Goal: Task Accomplishment & Management: Manage account settings

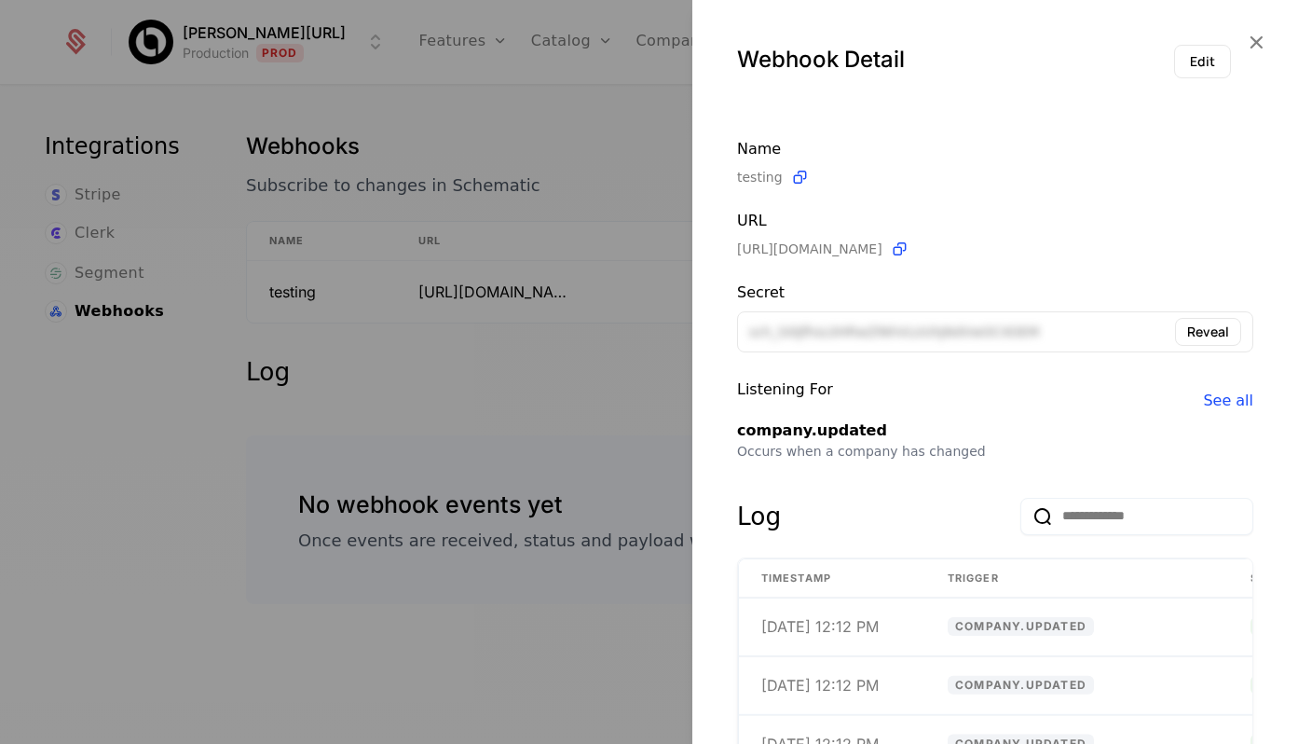
click at [578, 149] on div at bounding box center [649, 372] width 1298 height 744
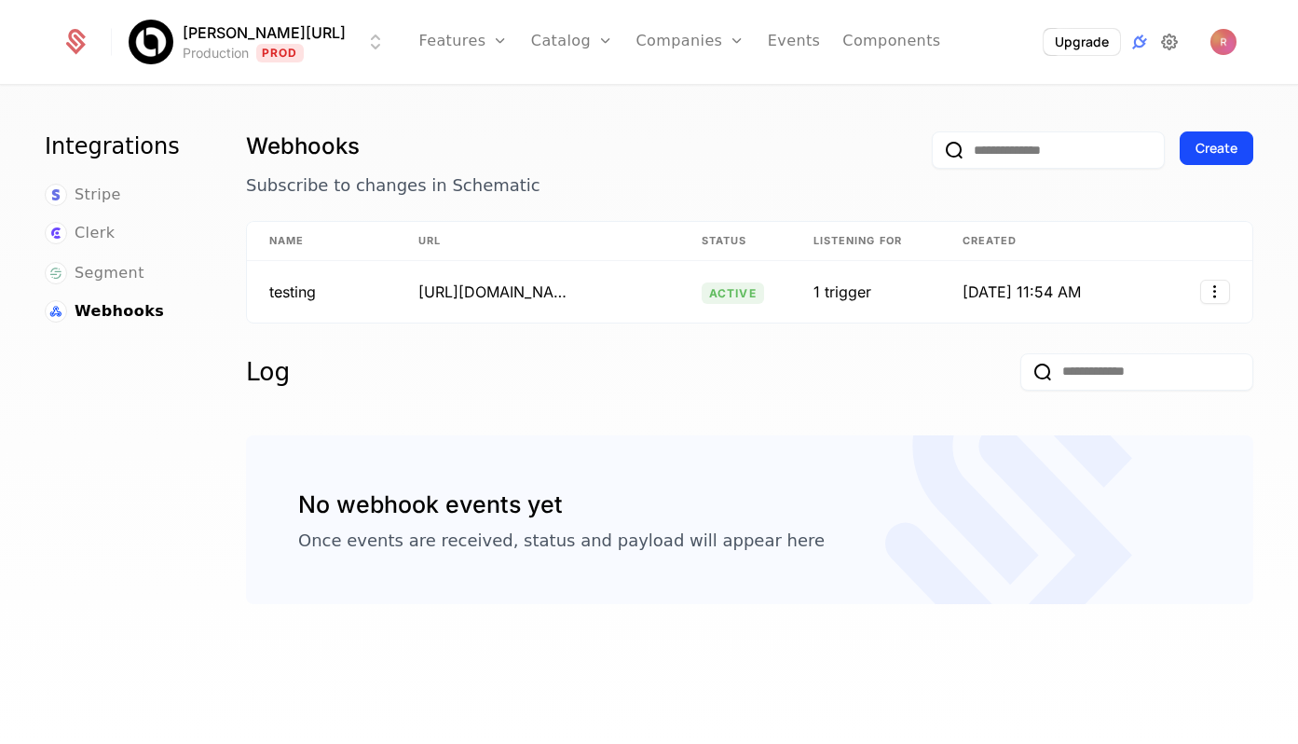
click at [1178, 44] on icon at bounding box center [1170, 42] width 22 height 22
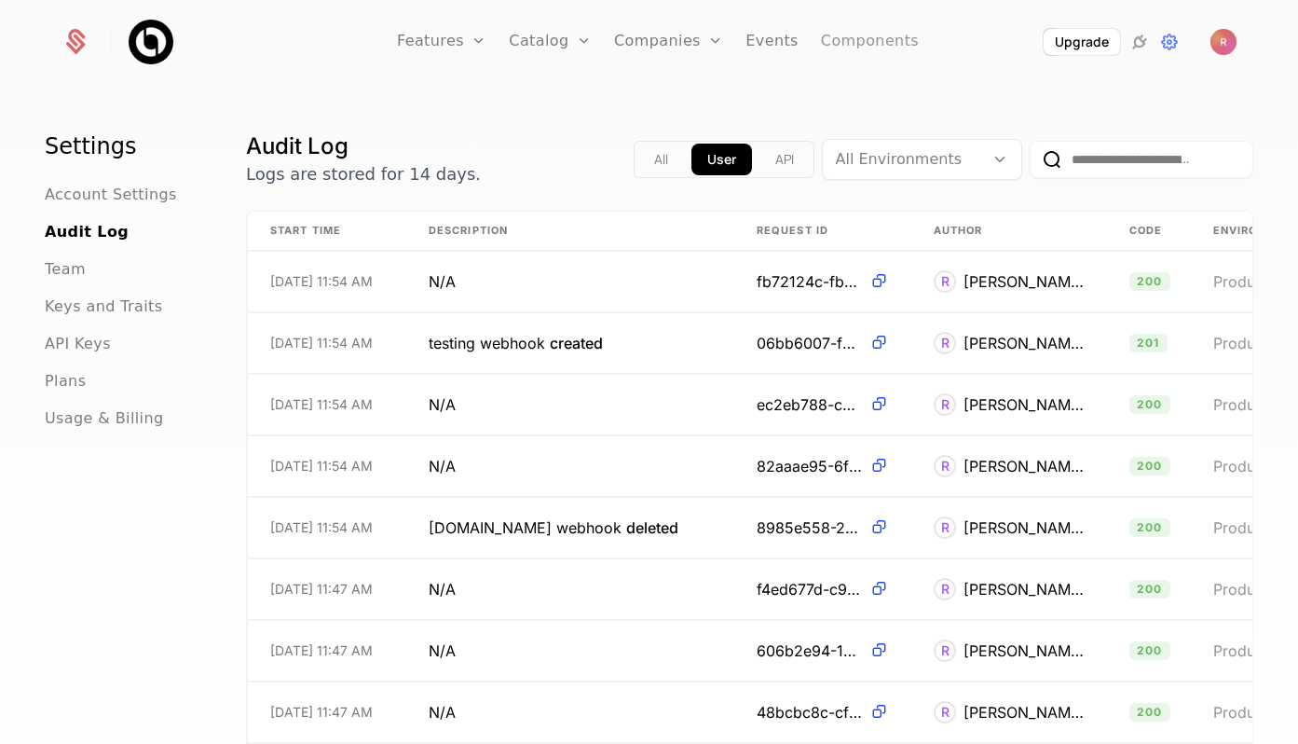
click at [846, 42] on link "Components" at bounding box center [870, 42] width 98 height 84
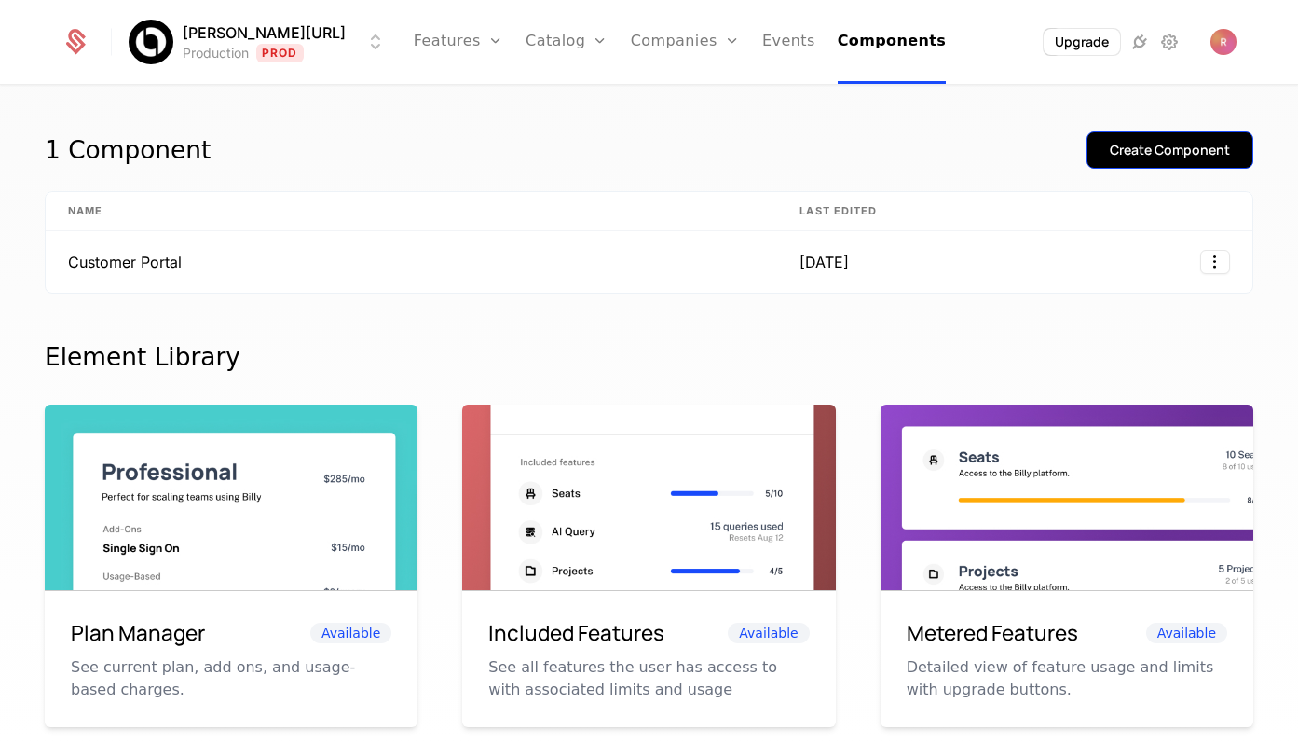
click at [1166, 160] on button "Create Component" at bounding box center [1170, 149] width 167 height 37
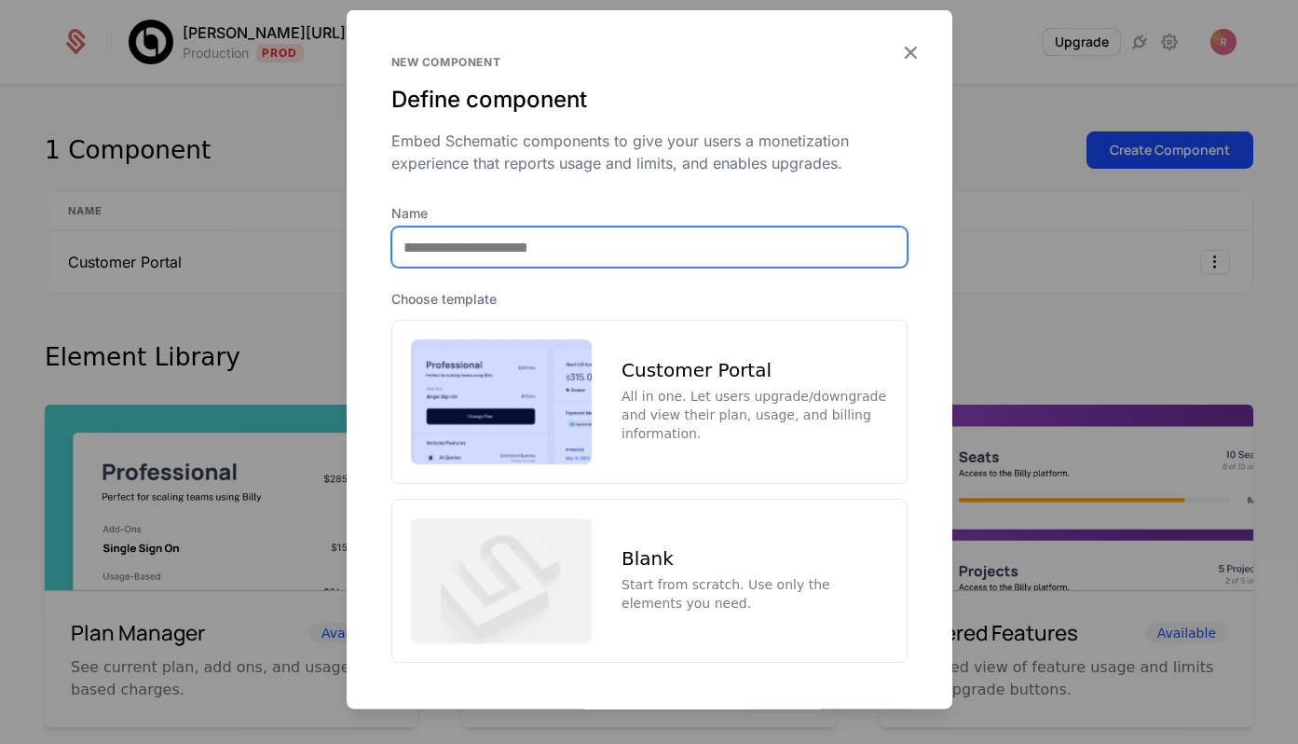
click at [561, 245] on input "Name" at bounding box center [649, 246] width 515 height 39
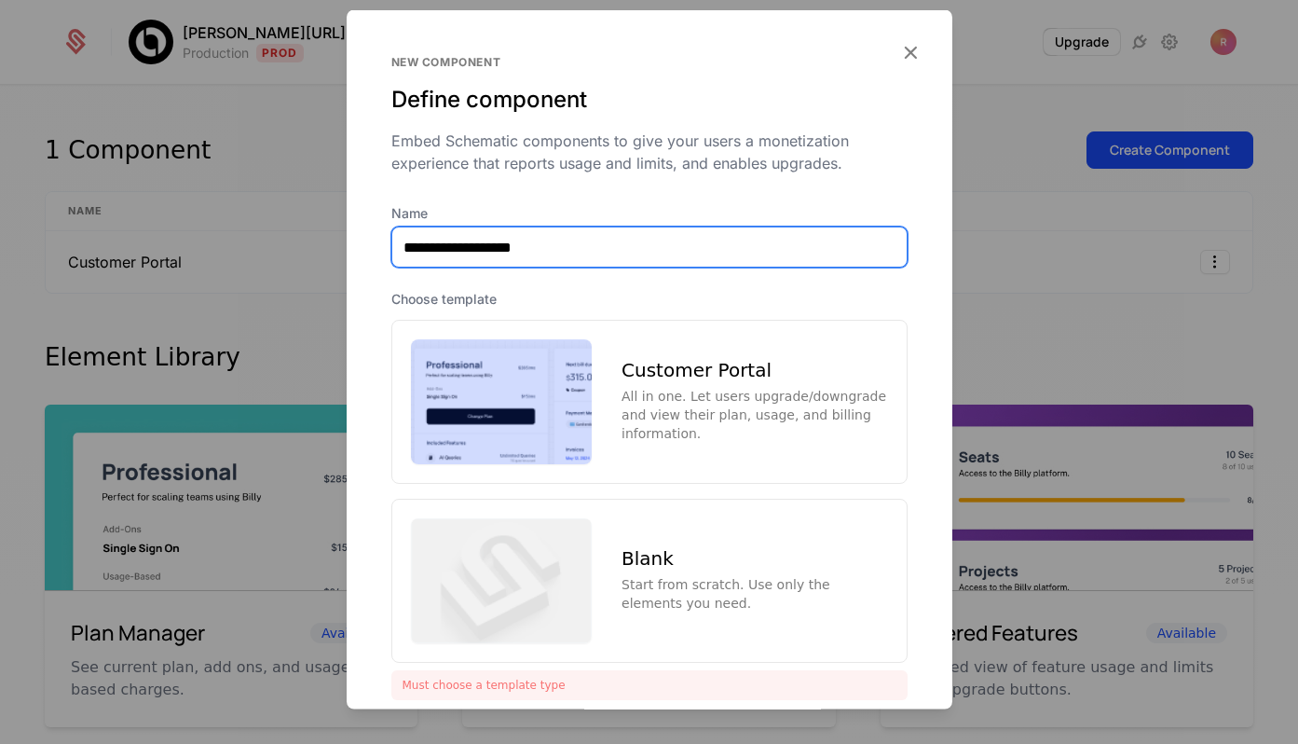
type input "**********"
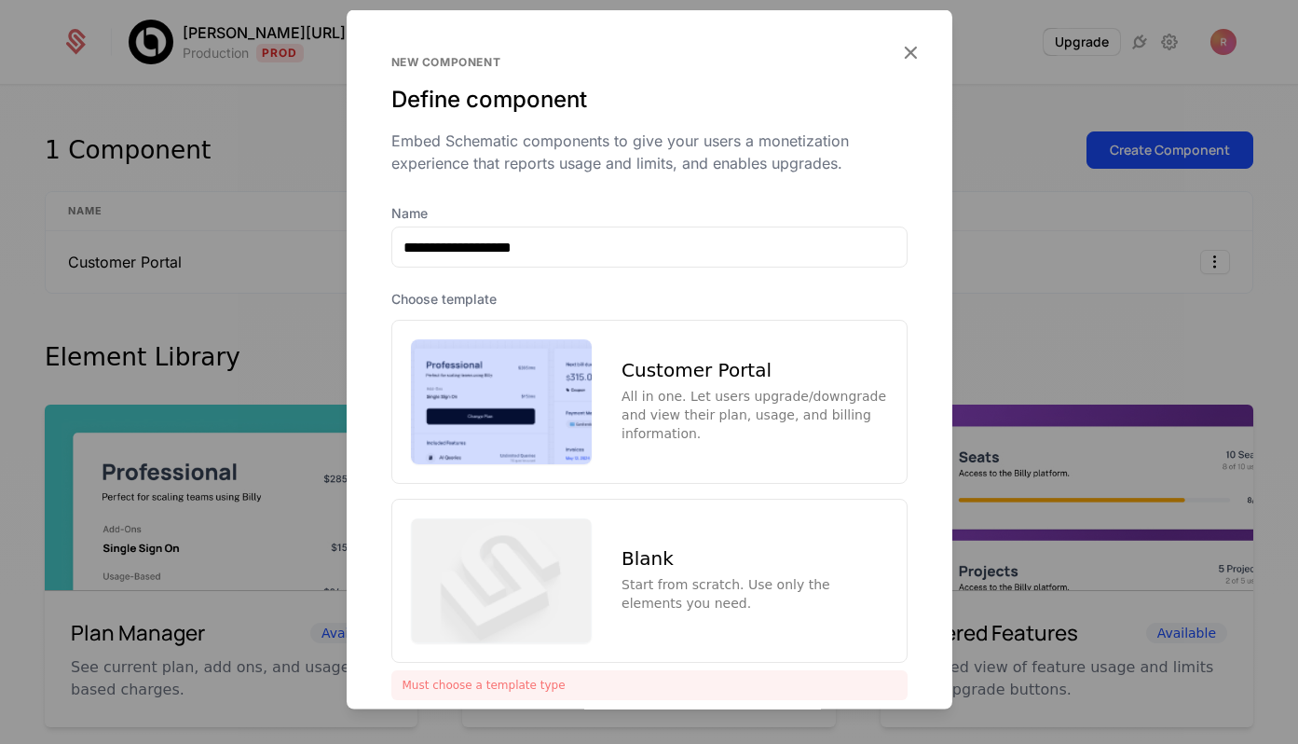
click at [554, 404] on img at bounding box center [502, 401] width 182 height 125
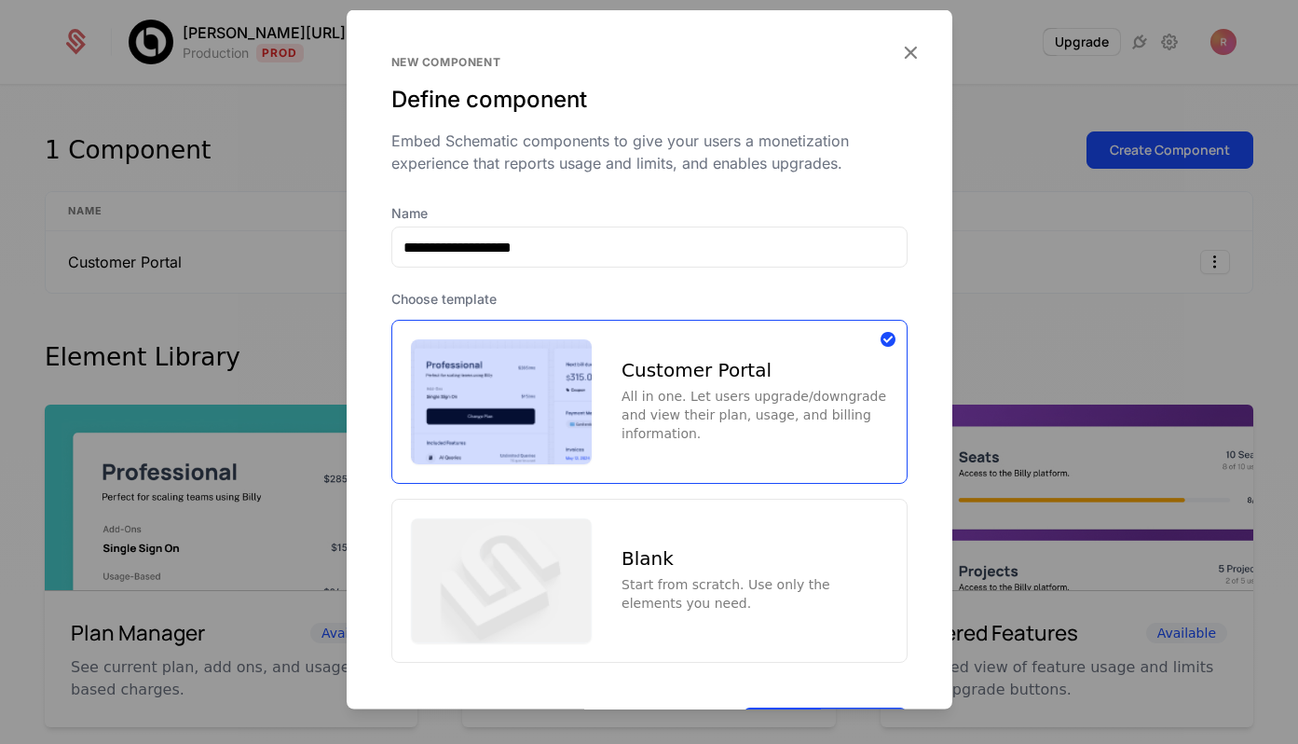
scroll to position [79, 0]
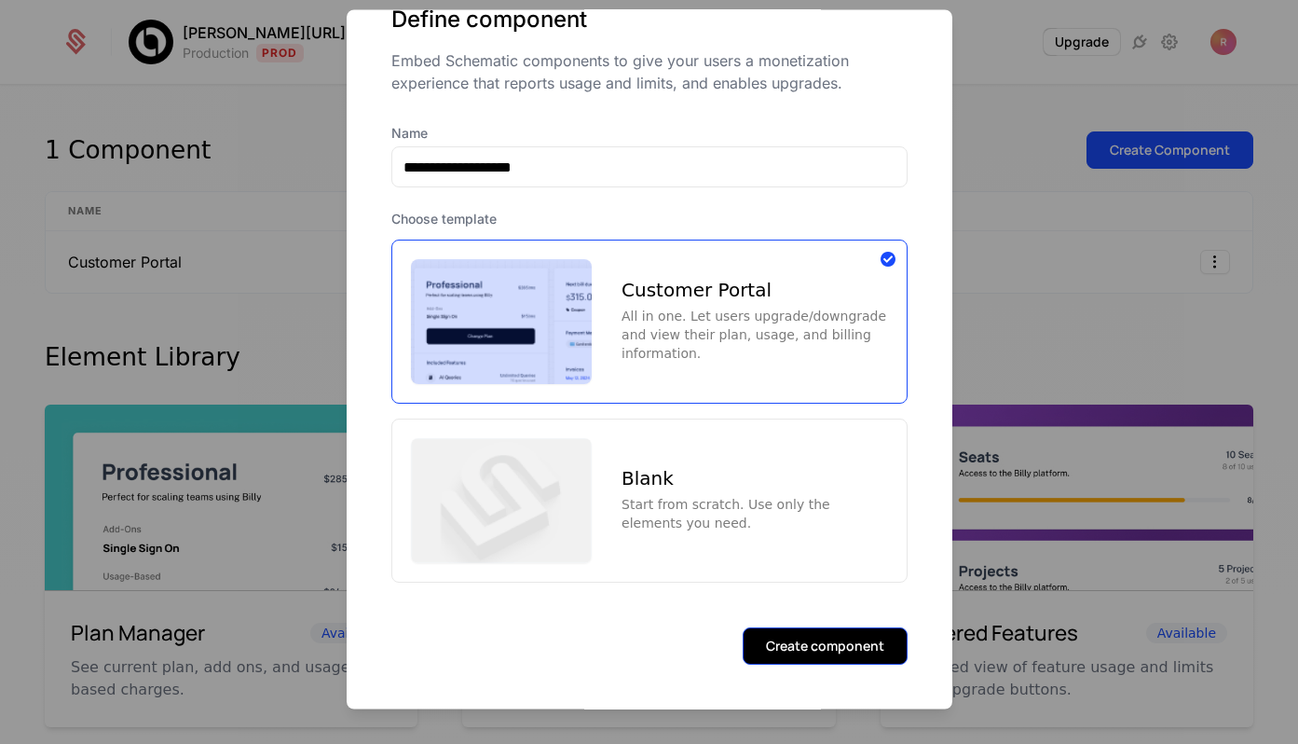
click at [834, 649] on button "Create component" at bounding box center [825, 645] width 165 height 37
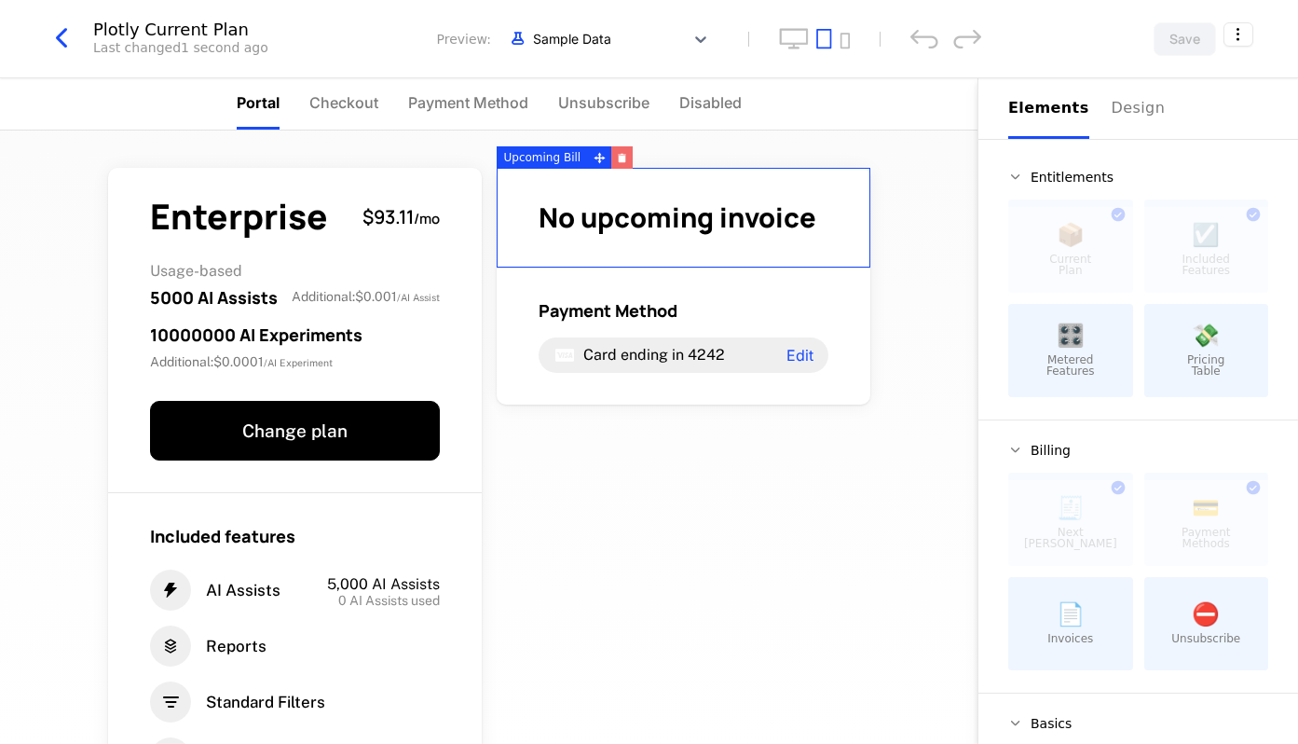
click at [619, 158] on icon "button" at bounding box center [622, 159] width 7 height 7
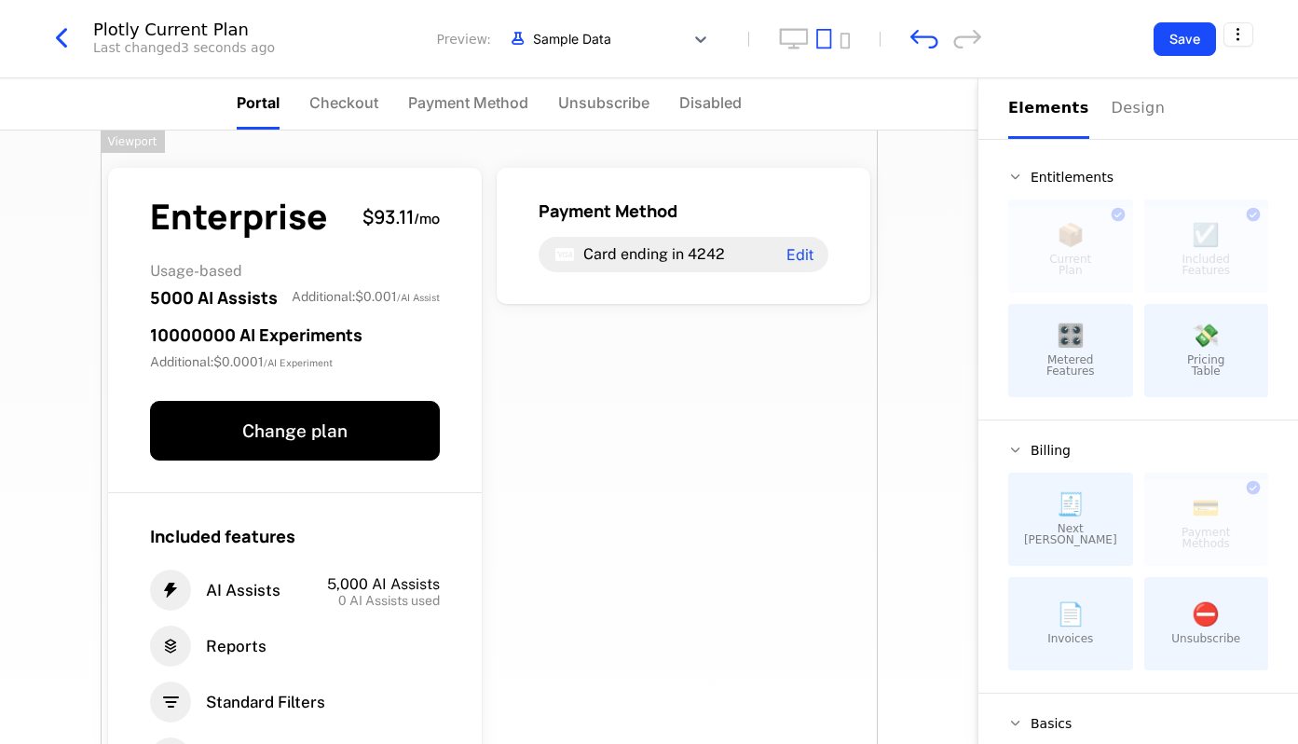
click at [642, 157] on div "Enterprise $93.11 / mo Usage-based 5000 AI Assists Additional : $0.001 / AI Ass…" at bounding box center [489, 581] width 777 height 903
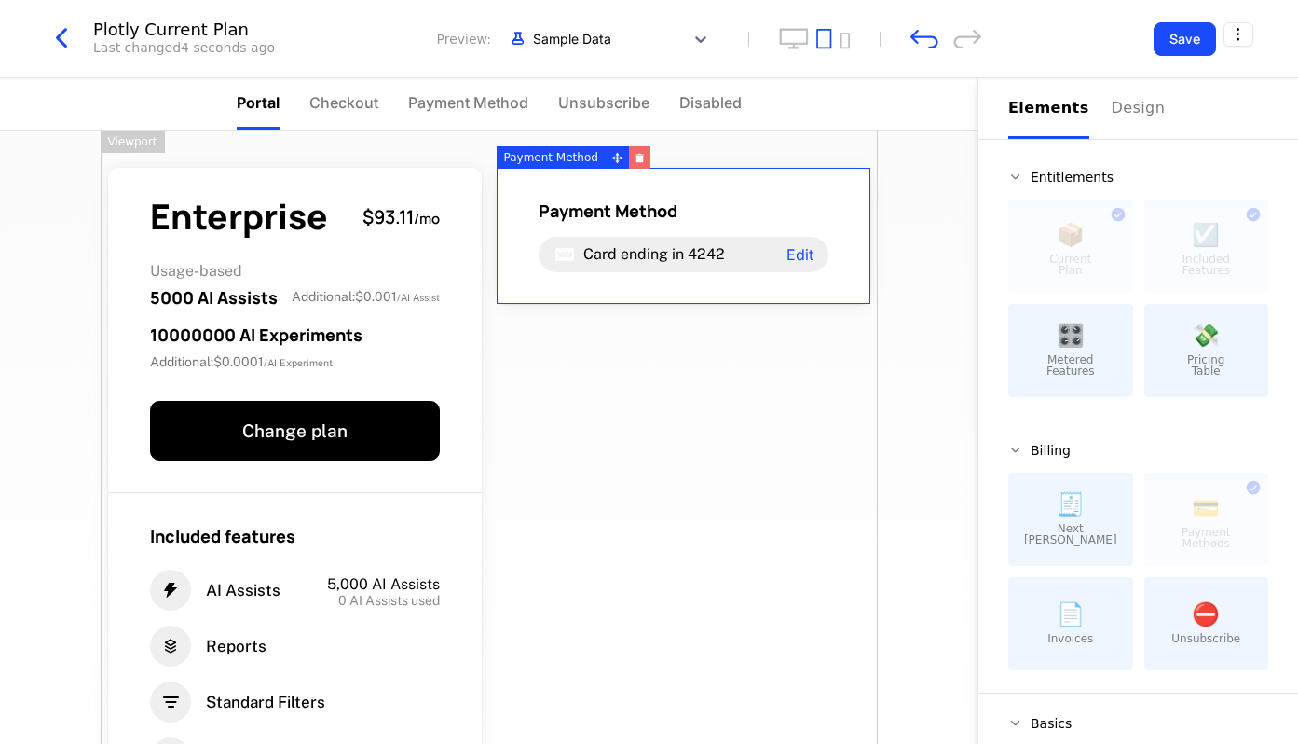
click at [641, 167] on button "button" at bounding box center [639, 157] width 21 height 22
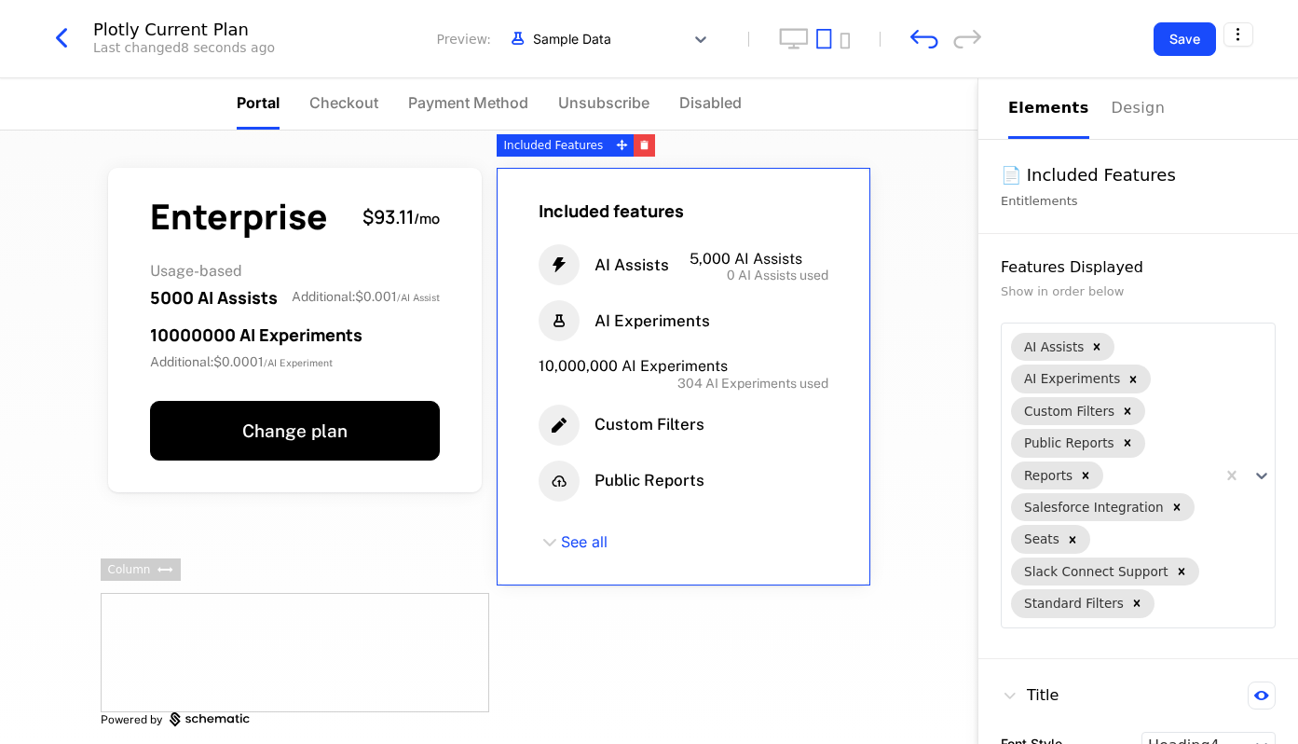
scroll to position [12, 0]
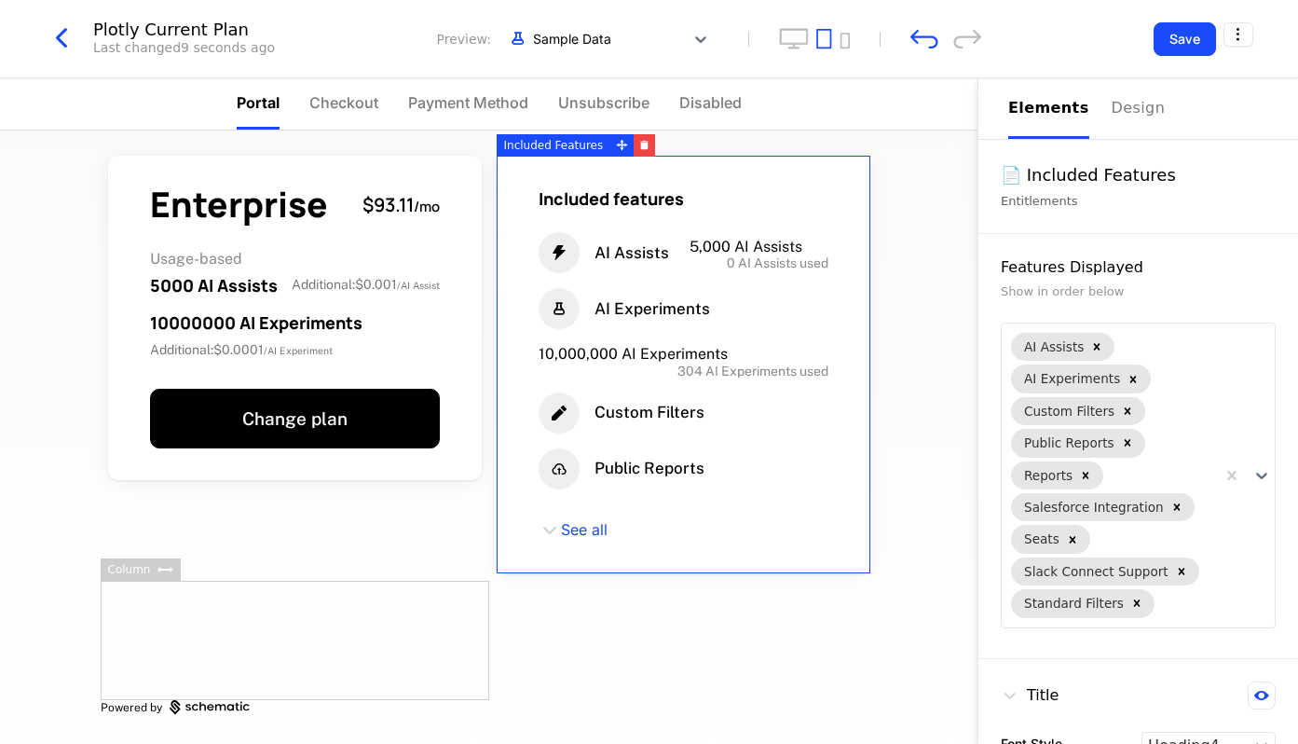
click at [184, 613] on div at bounding box center [295, 640] width 389 height 119
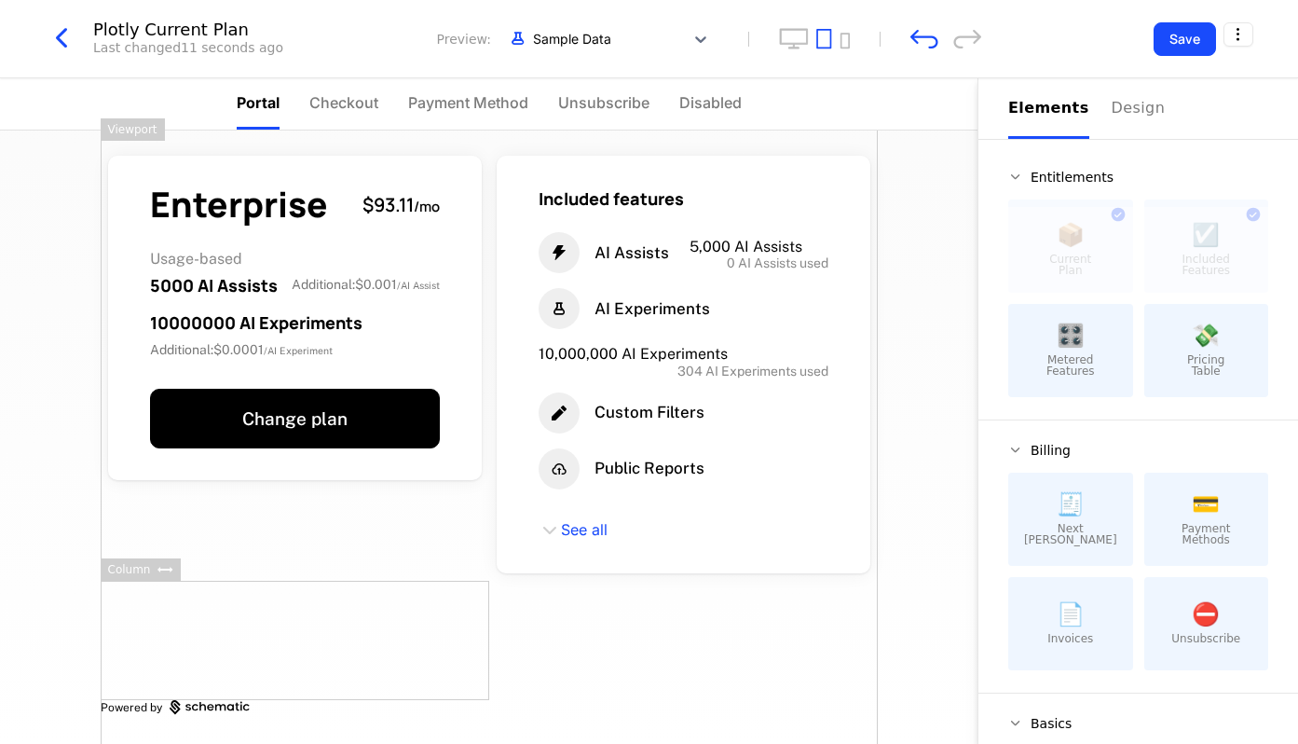
click at [367, 530] on div "Enterprise $93.11 / mo Usage-based 5000 AI Assists Additional : $0.001 / AI Ass…" at bounding box center [489, 431] width 777 height 626
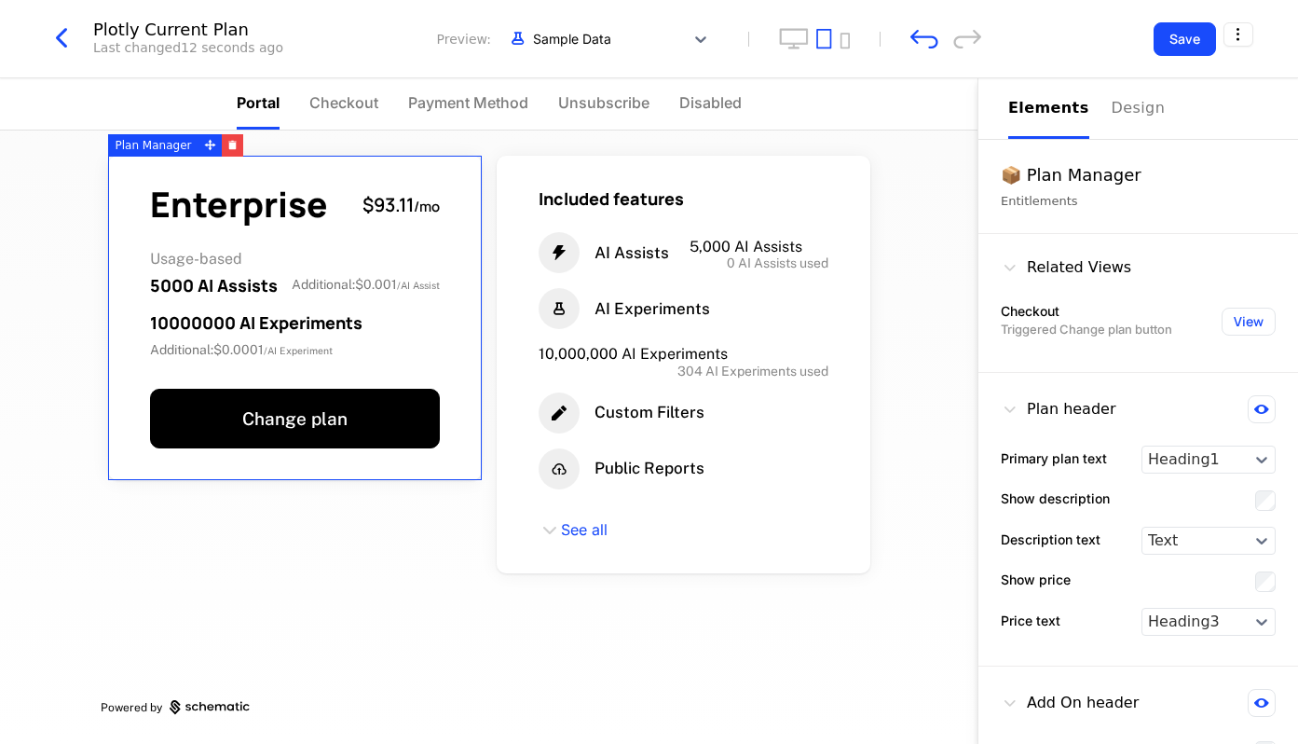
click at [460, 437] on div "Enterprise $93.11 / mo Usage-based 5000 AI Assists Additional : $0.001 / AI Ass…" at bounding box center [295, 318] width 374 height 324
click at [421, 536] on div "Enterprise $93.11 / mo Usage-based 5000 AI Assists Additional : $0.001 / AI Ass…" at bounding box center [489, 431] width 777 height 626
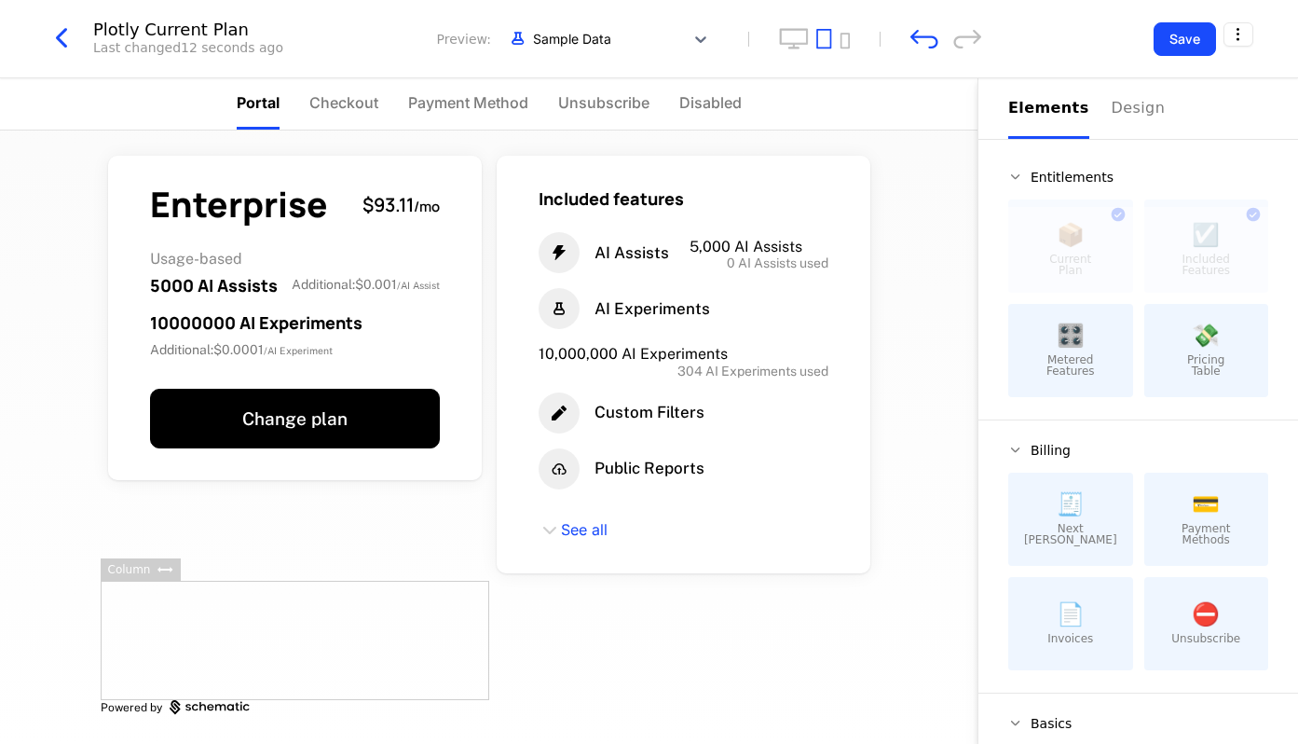
click at [385, 639] on div at bounding box center [295, 640] width 389 height 119
click at [598, 602] on div "Enterprise $93.11 / mo Usage-based 5000 AI Assists Additional : $0.001 / AI Ass…" at bounding box center [489, 431] width 777 height 626
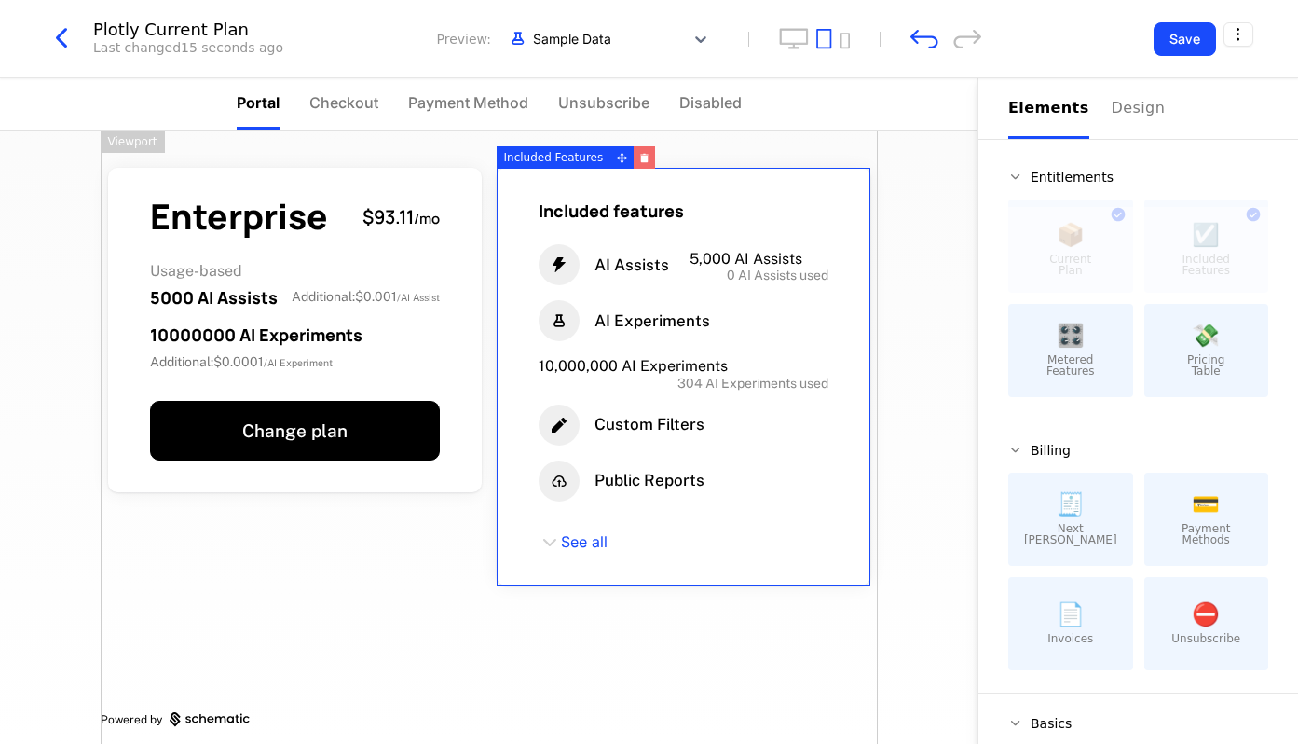
click at [639, 155] on icon "button" at bounding box center [644, 158] width 10 height 10
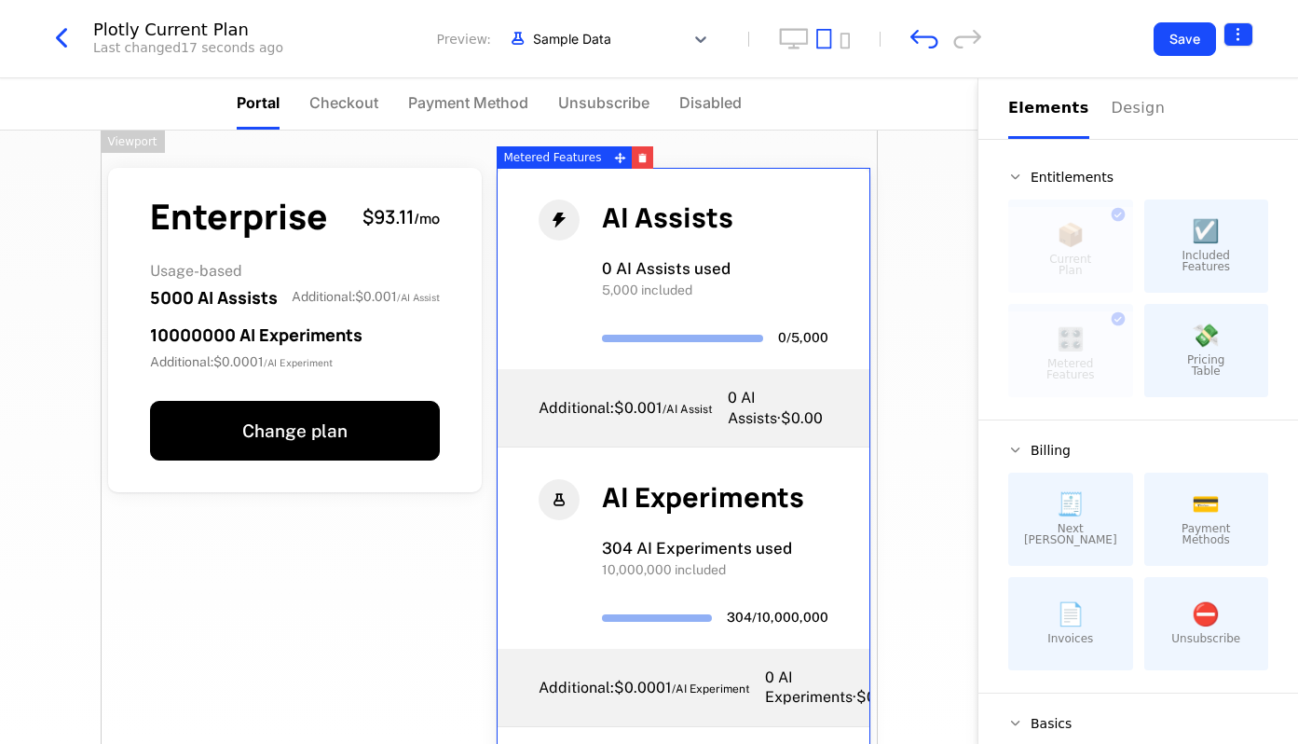
click at [1244, 39] on html "[PERSON_NAME][URL] Production Prod Features Features Flags Catalog Plans Add On…" at bounding box center [649, 372] width 1298 height 744
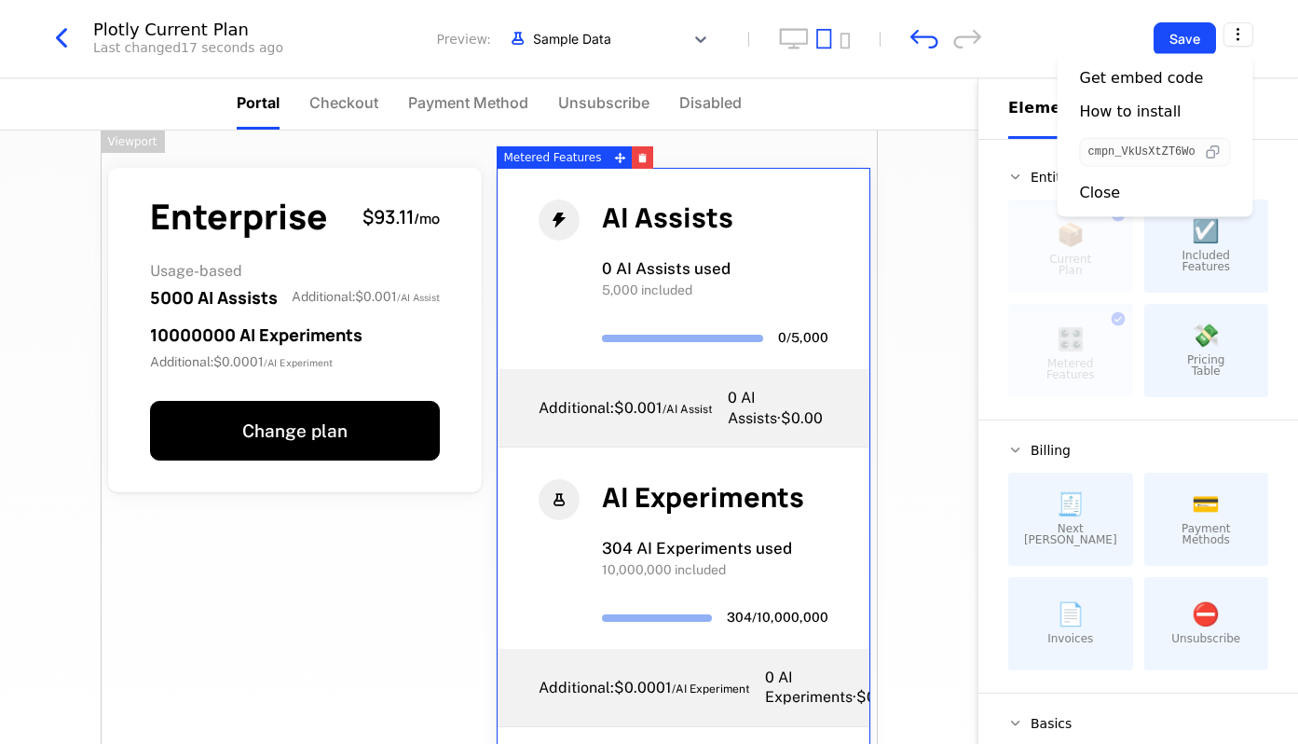
click at [1210, 146] on icon "button" at bounding box center [1213, 153] width 20 height 20
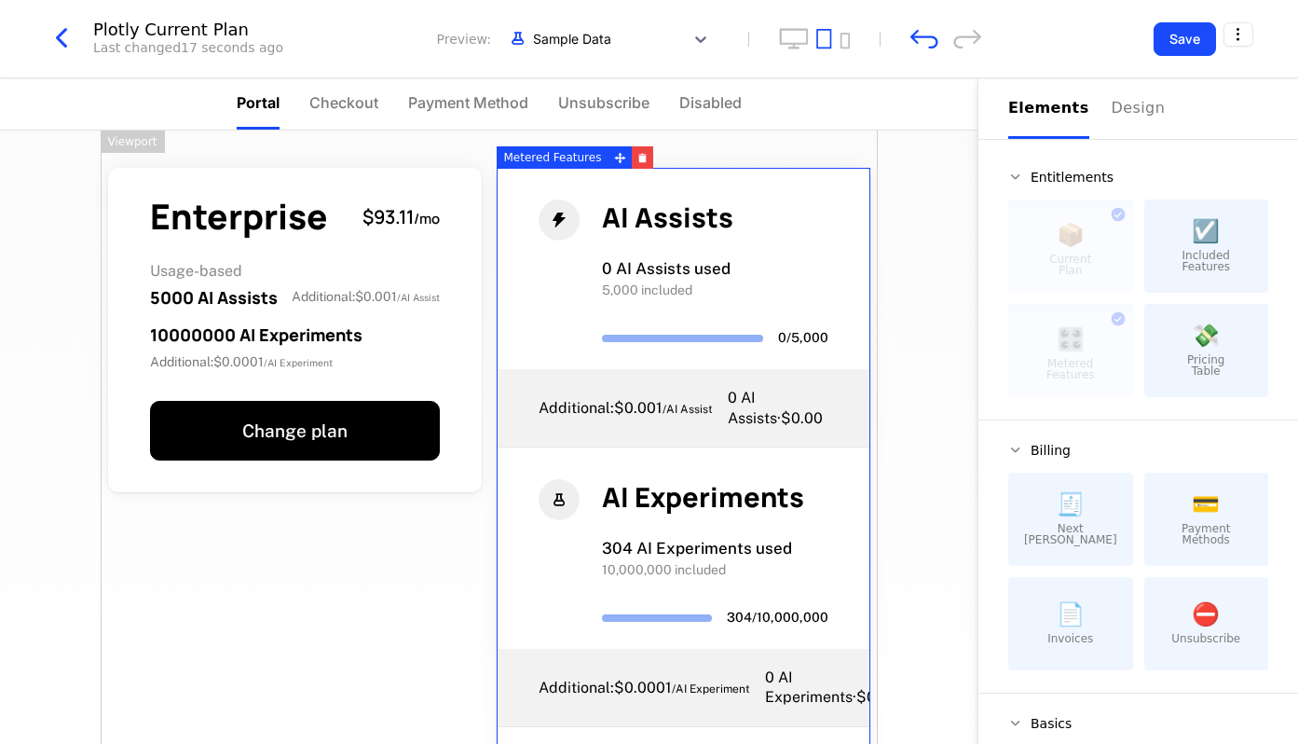
click at [62, 39] on html "[PERSON_NAME][URL] Production Prod Features Features Flags Catalog Plans Add On…" at bounding box center [649, 372] width 1298 height 744
click at [62, 39] on icon "button" at bounding box center [62, 38] width 34 height 34
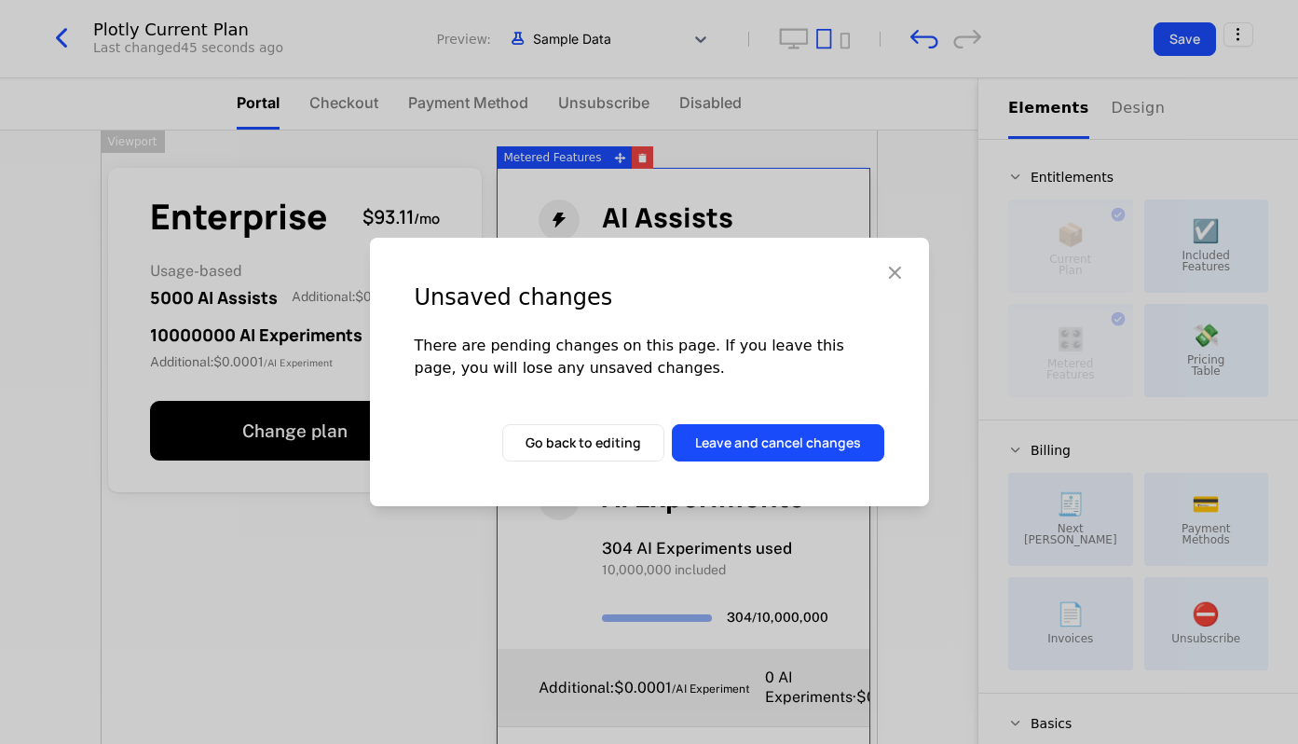
click at [898, 268] on icon "button" at bounding box center [895, 272] width 24 height 24
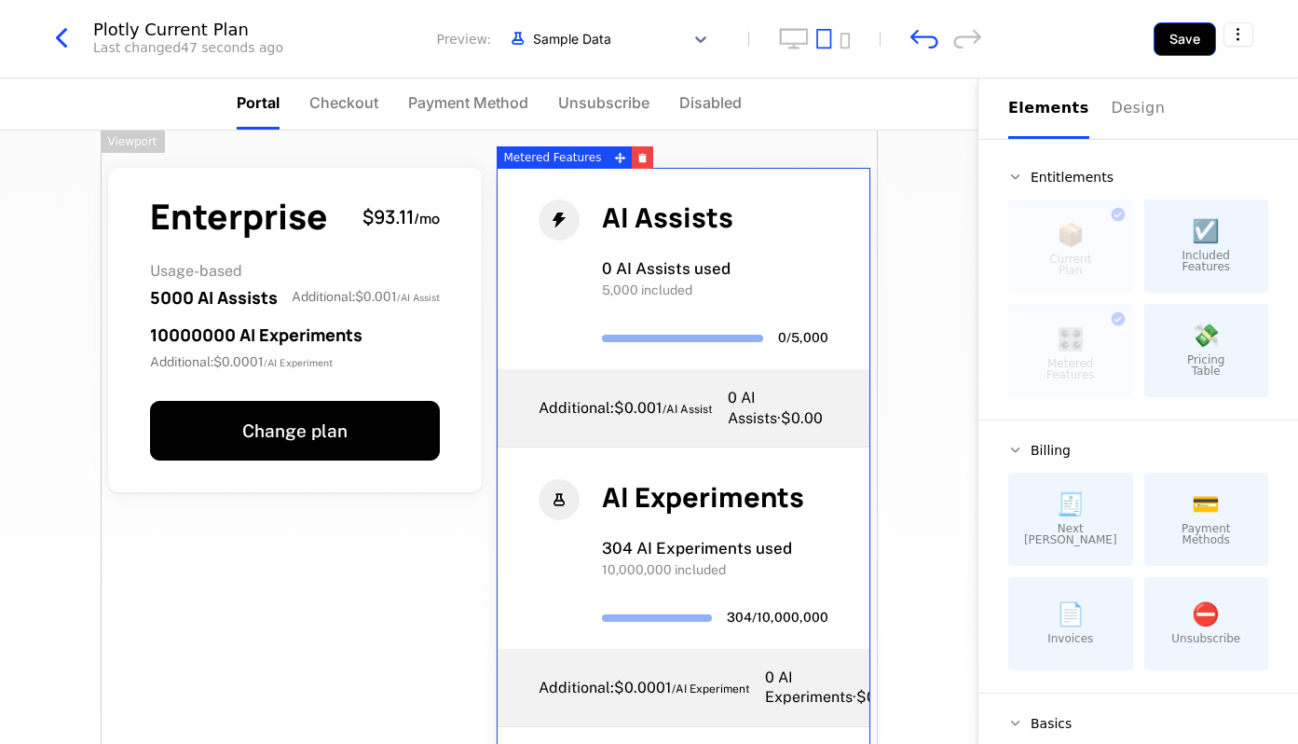
click at [1193, 46] on button "Save" at bounding box center [1185, 39] width 62 height 34
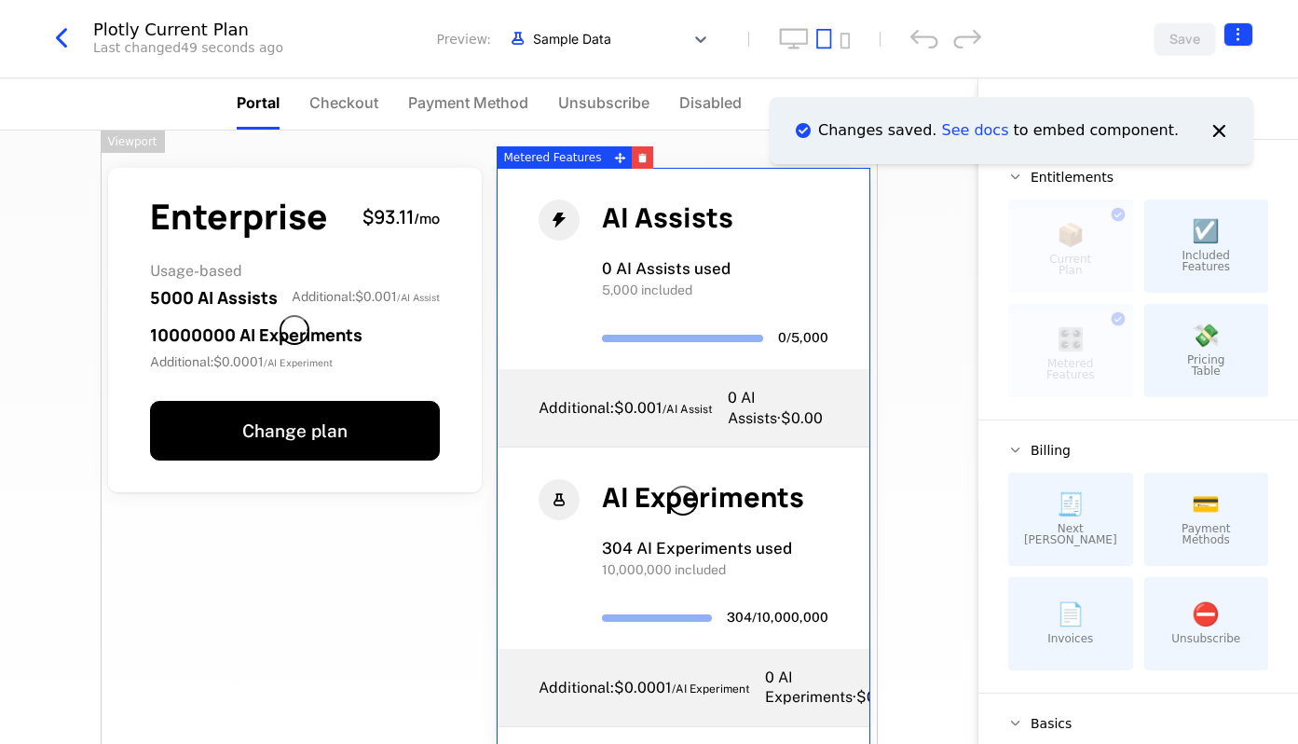
click at [1240, 36] on html "[PERSON_NAME][URL] Production Prod Features Features Flags Catalog Plans Add On…" at bounding box center [649, 372] width 1298 height 744
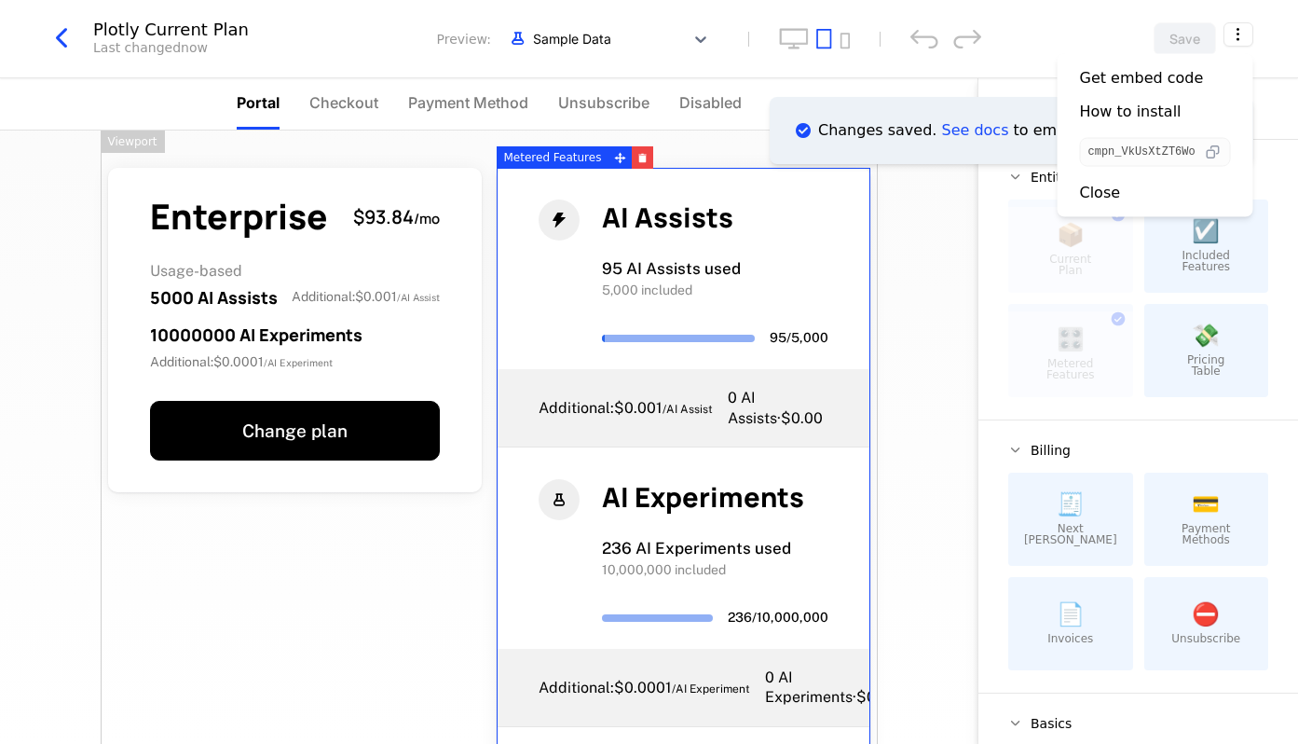
click at [1212, 156] on icon "button" at bounding box center [1213, 153] width 20 height 20
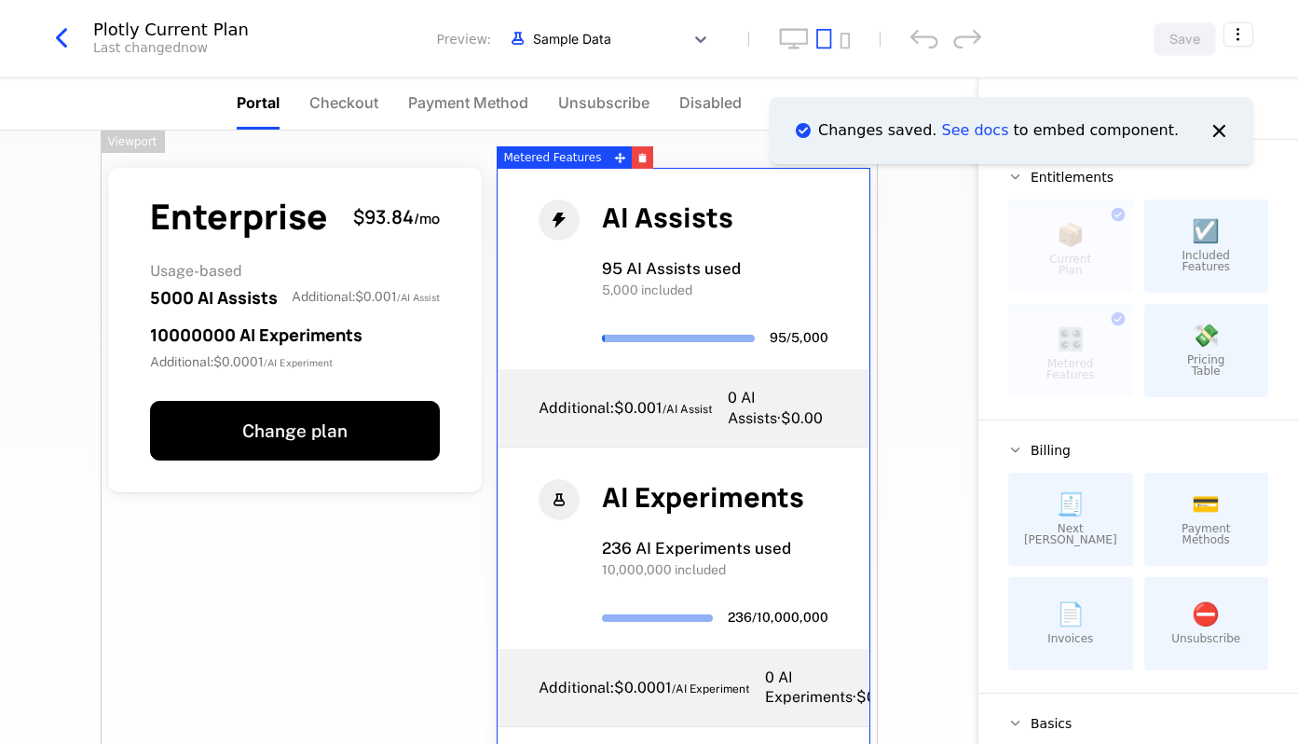
click at [47, 39] on html "[PERSON_NAME][URL] Production Prod Features Catalog Companies Events Components…" at bounding box center [649, 372] width 1298 height 744
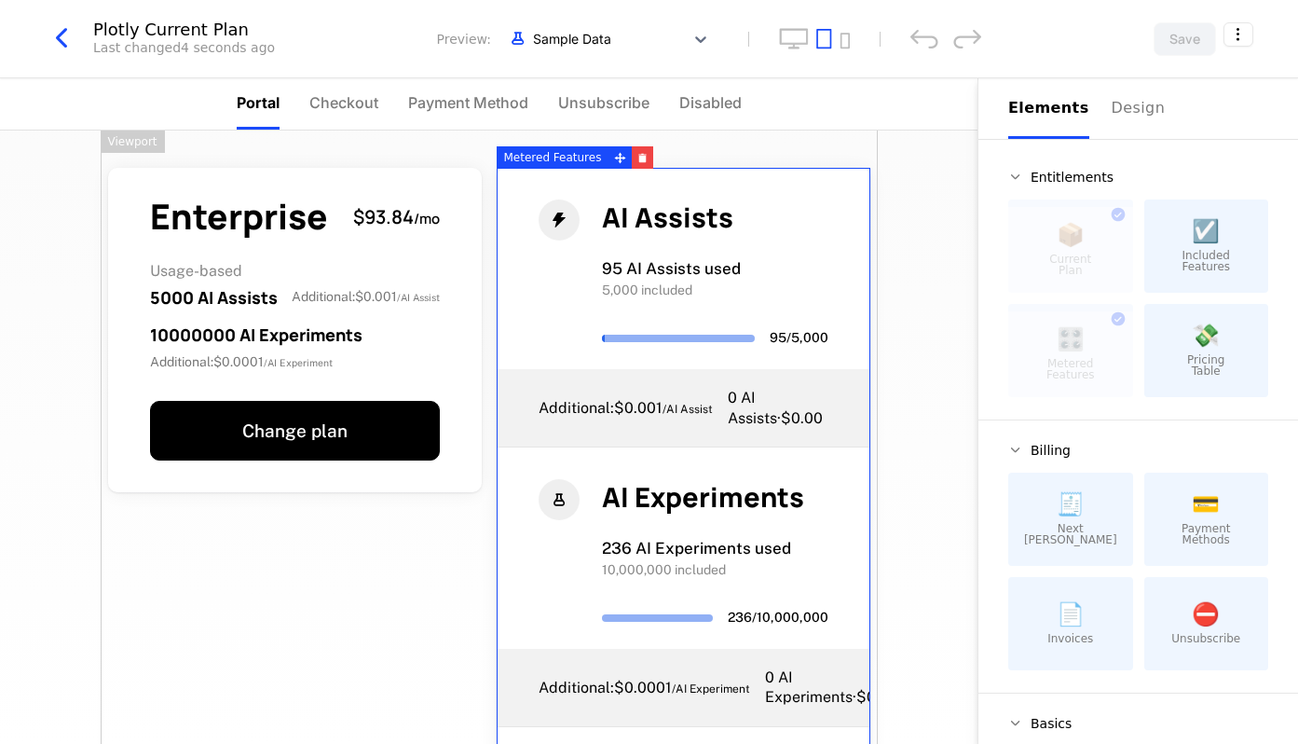
click at [65, 40] on icon "button" at bounding box center [62, 38] width 34 height 34
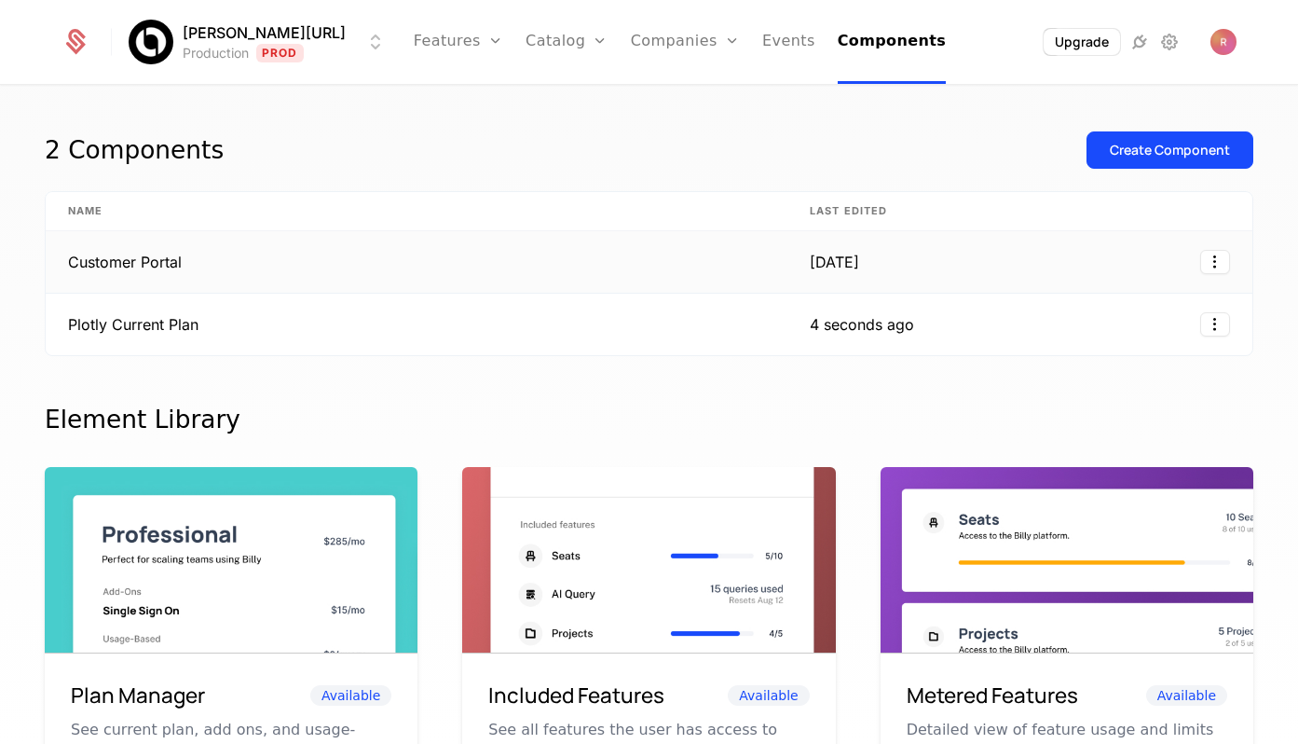
click at [258, 279] on td "Customer Portal" at bounding box center [417, 262] width 742 height 62
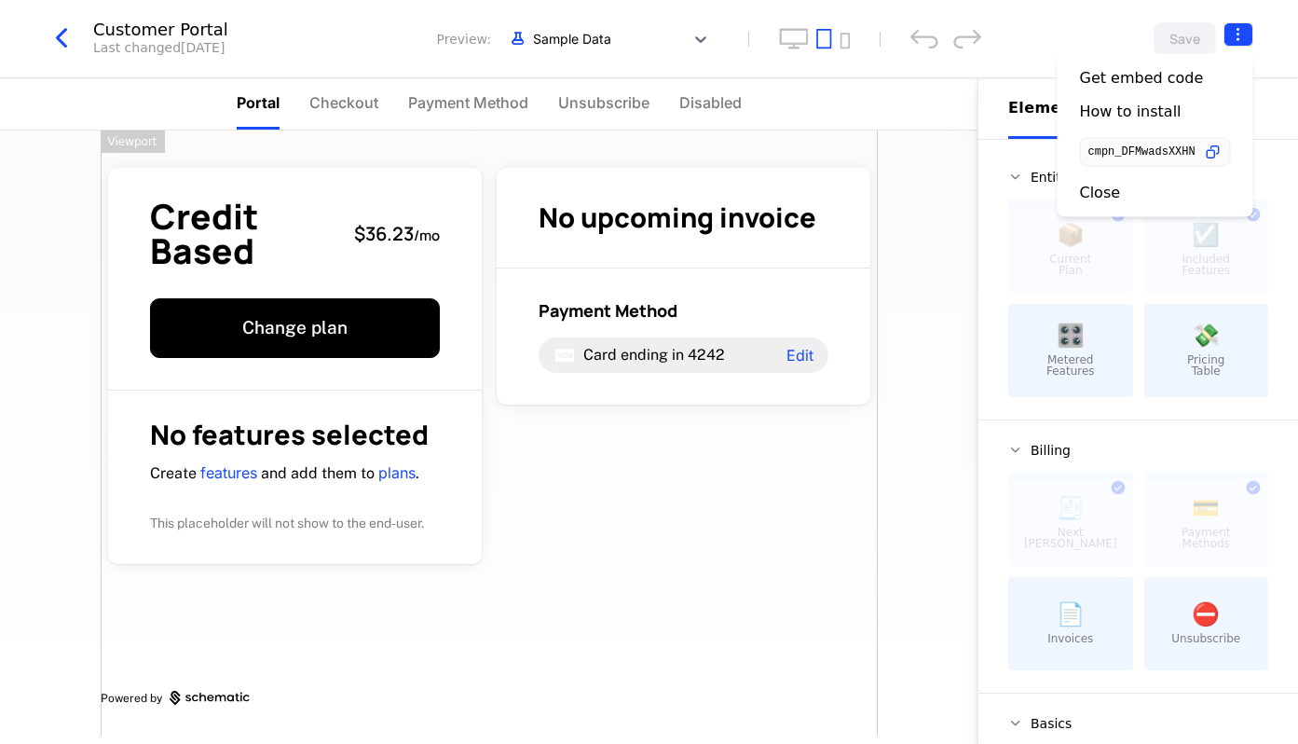
click at [1233, 39] on html "[PERSON_NAME][URL] Production Prod Features Features Flags Catalog Plans Add On…" at bounding box center [649, 372] width 1298 height 744
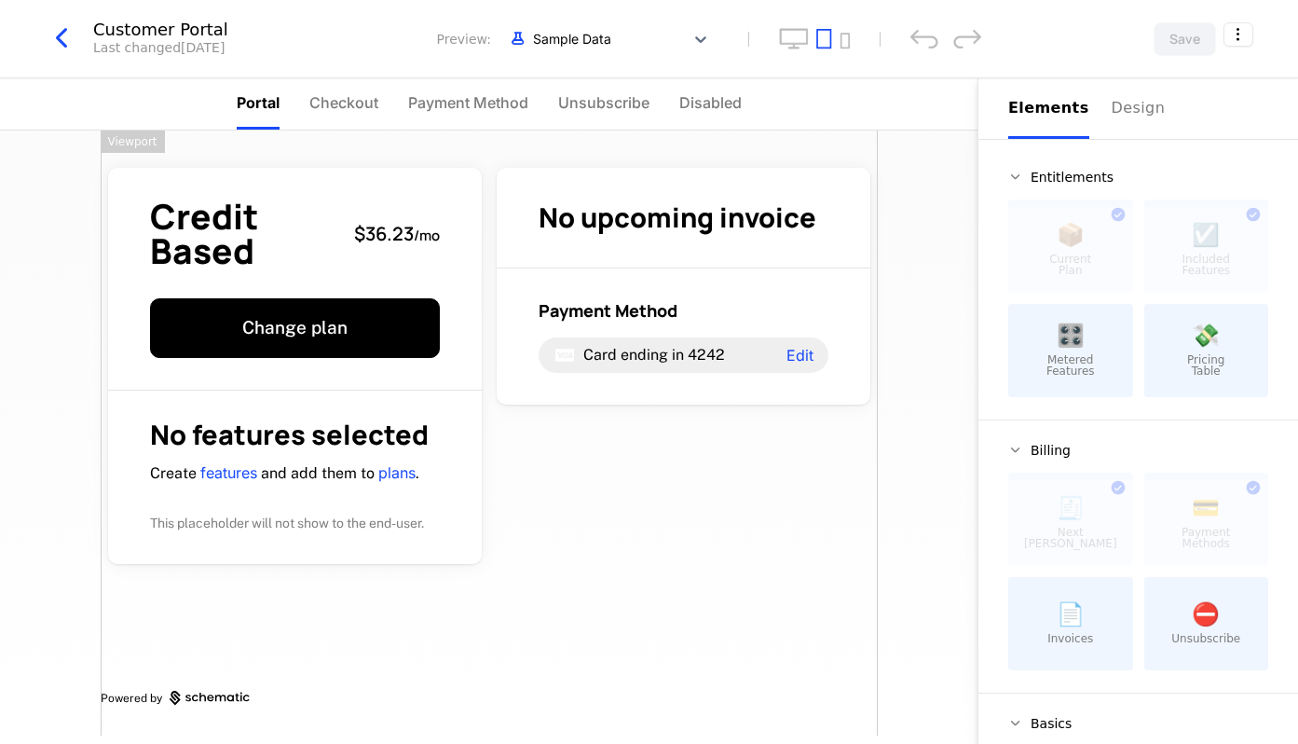
click at [62, 50] on icon "button" at bounding box center [62, 38] width 34 height 34
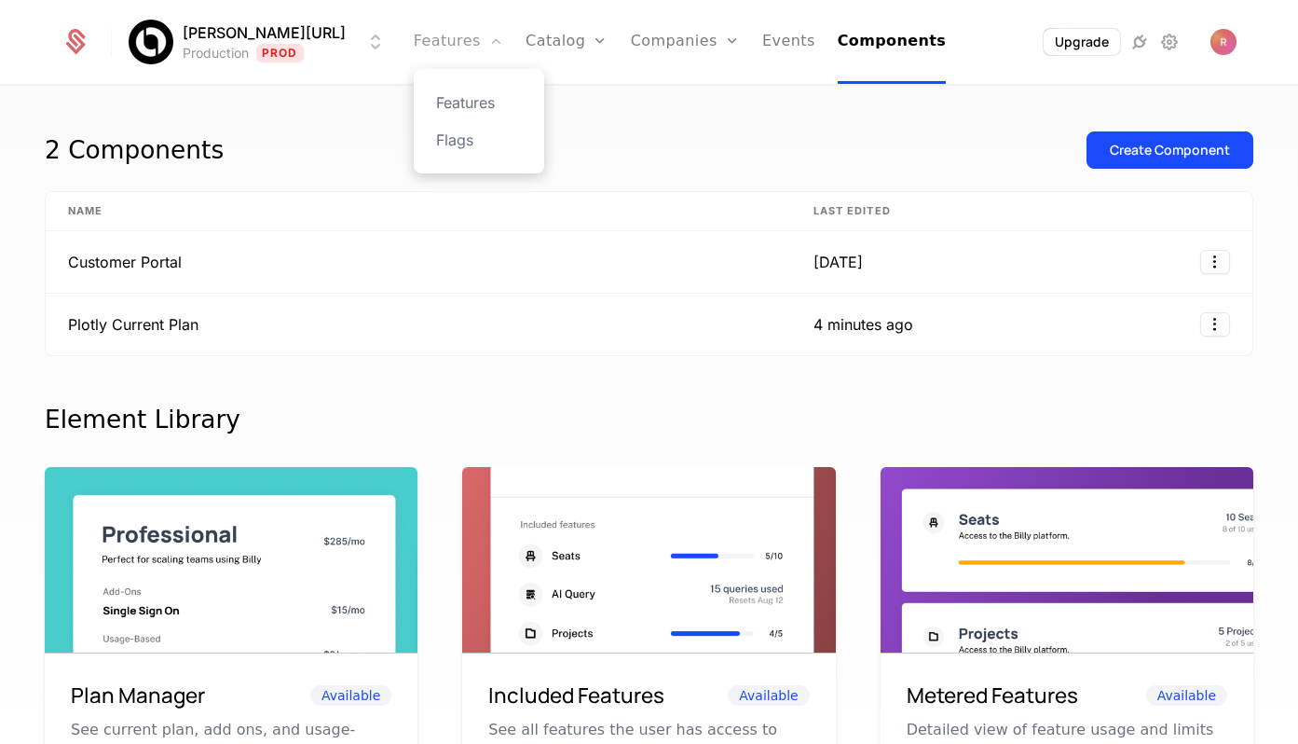
click at [453, 38] on link "Features" at bounding box center [458, 42] width 89 height 84
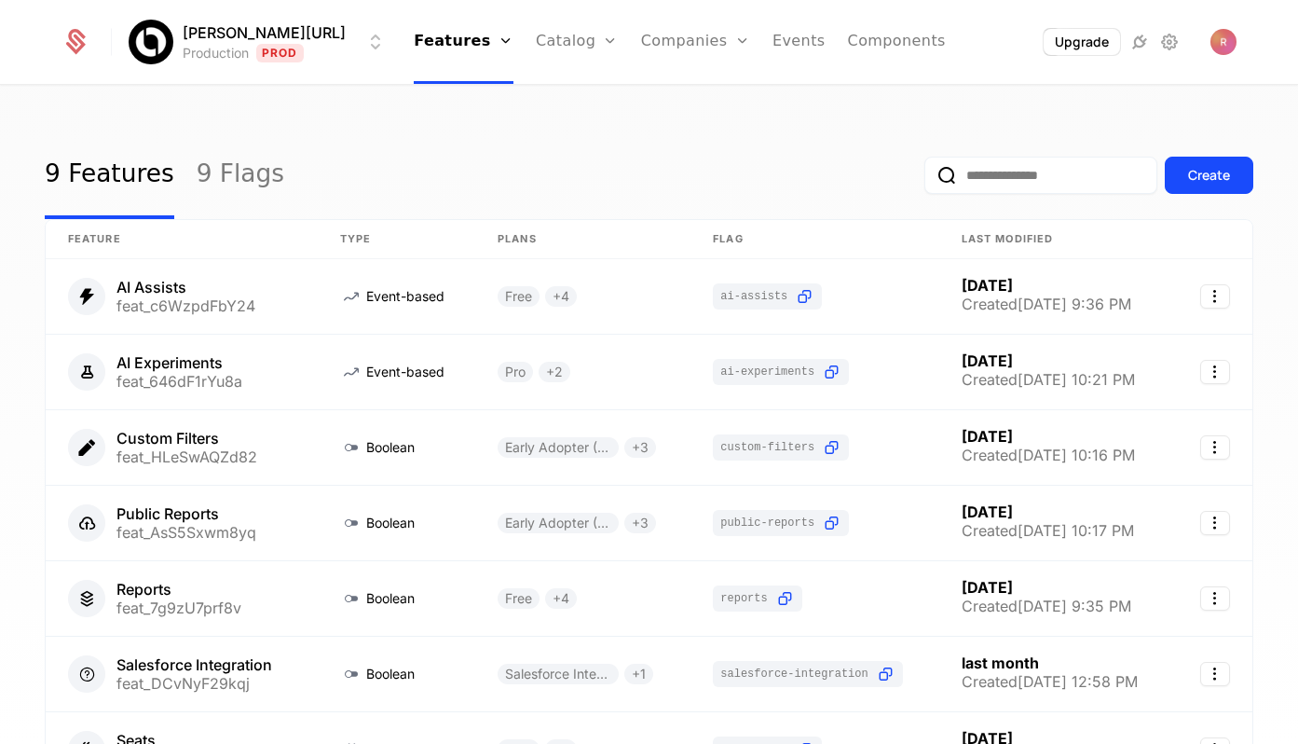
click at [487, 134] on div "9 Features 9 Flags Create" at bounding box center [649, 175] width 1209 height 88
click at [536, 41] on link "Catalog" at bounding box center [577, 42] width 83 height 84
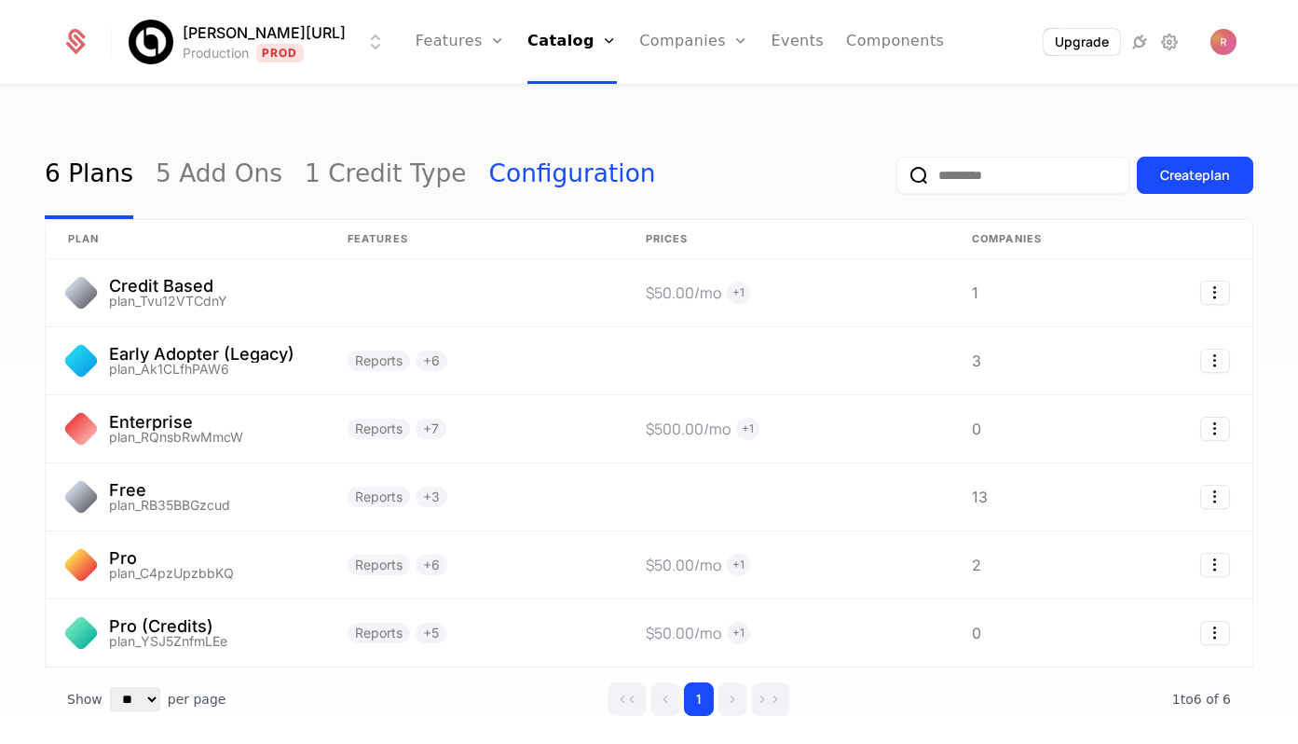
click at [502, 173] on link "Configuration" at bounding box center [572, 175] width 167 height 88
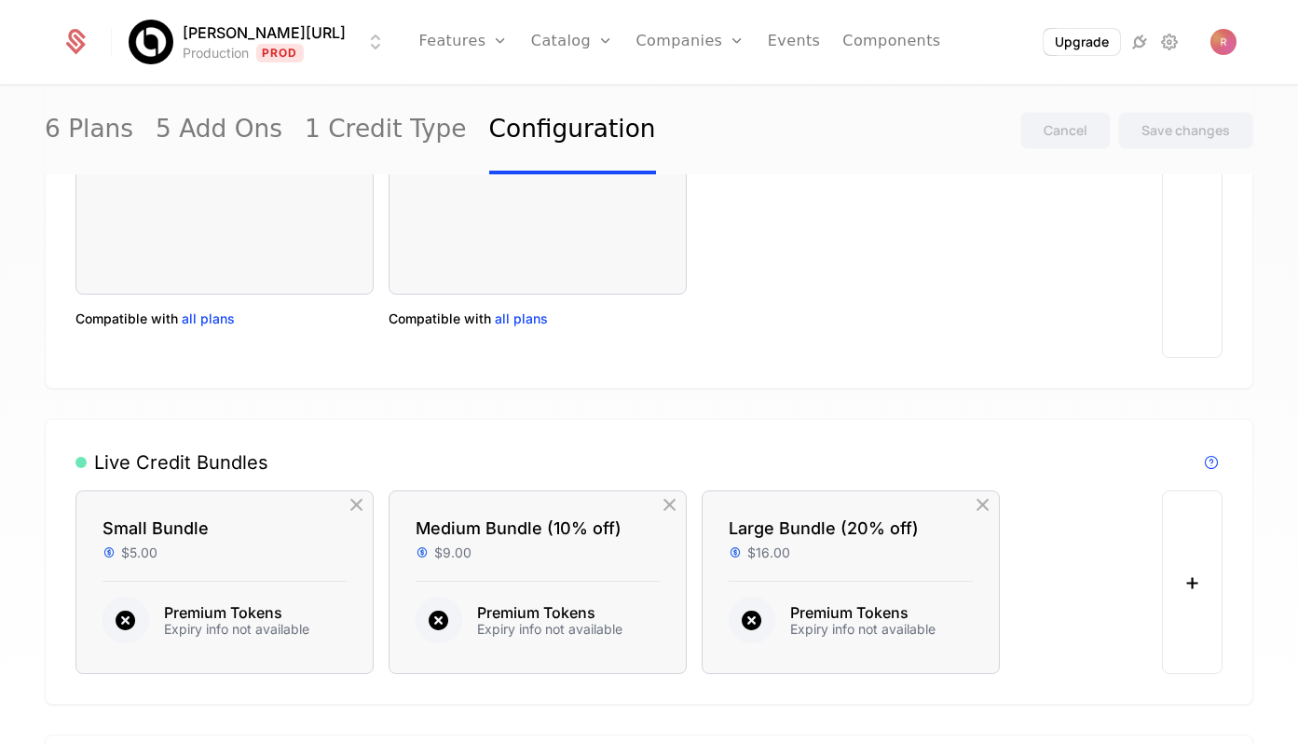
scroll to position [1455, 0]
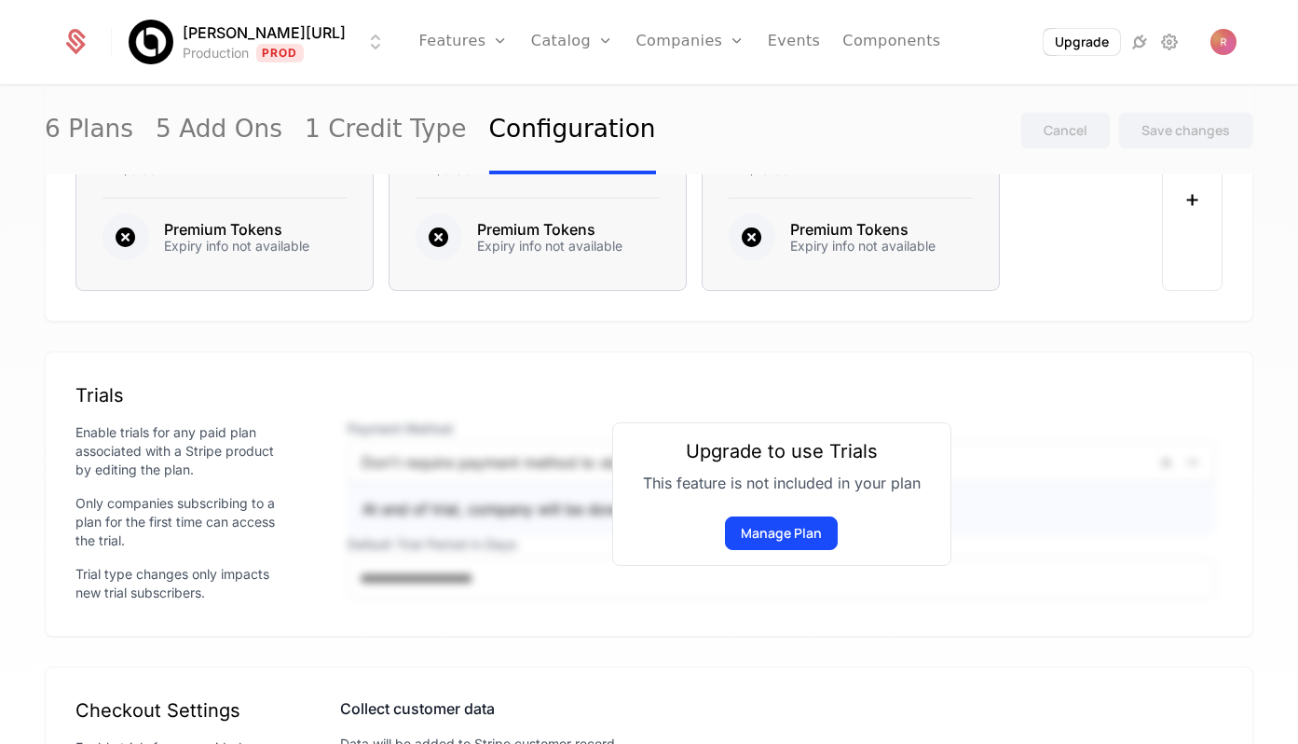
click at [727, 432] on div "Upgrade to use Trials This feature is not included in your plan Manage Plan" at bounding box center [781, 494] width 339 height 144
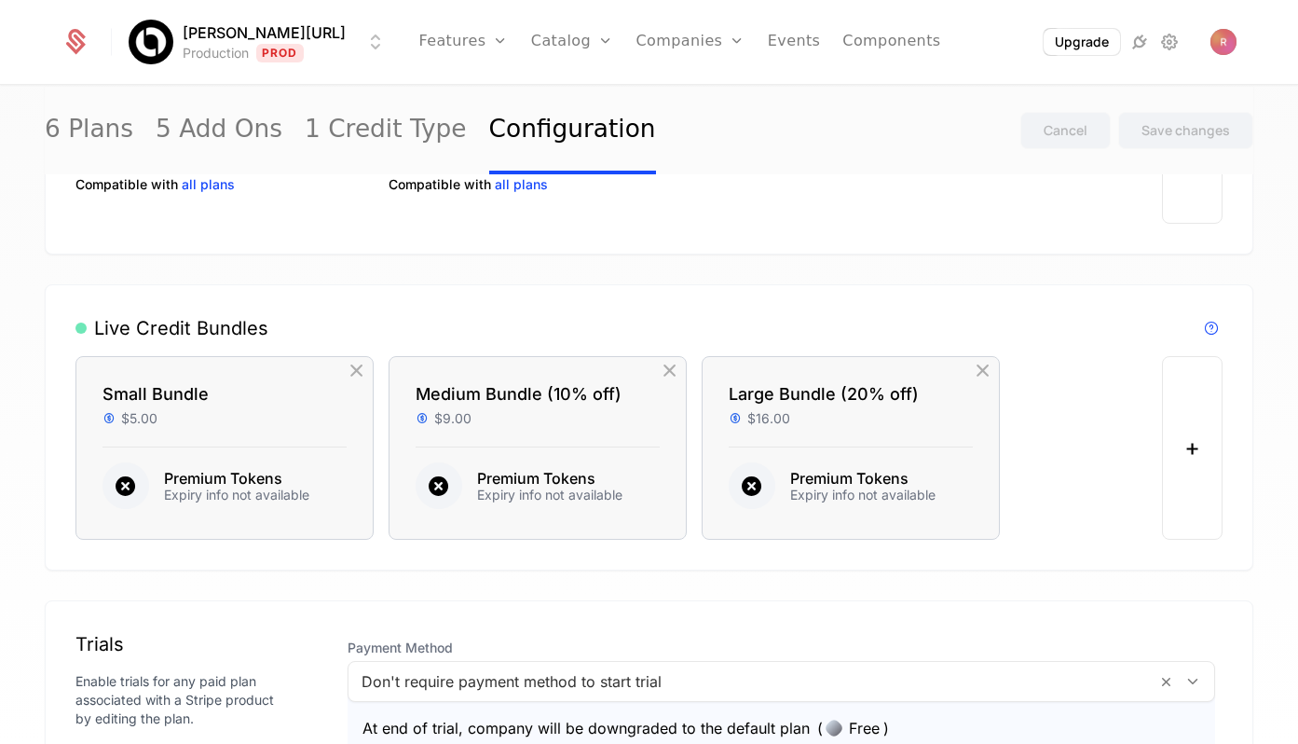
scroll to position [1392, 0]
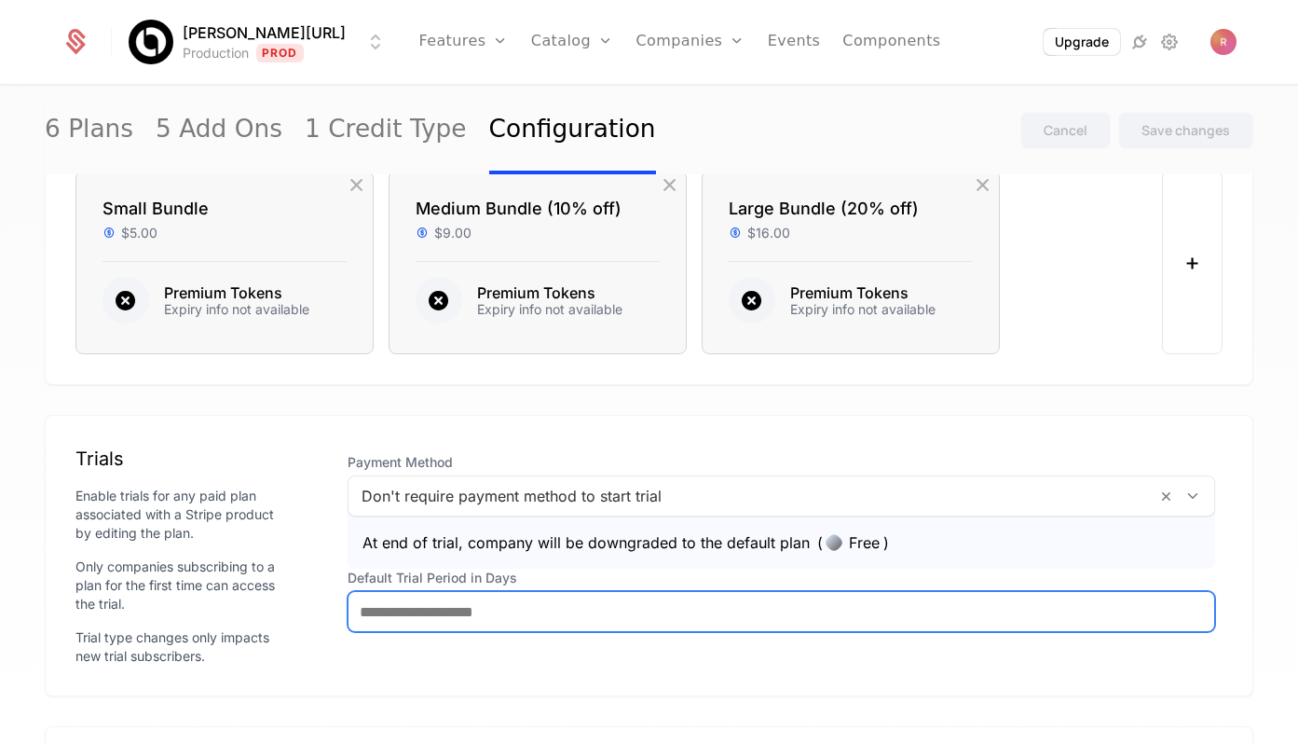
click at [418, 617] on input "**" at bounding box center [782, 611] width 866 height 39
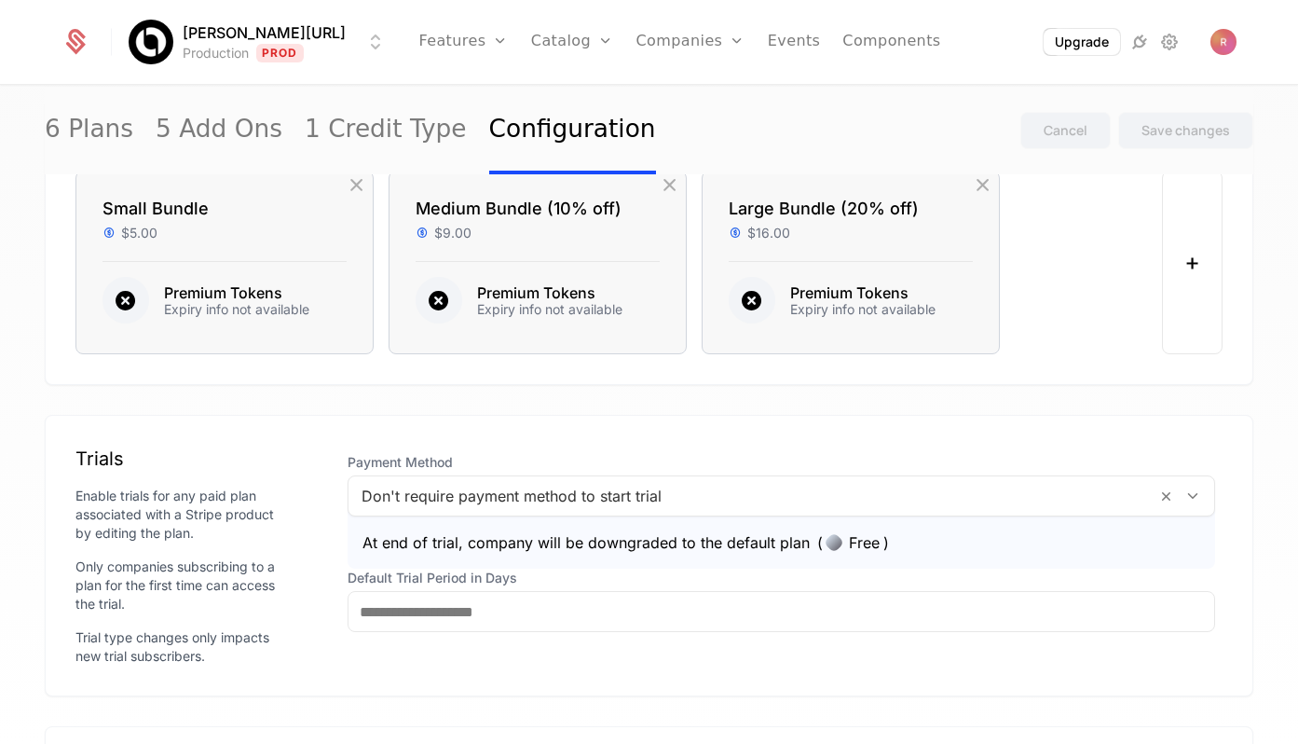
click at [682, 412] on div "Default plan Companies without another base plan will be assigned to this plan.…" at bounding box center [649, 150] width 1209 height 2705
click at [687, 42] on link "Companies" at bounding box center [690, 42] width 109 height 84
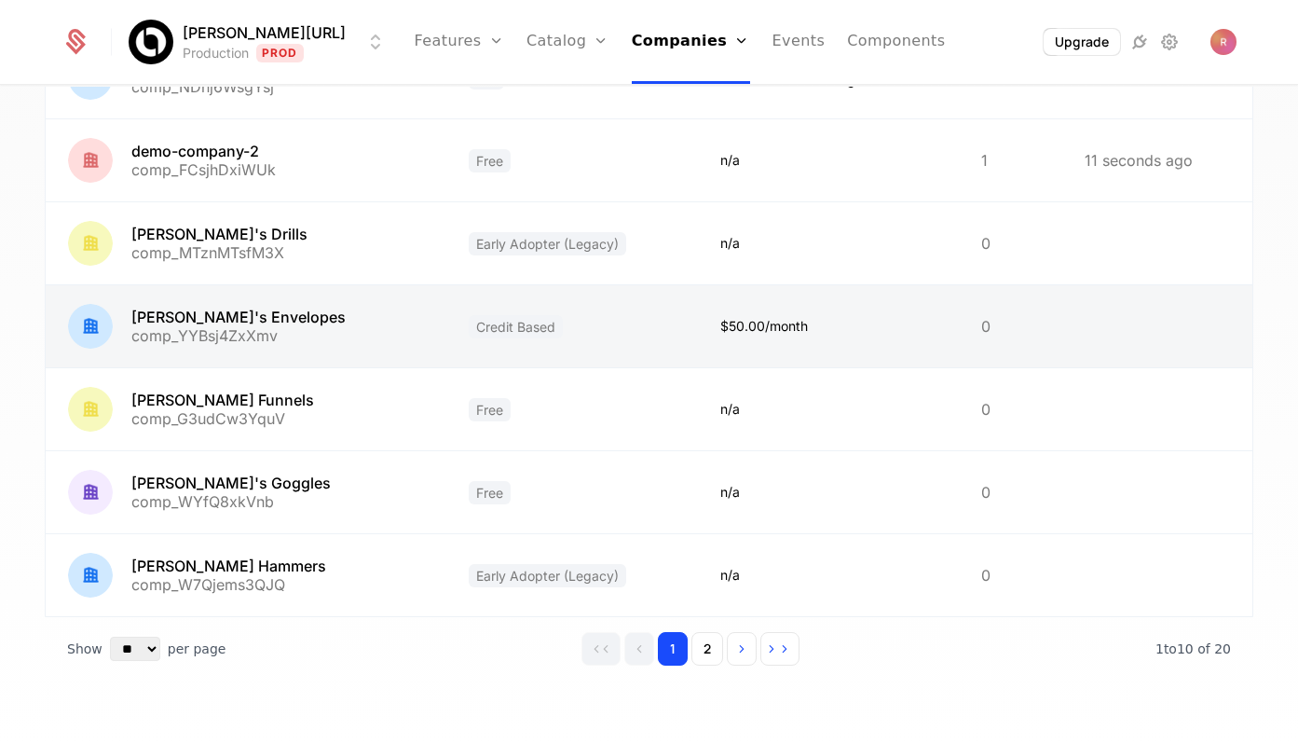
scroll to position [307, 0]
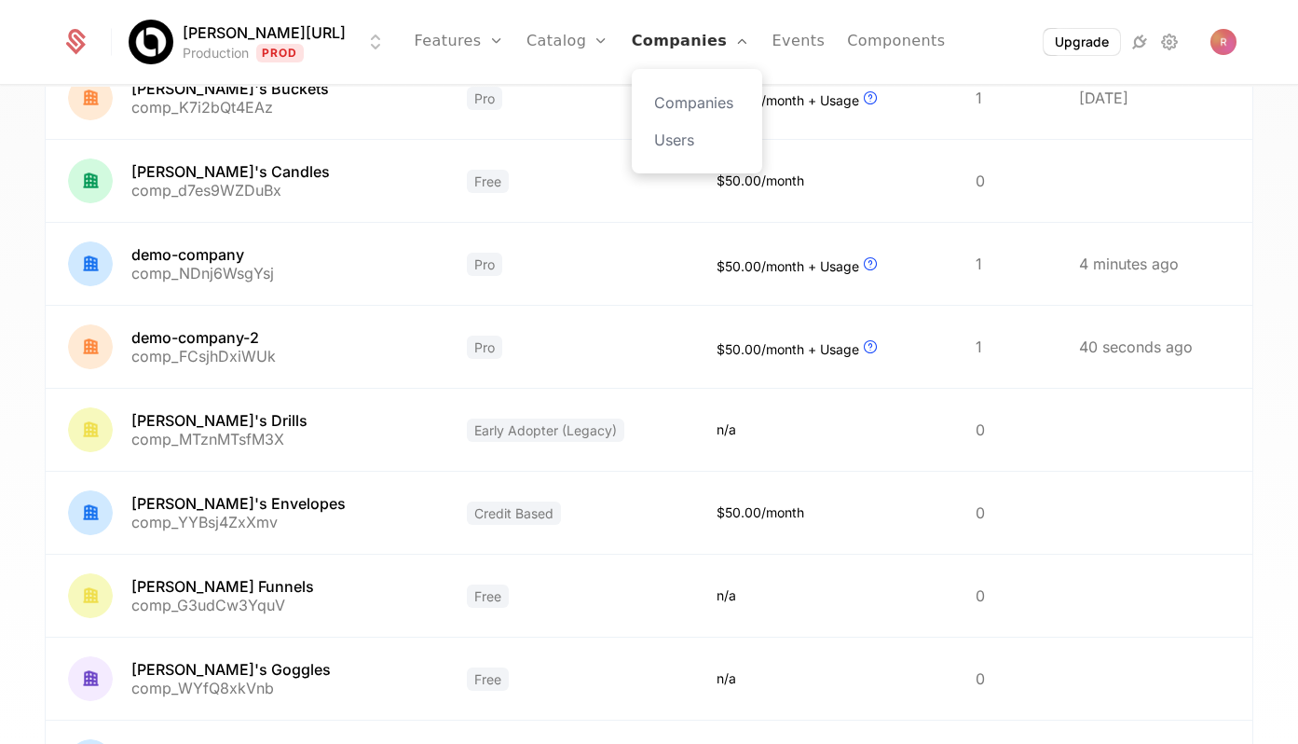
click at [677, 47] on link "Companies" at bounding box center [691, 42] width 118 height 84
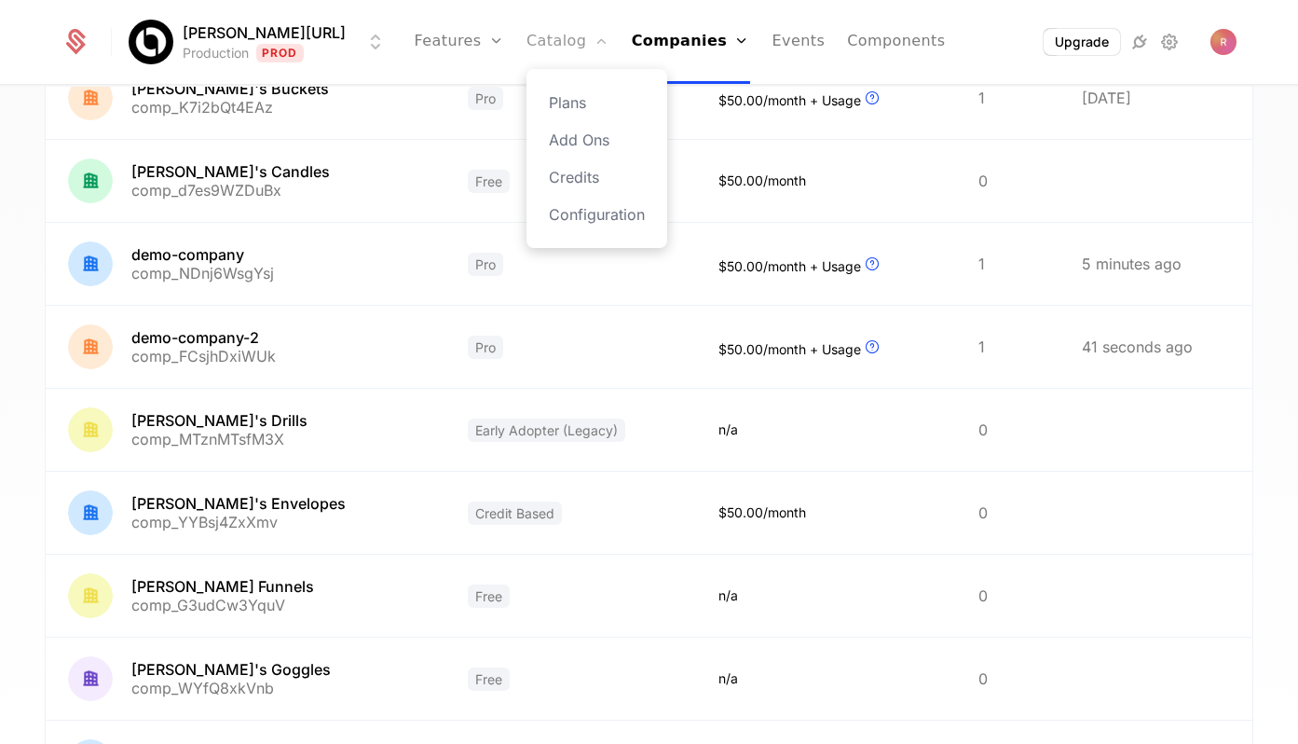
click at [527, 46] on link "Catalog" at bounding box center [568, 42] width 83 height 84
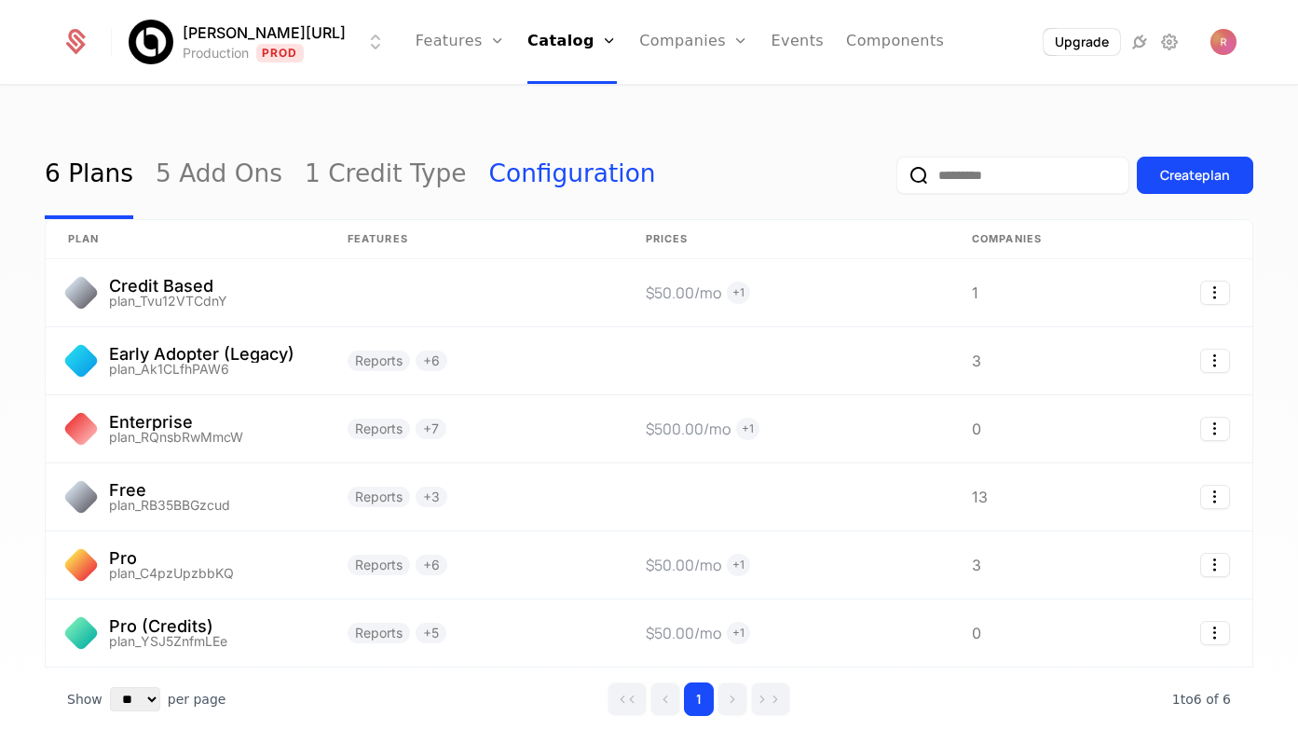
click at [489, 177] on link "Configuration" at bounding box center [572, 175] width 167 height 88
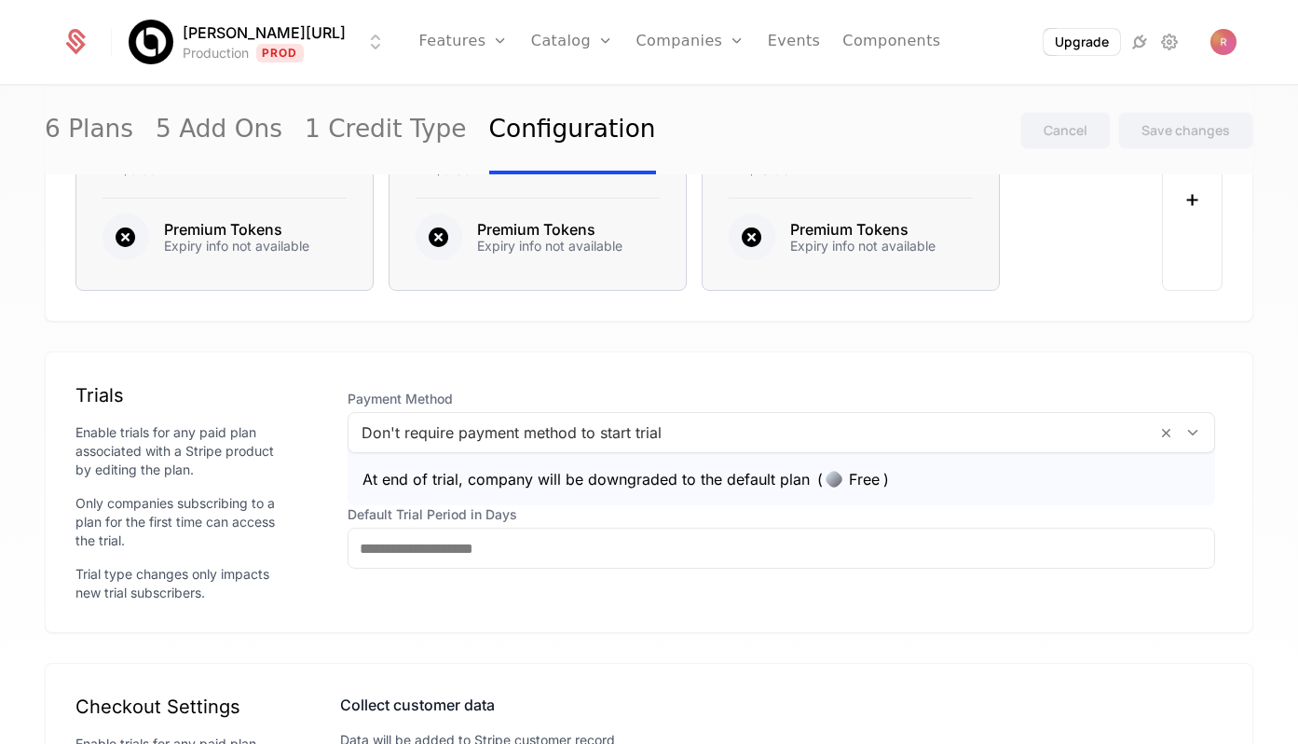
scroll to position [1372, 0]
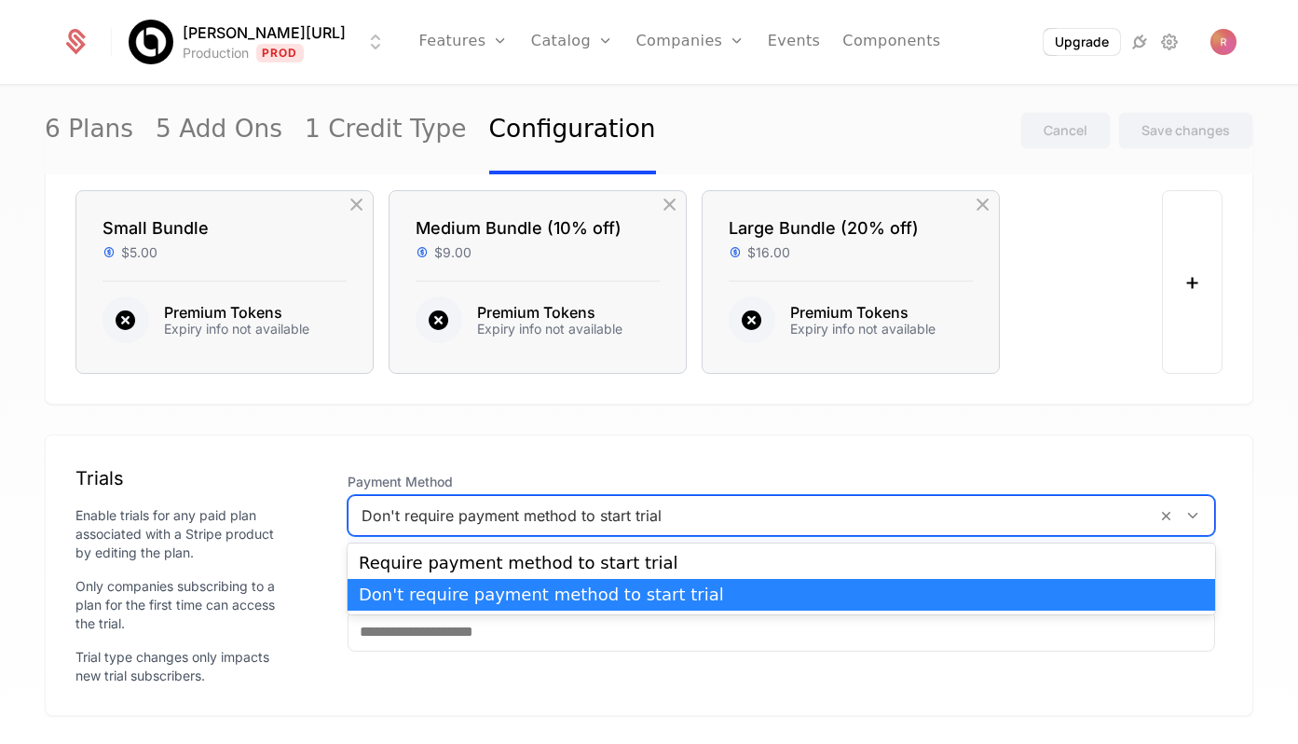
click at [466, 521] on div at bounding box center [753, 515] width 782 height 26
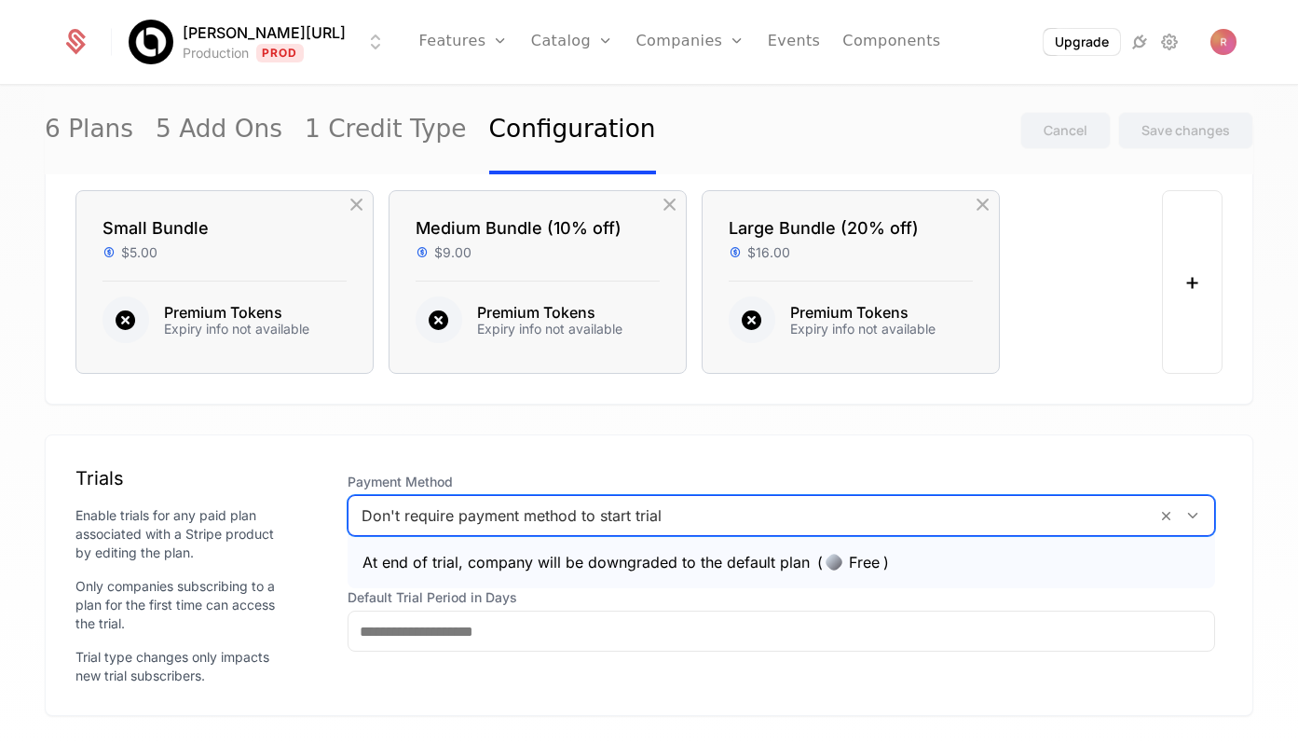
click at [466, 521] on div at bounding box center [753, 515] width 782 height 26
click at [496, 467] on div "Payment Method Don't require payment method to start trial At end of trial, com…" at bounding box center [781, 562] width 883 height 194
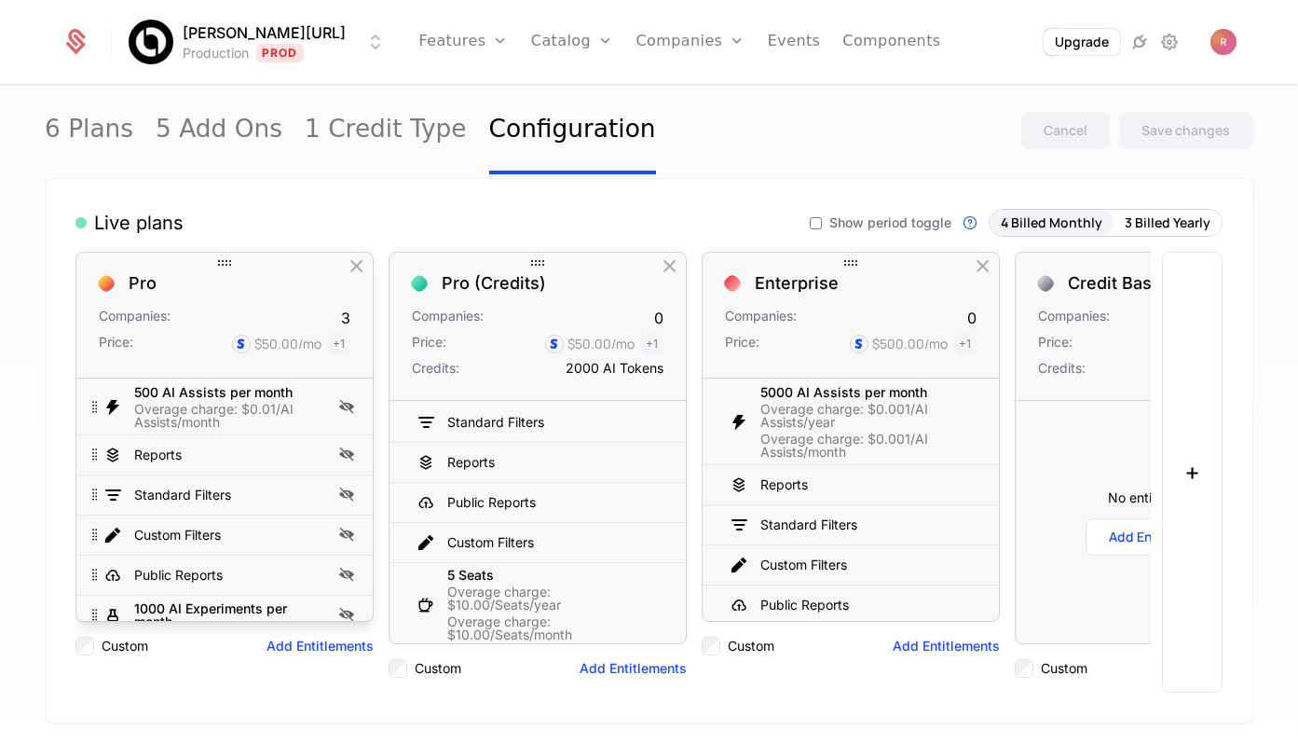
scroll to position [158, 0]
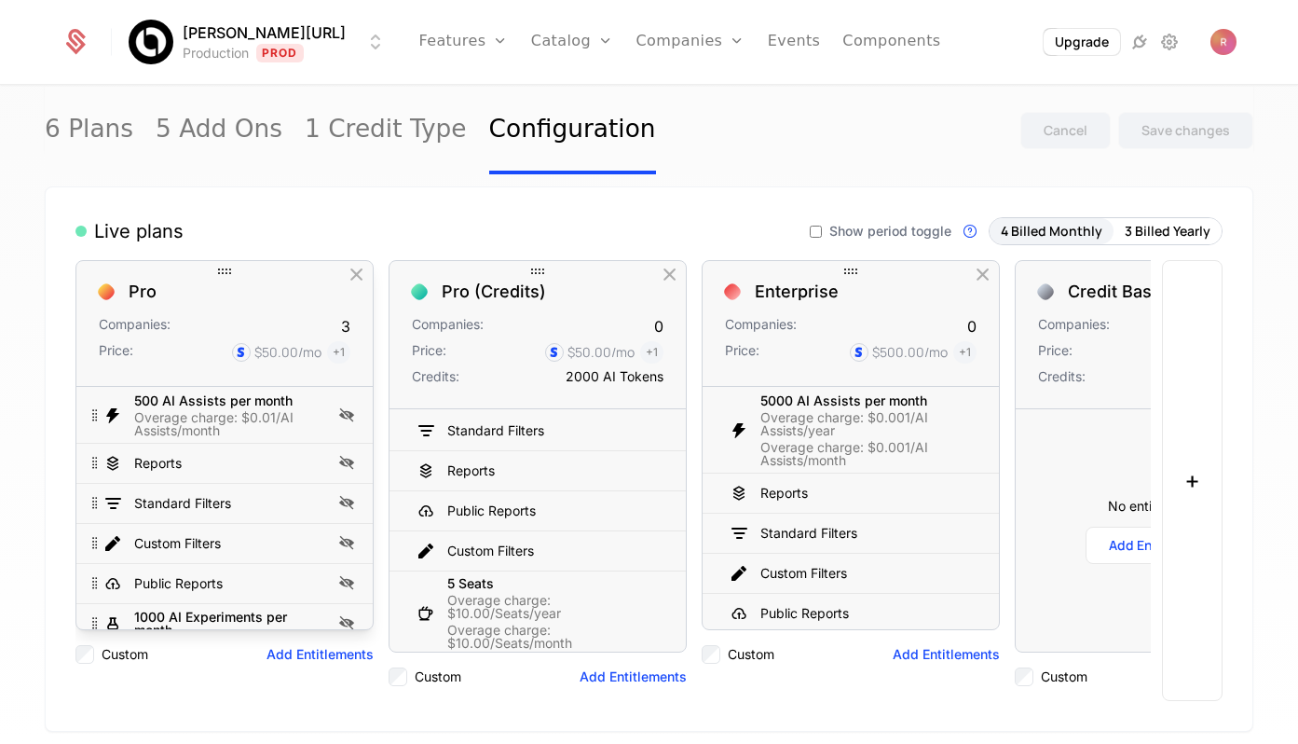
click at [143, 319] on div "Companies:" at bounding box center [135, 326] width 72 height 22
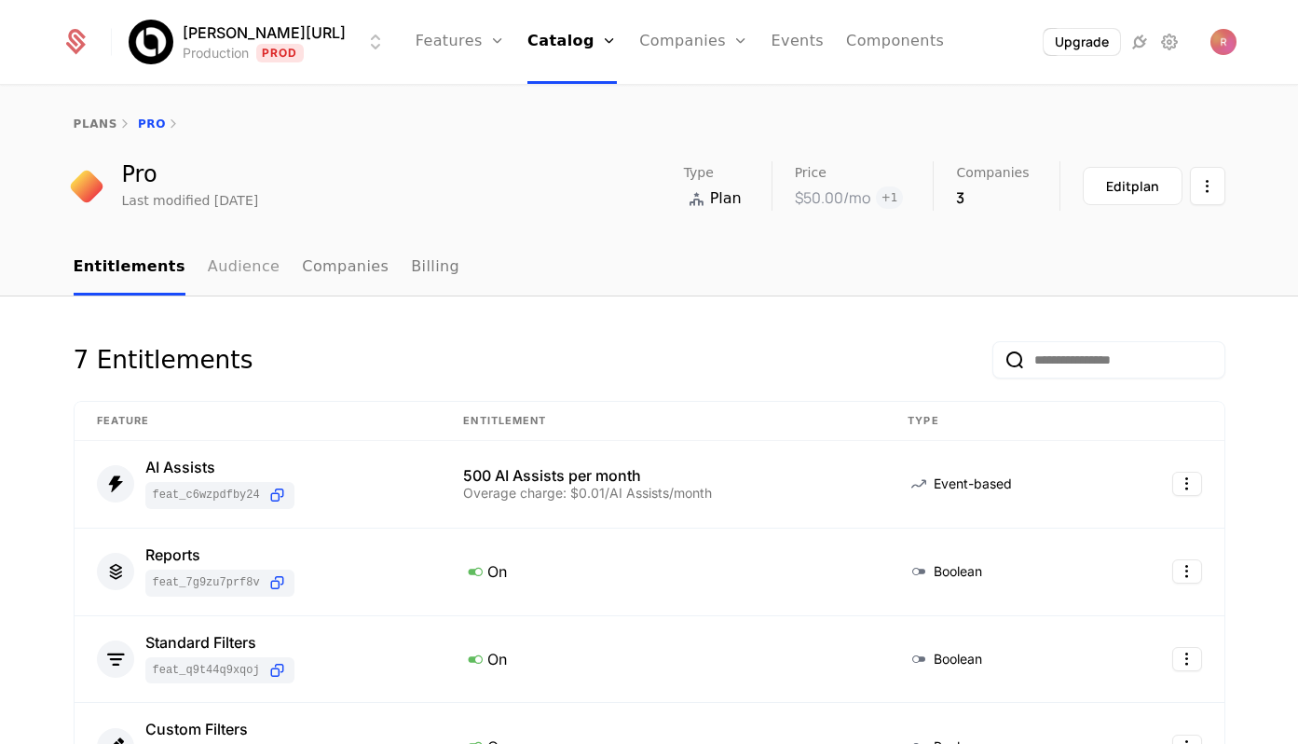
click at [212, 273] on link "Audience" at bounding box center [244, 267] width 73 height 55
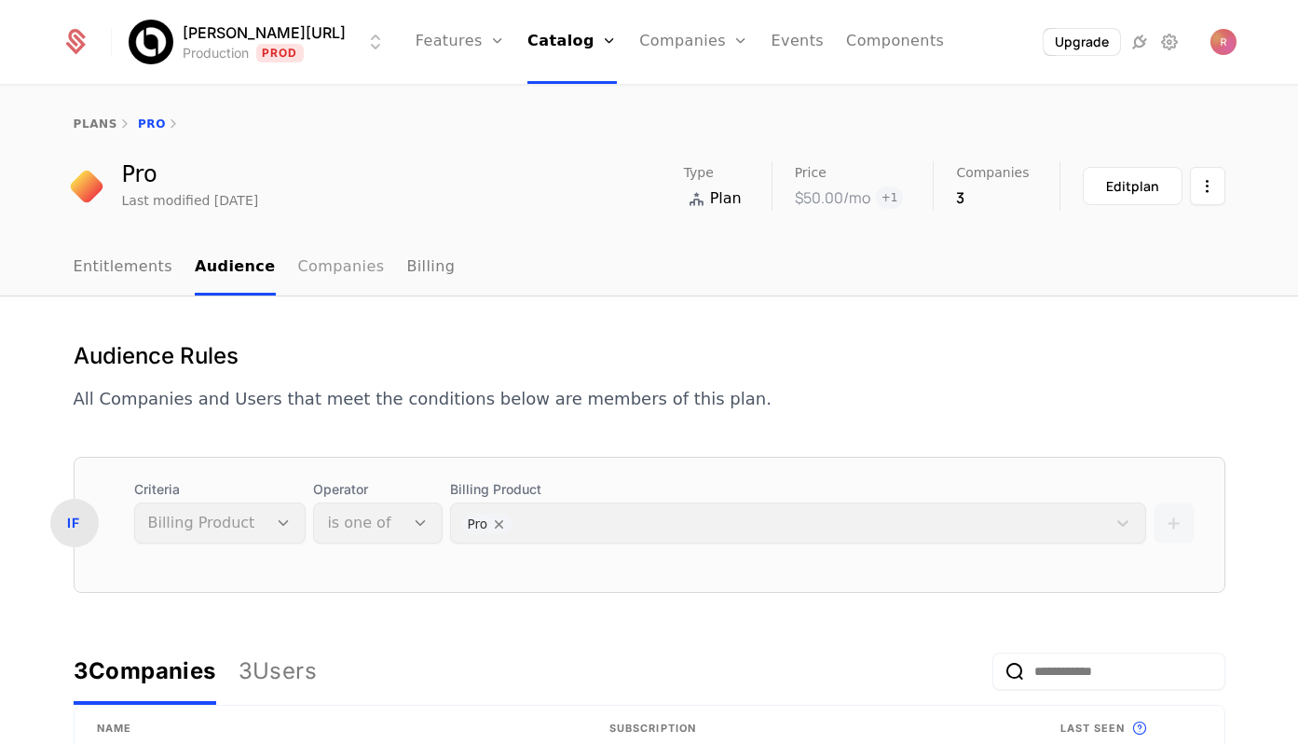
click at [307, 275] on link "Companies" at bounding box center [341, 267] width 87 height 55
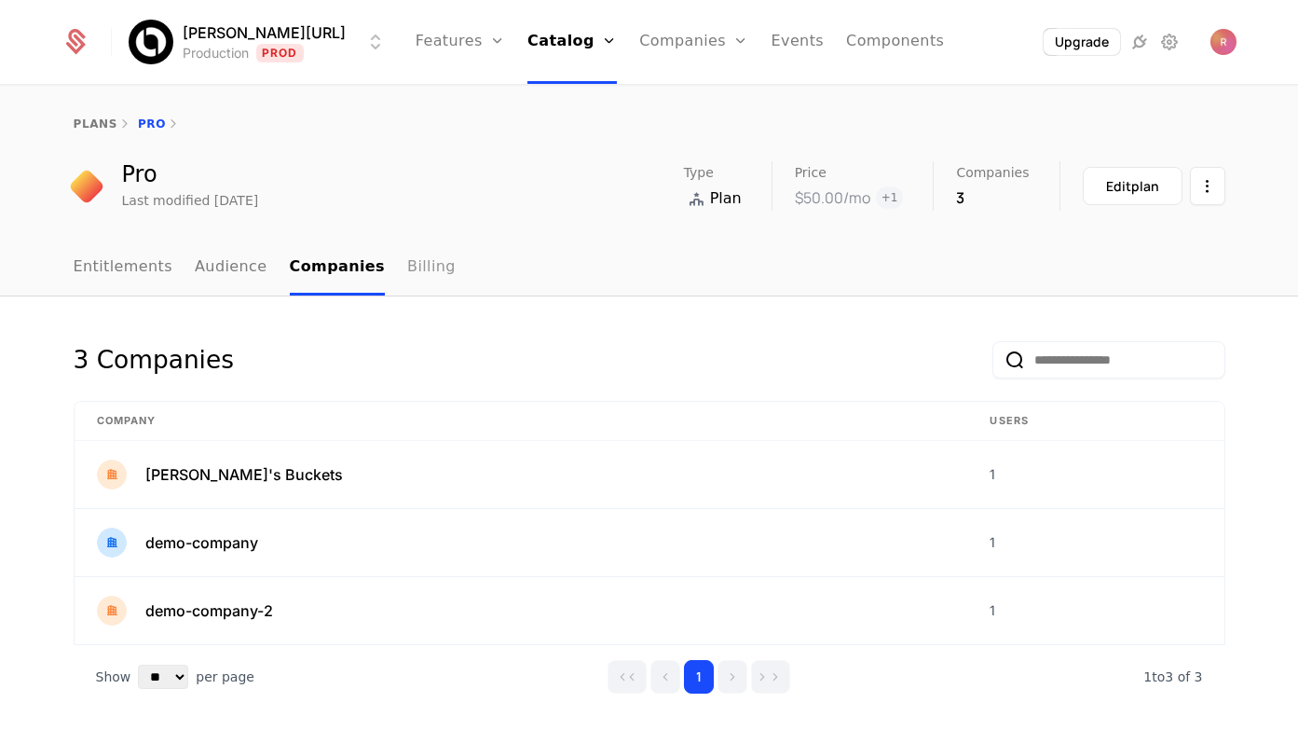
click at [407, 275] on link "Billing" at bounding box center [431, 267] width 48 height 55
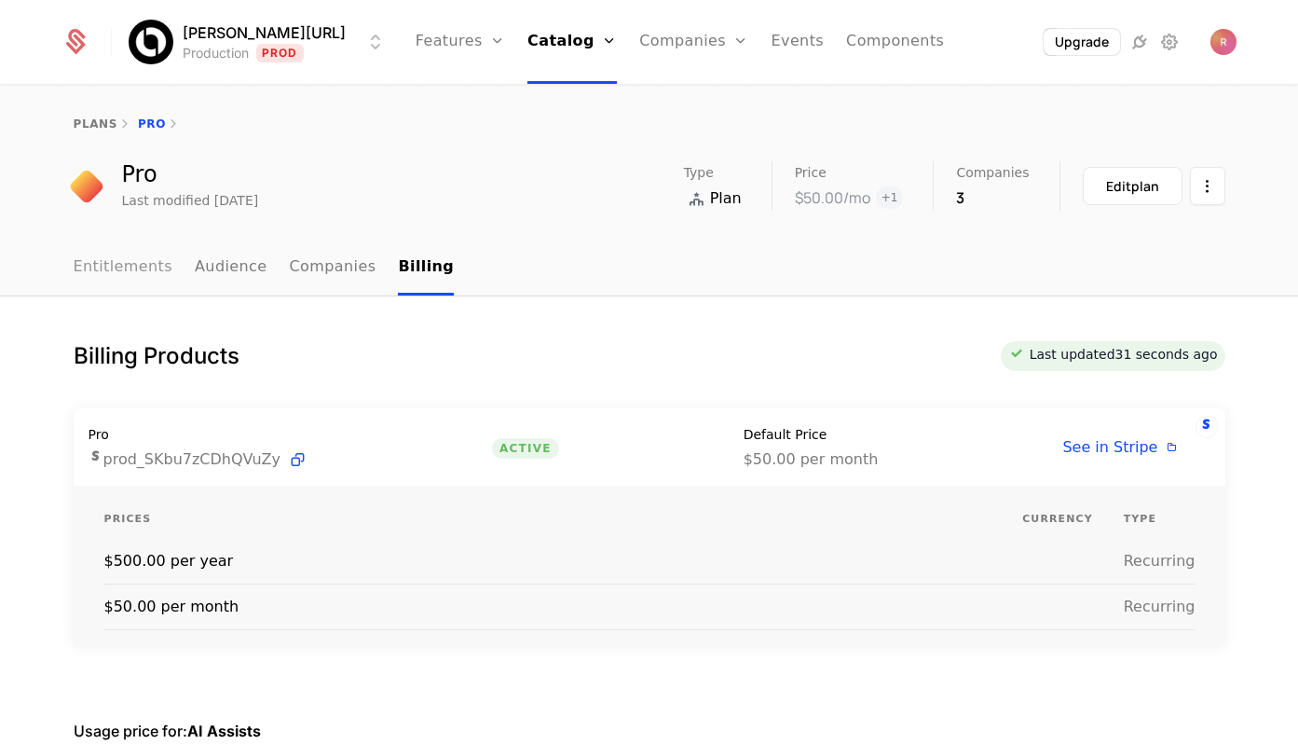
click at [97, 274] on link "Entitlements" at bounding box center [124, 267] width 100 height 55
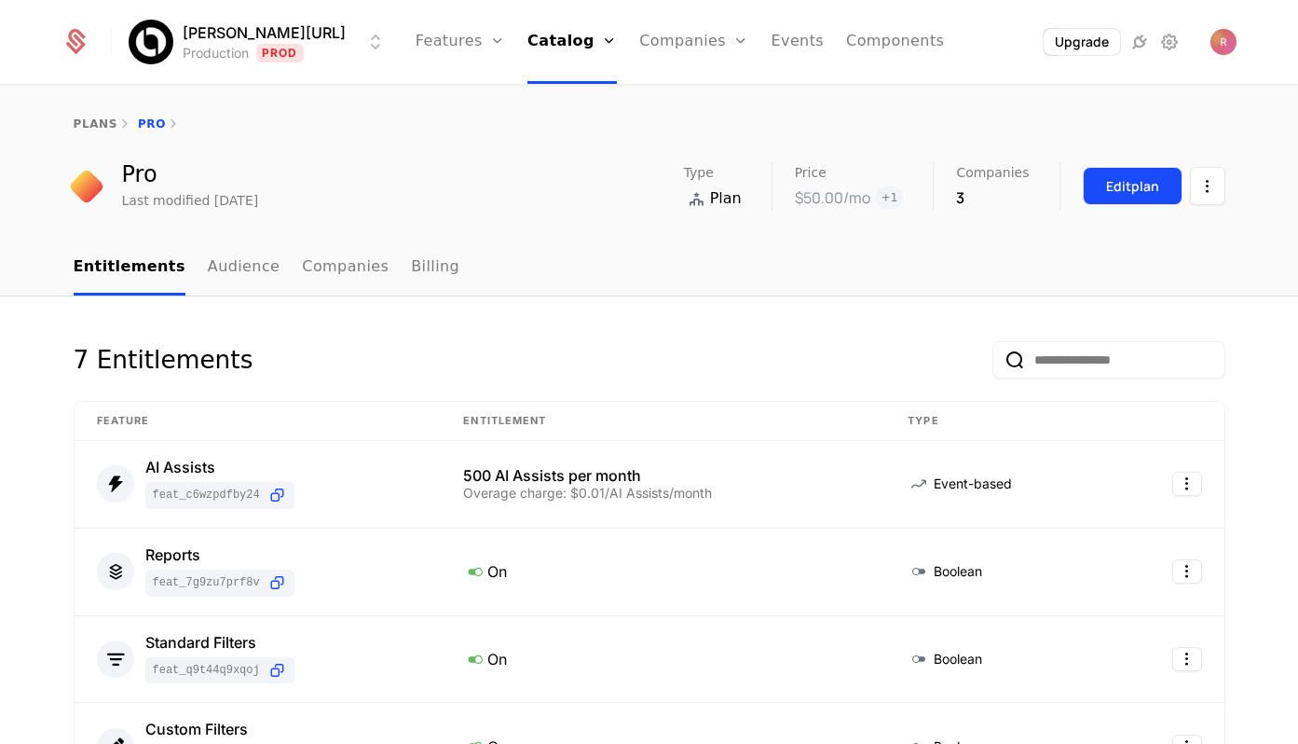
click at [1111, 167] on button "Edit plan" at bounding box center [1133, 186] width 100 height 38
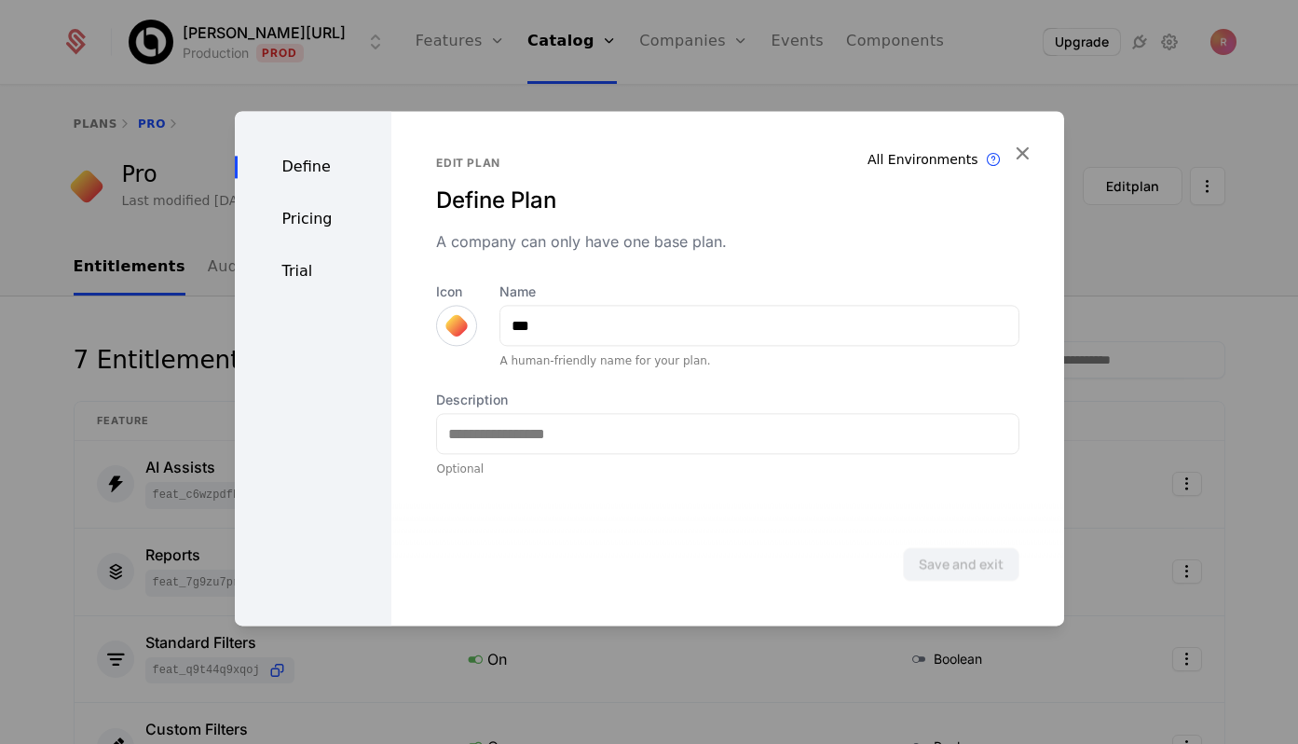
click at [326, 278] on div "Trial" at bounding box center [314, 271] width 158 height 22
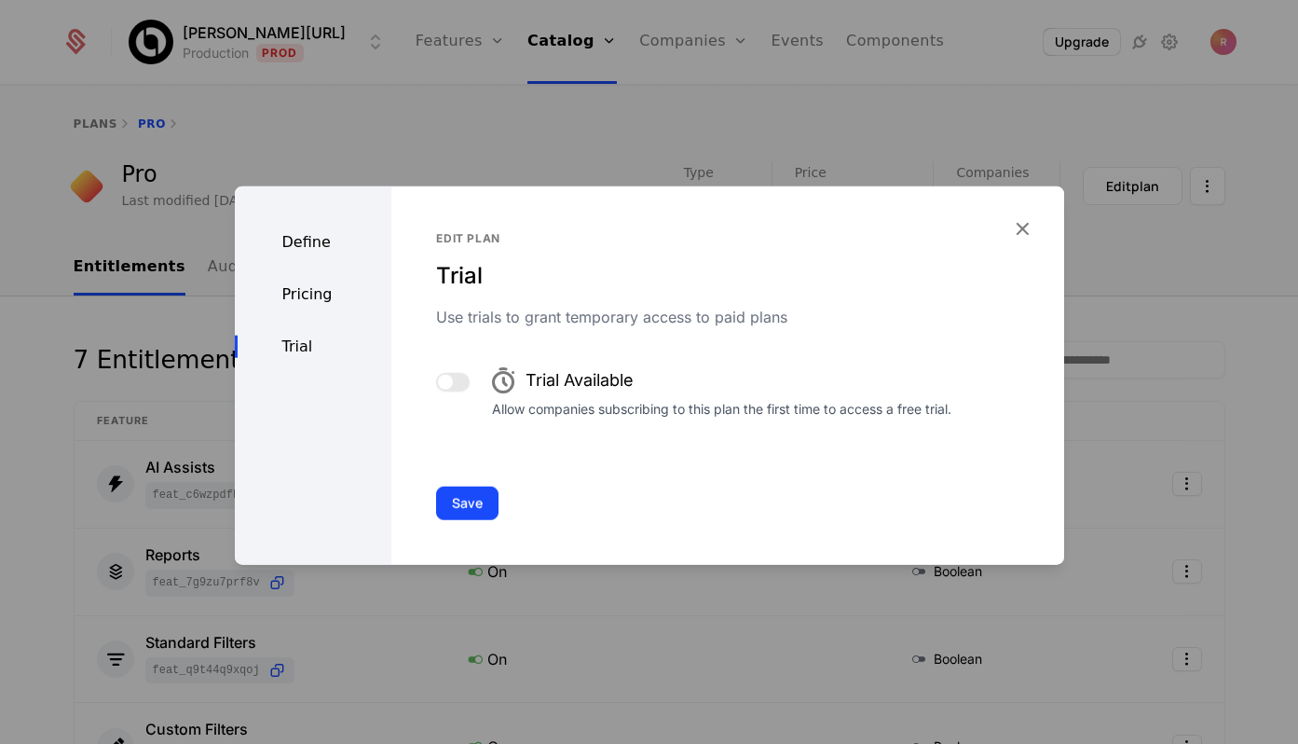
click at [450, 376] on button "button" at bounding box center [453, 382] width 34 height 19
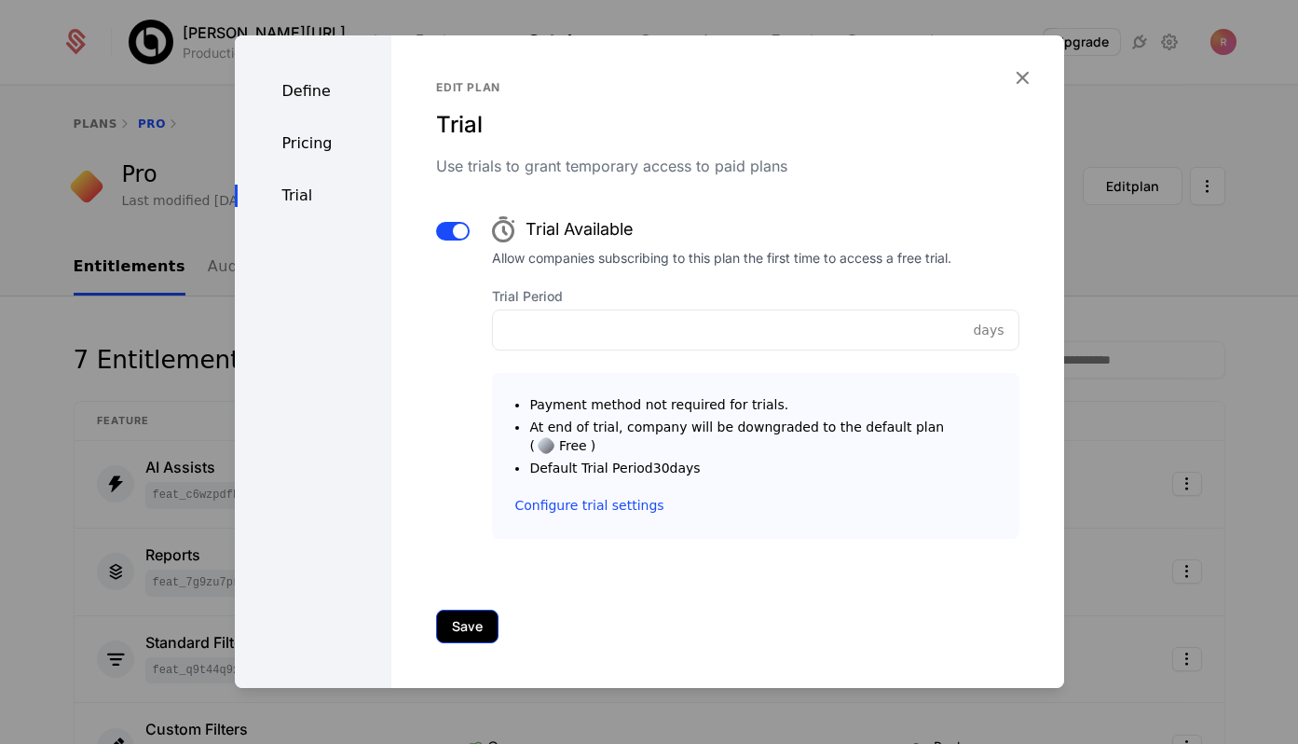
click at [447, 611] on button "Save" at bounding box center [467, 627] width 62 height 34
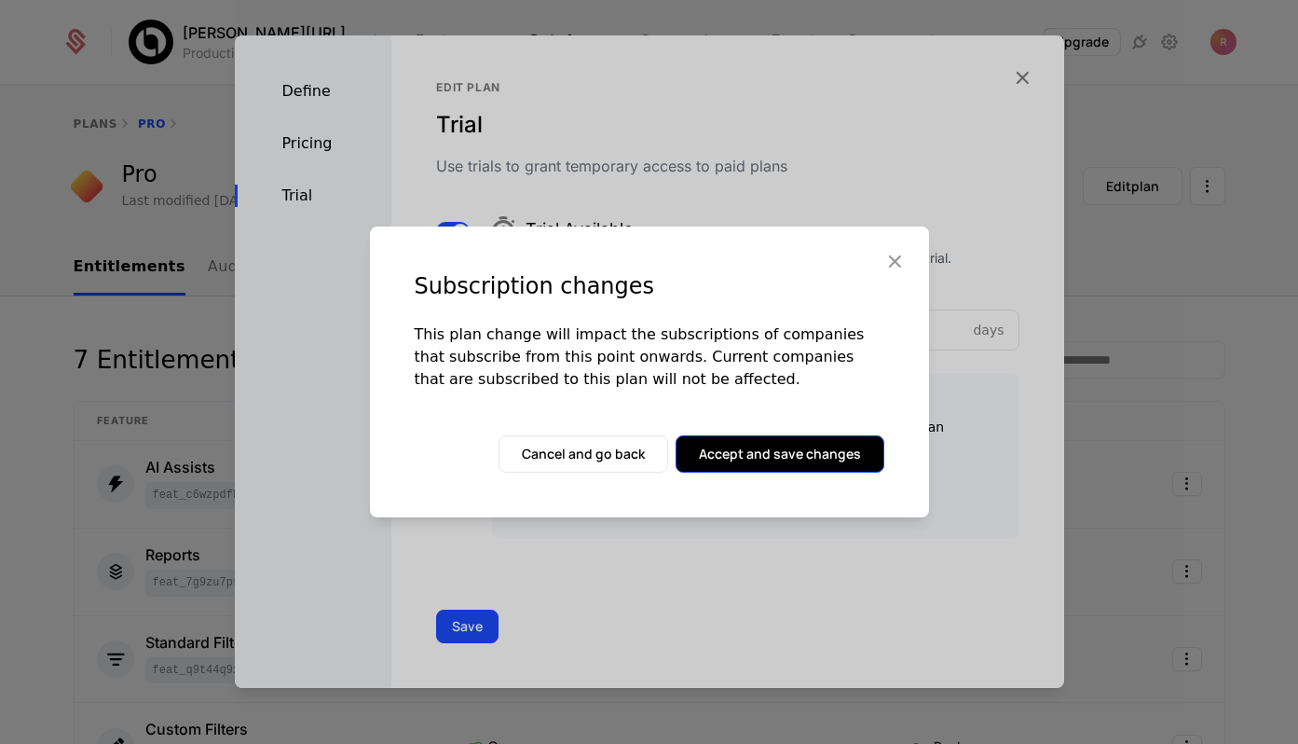
click at [797, 461] on button "Accept and save changes" at bounding box center [780, 453] width 209 height 37
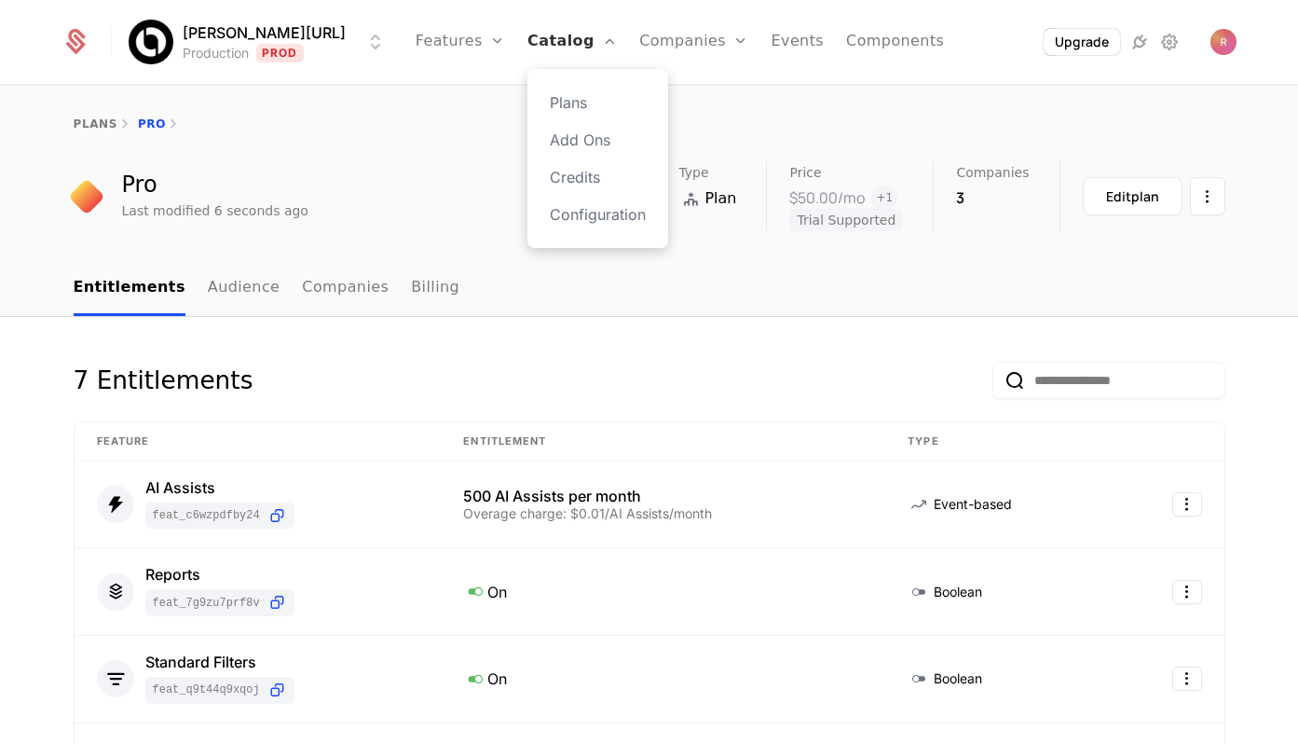
click at [558, 48] on link "Catalog" at bounding box center [572, 42] width 89 height 84
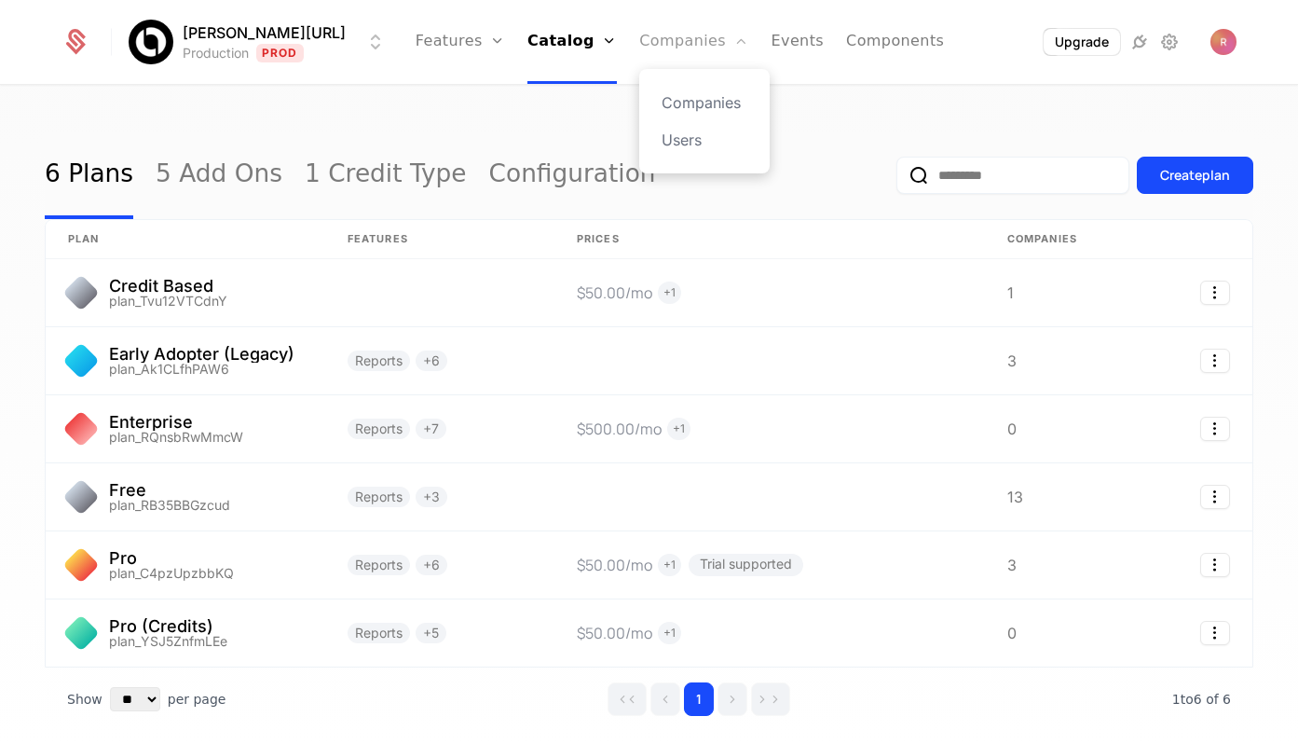
click at [694, 23] on link "Companies" at bounding box center [693, 42] width 109 height 84
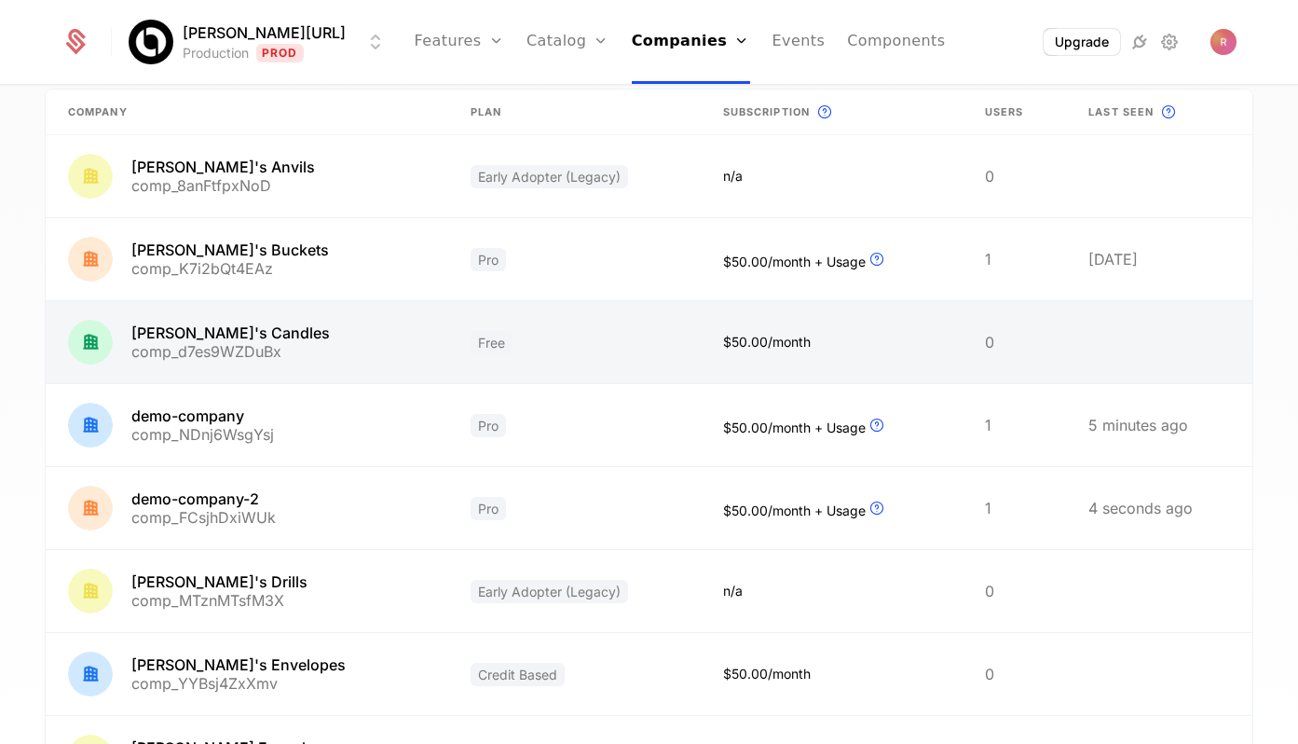
scroll to position [246, 0]
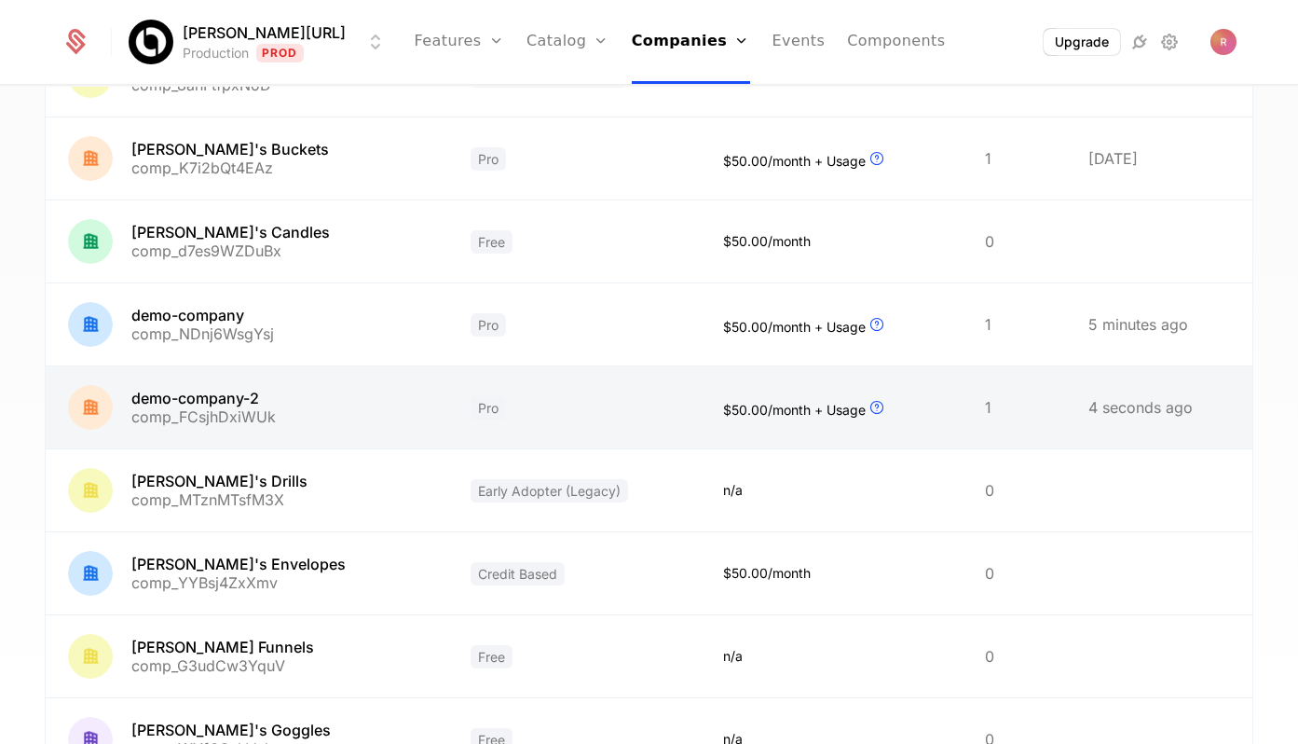
click at [293, 429] on link at bounding box center [247, 407] width 403 height 82
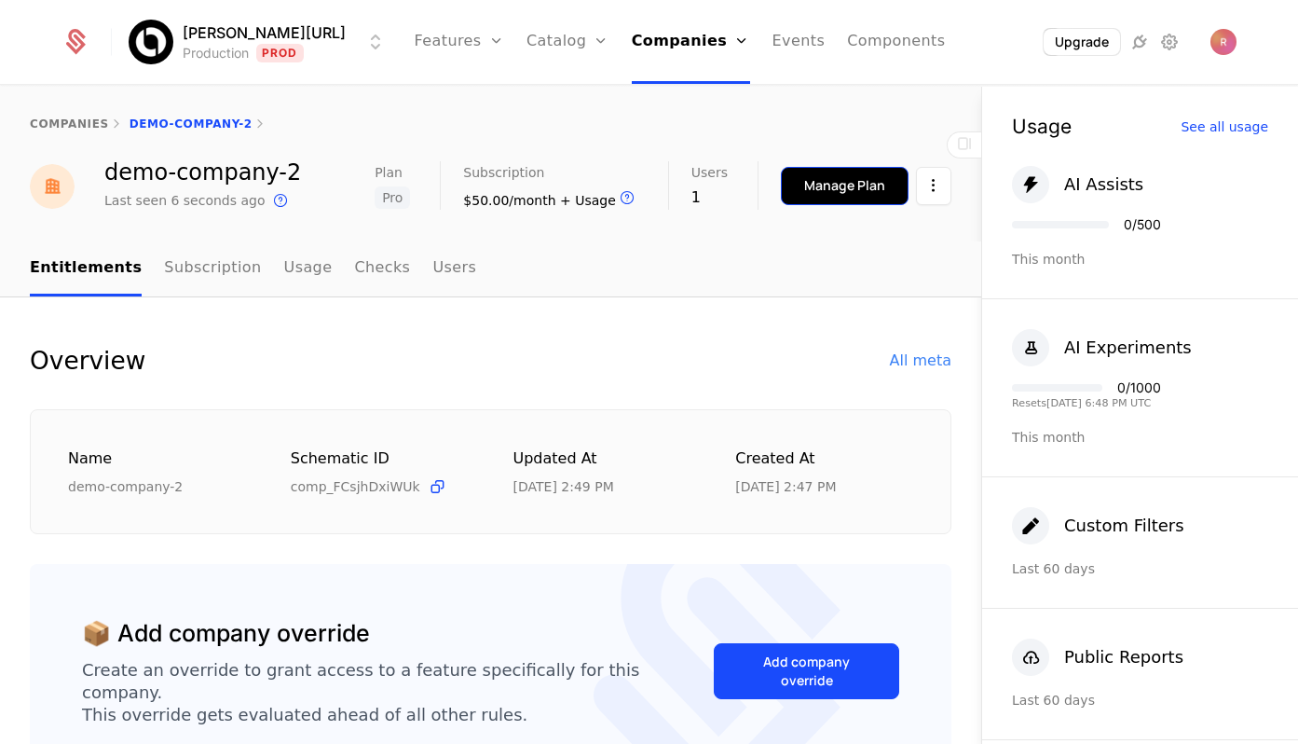
click at [876, 186] on div "Manage Plan" at bounding box center [844, 185] width 81 height 19
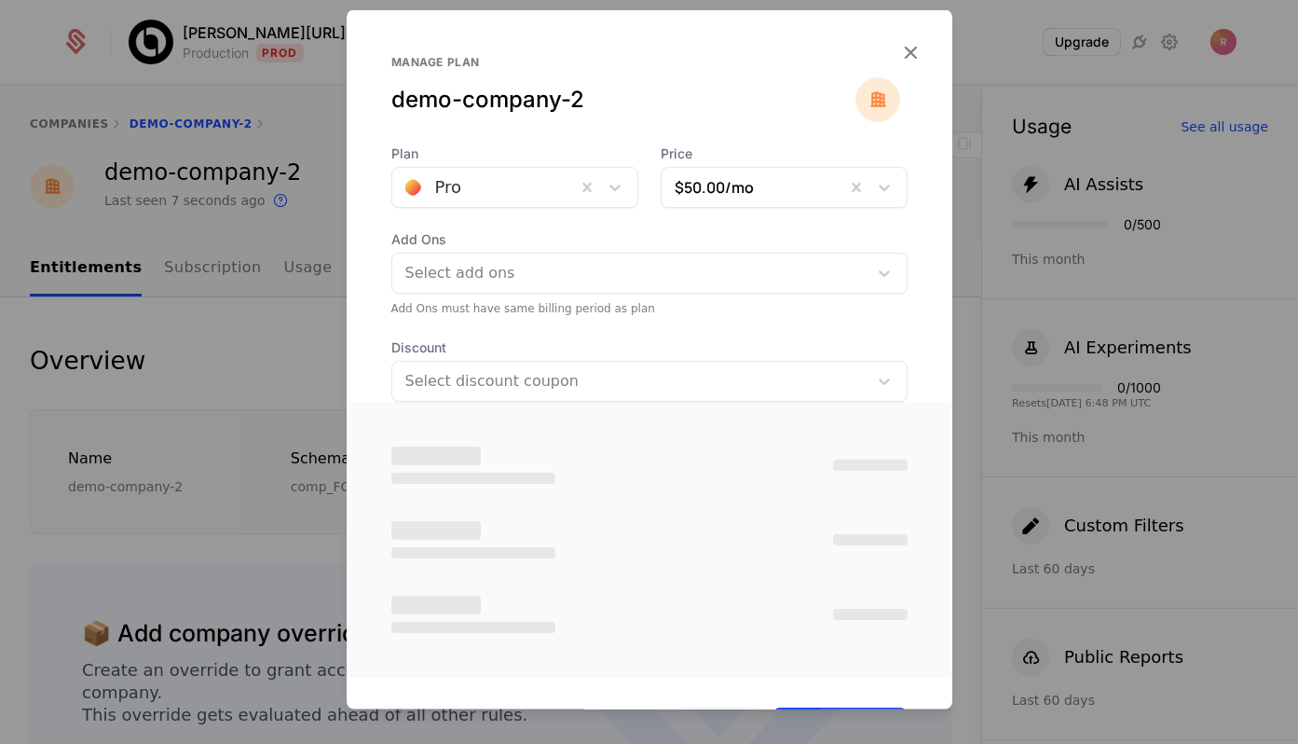
click at [571, 156] on span "Plan" at bounding box center [514, 153] width 247 height 19
click at [528, 185] on div at bounding box center [484, 187] width 158 height 26
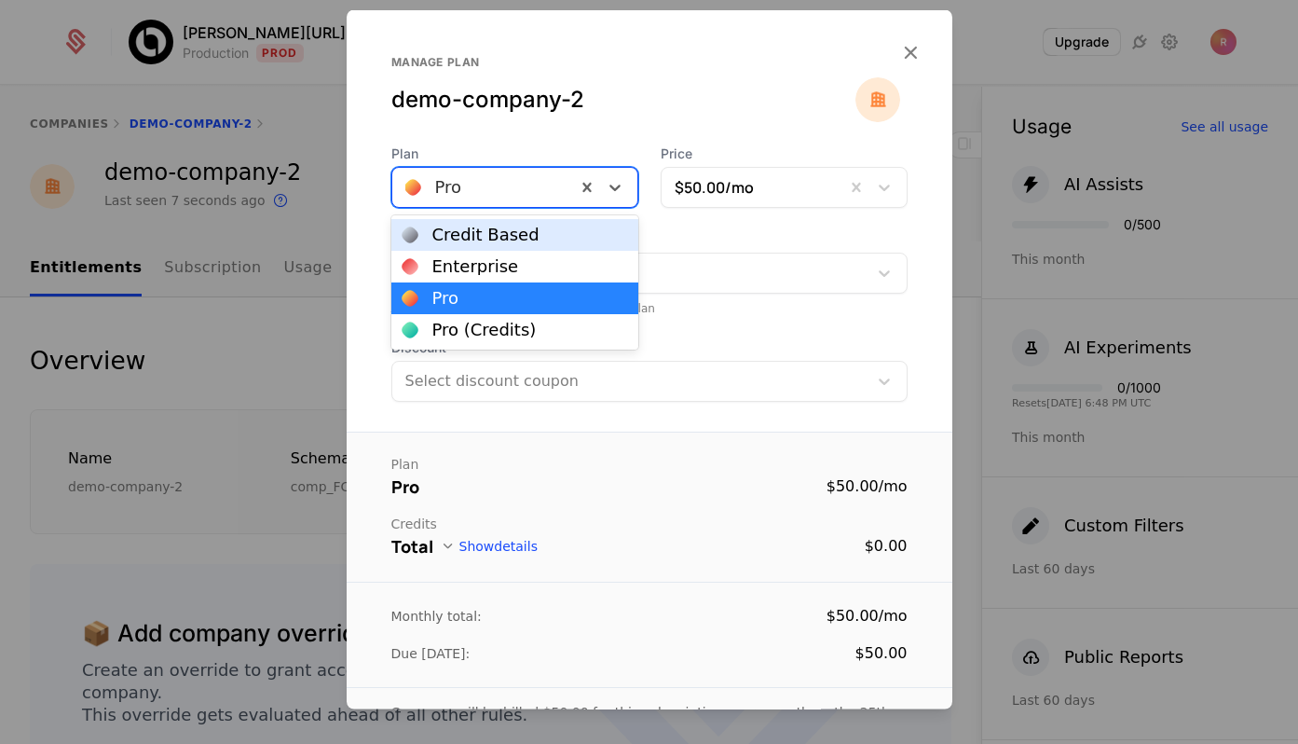
click at [580, 117] on div "Manage plan demo-company-2" at bounding box center [649, 99] width 516 height 89
click at [482, 184] on div at bounding box center [484, 187] width 158 height 26
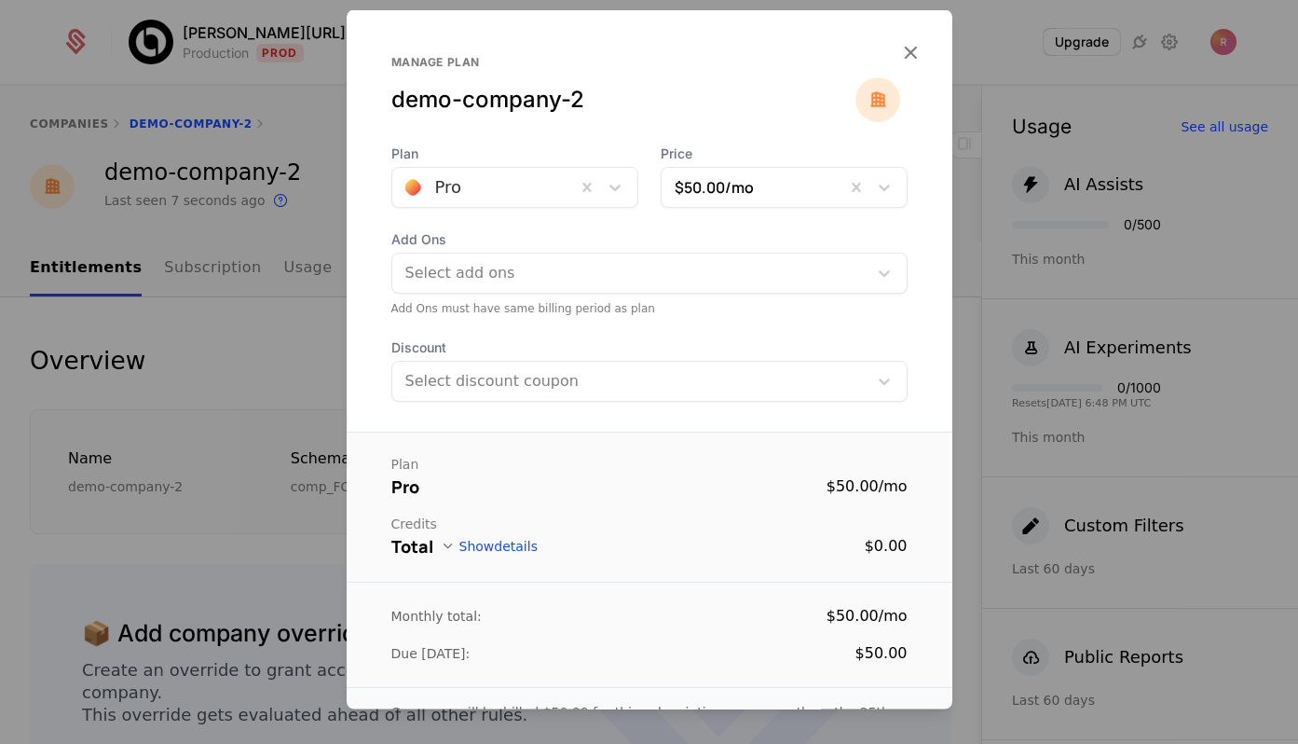
click at [510, 146] on span "Plan" at bounding box center [514, 153] width 247 height 19
click at [272, 414] on div at bounding box center [649, 372] width 1298 height 744
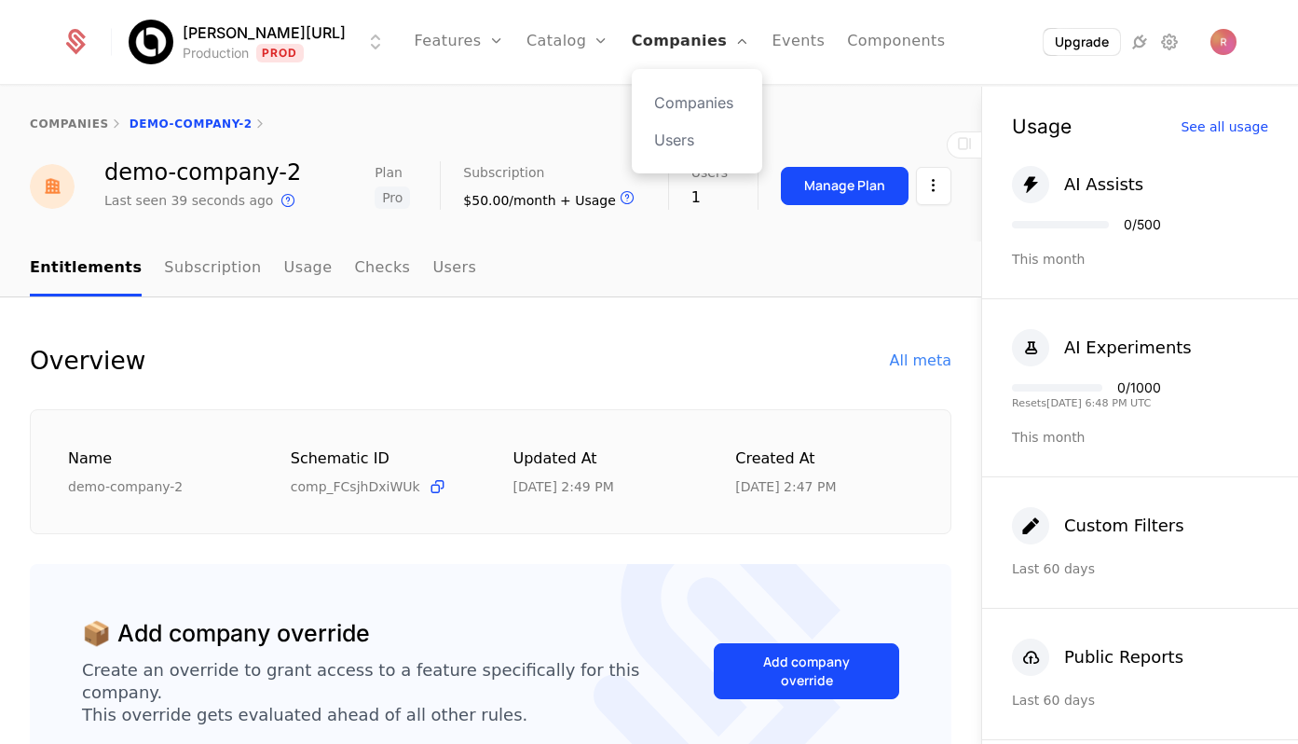
click at [672, 28] on link "Companies" at bounding box center [691, 42] width 118 height 84
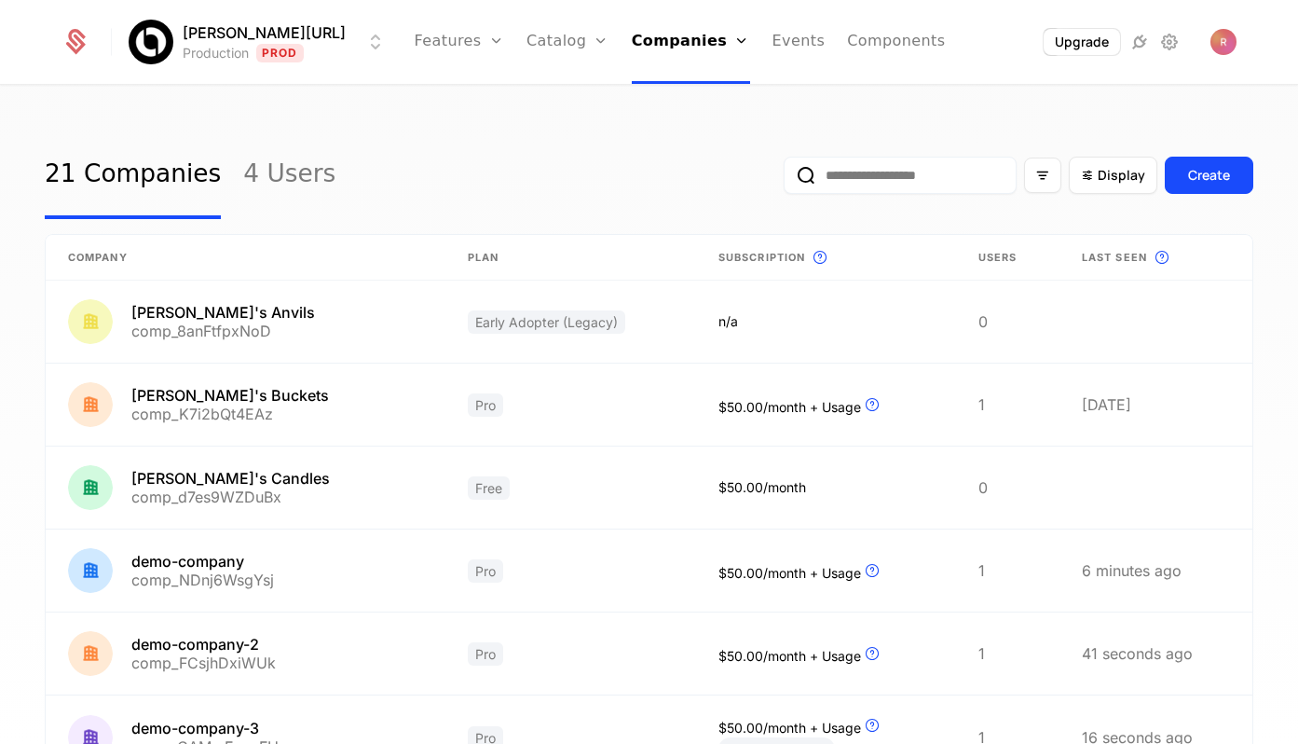
click at [506, 39] on ul "Features Features Flags Catalog Plans Add Ons Credits Configuration Companies C…" at bounding box center [680, 42] width 531 height 84
click at [530, 39] on link "Catalog" at bounding box center [568, 42] width 83 height 84
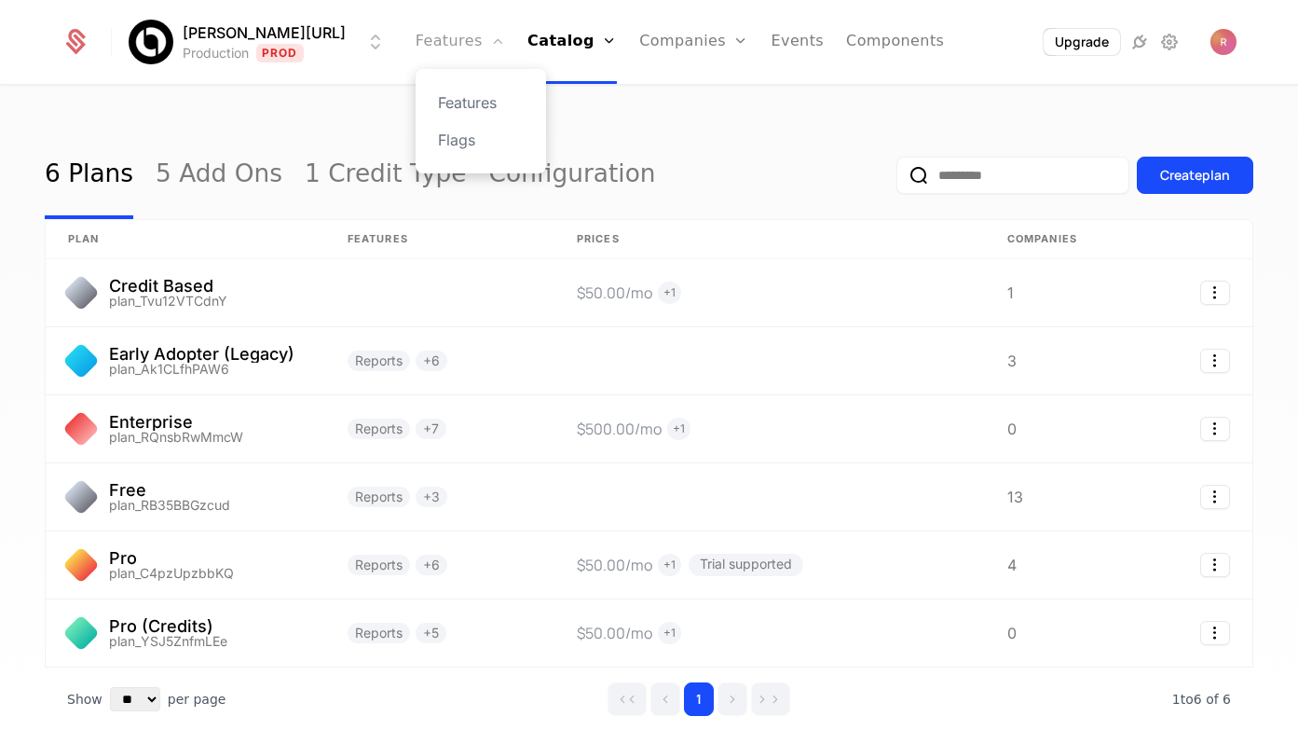
click at [452, 47] on link "Features" at bounding box center [460, 42] width 89 height 84
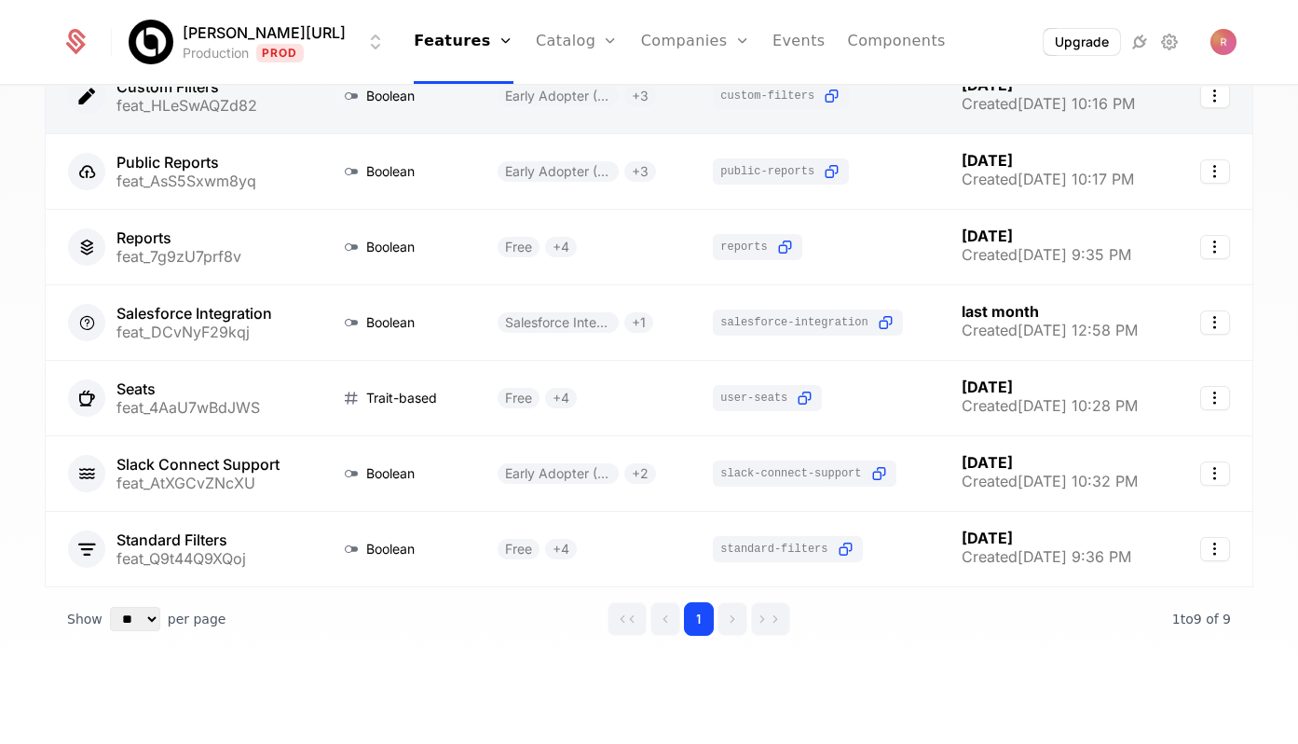
scroll to position [264, 0]
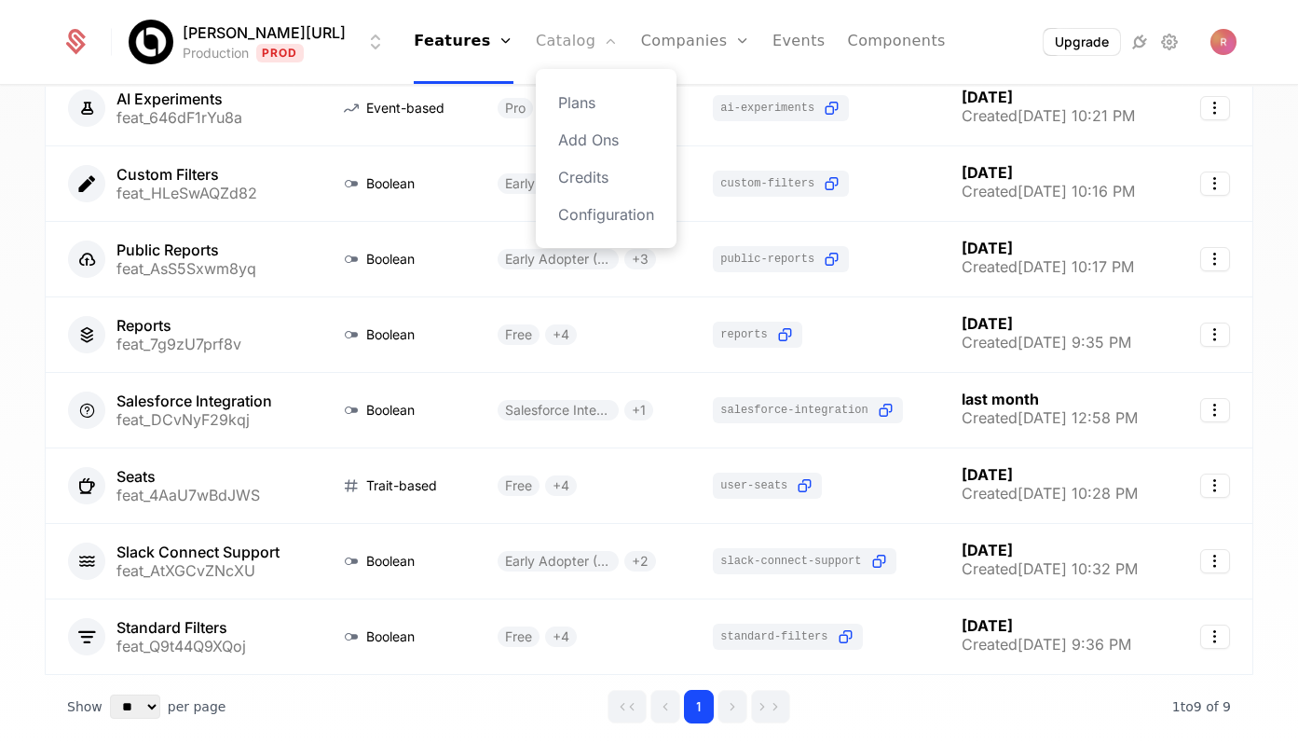
click at [570, 32] on link "Catalog" at bounding box center [577, 42] width 83 height 84
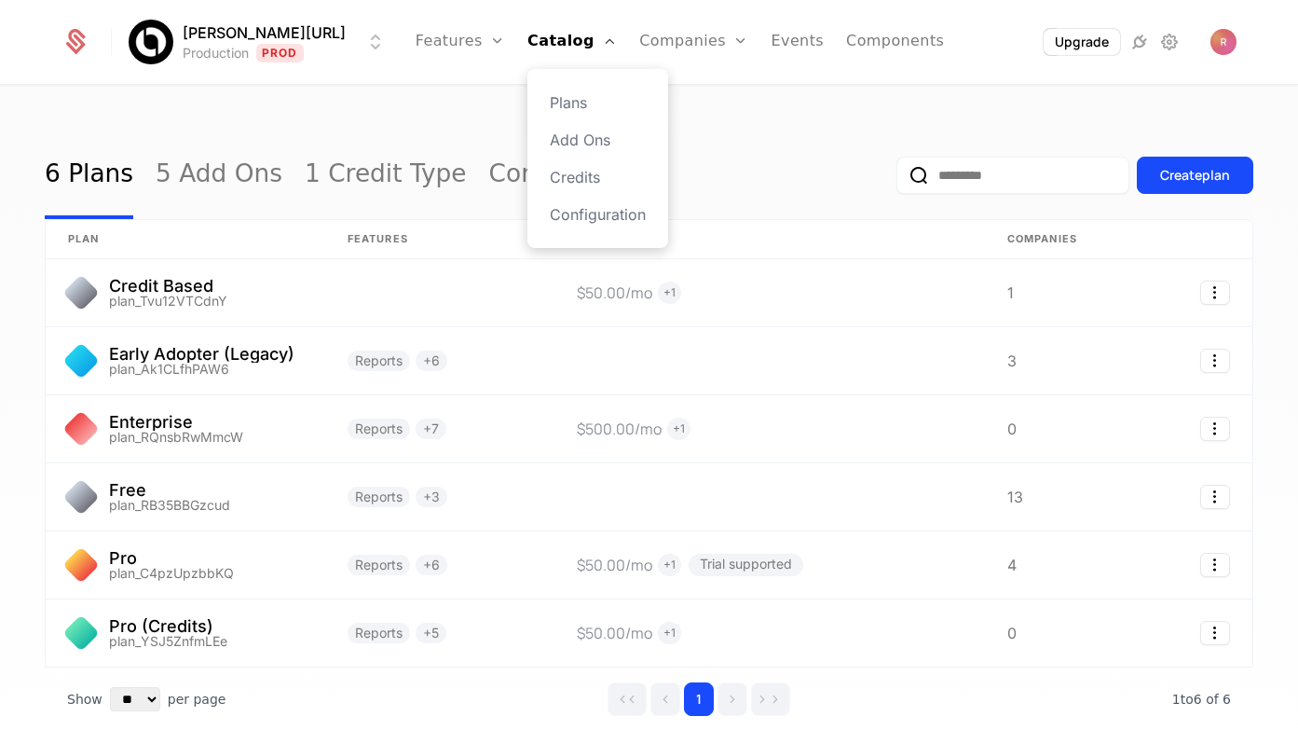
click at [553, 227] on div "Plans Add Ons Credits Configuration" at bounding box center [598, 158] width 141 height 179
click at [555, 213] on link "Configuration" at bounding box center [598, 214] width 96 height 22
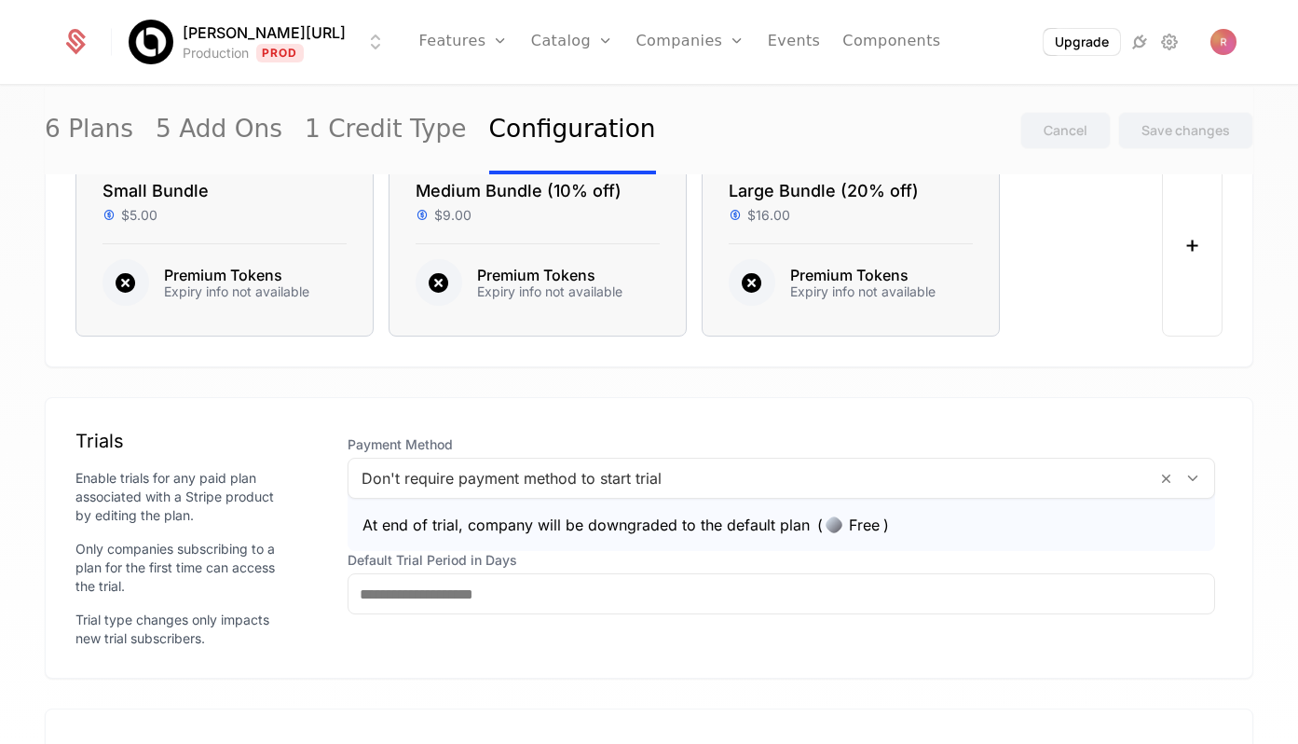
scroll to position [1453, 0]
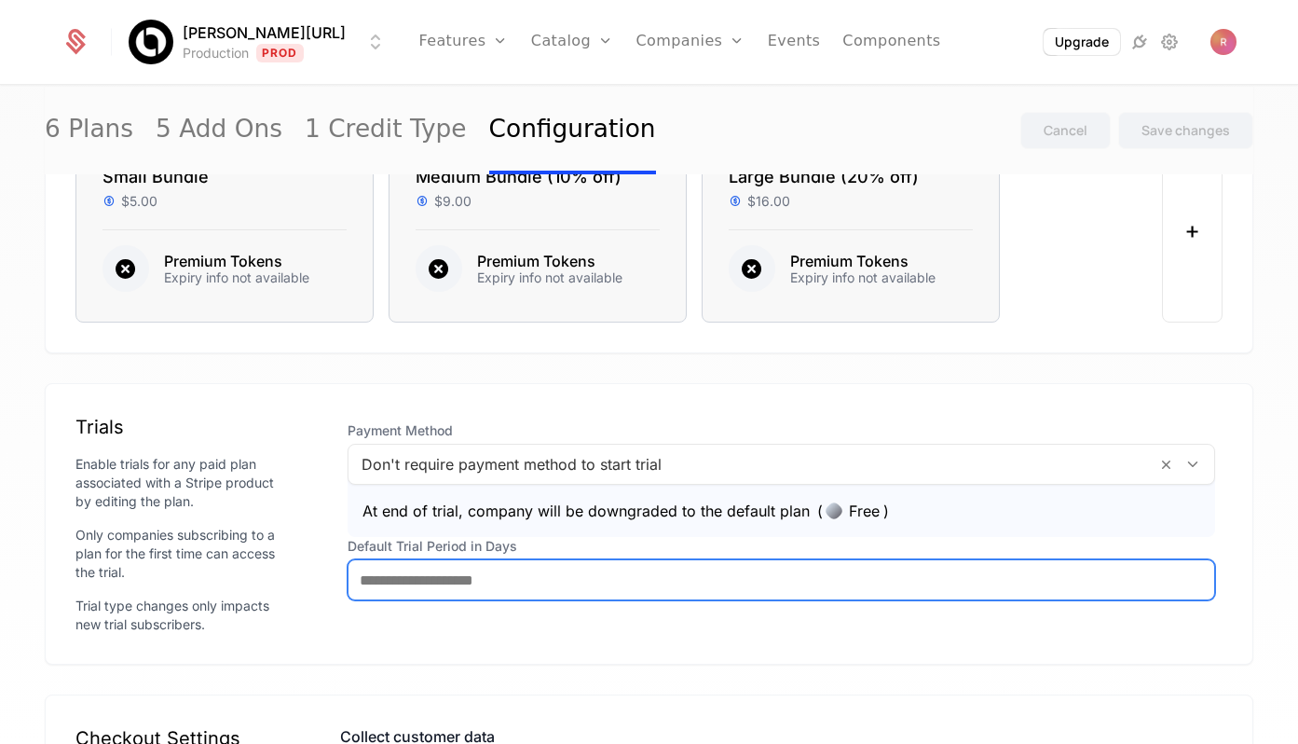
drag, startPoint x: 395, startPoint y: 574, endPoint x: 311, endPoint y: 570, distance: 84.0
click at [311, 570] on div "Trials Enable trials for any paid plan associated with a Stripe product by edit…" at bounding box center [649, 524] width 1147 height 220
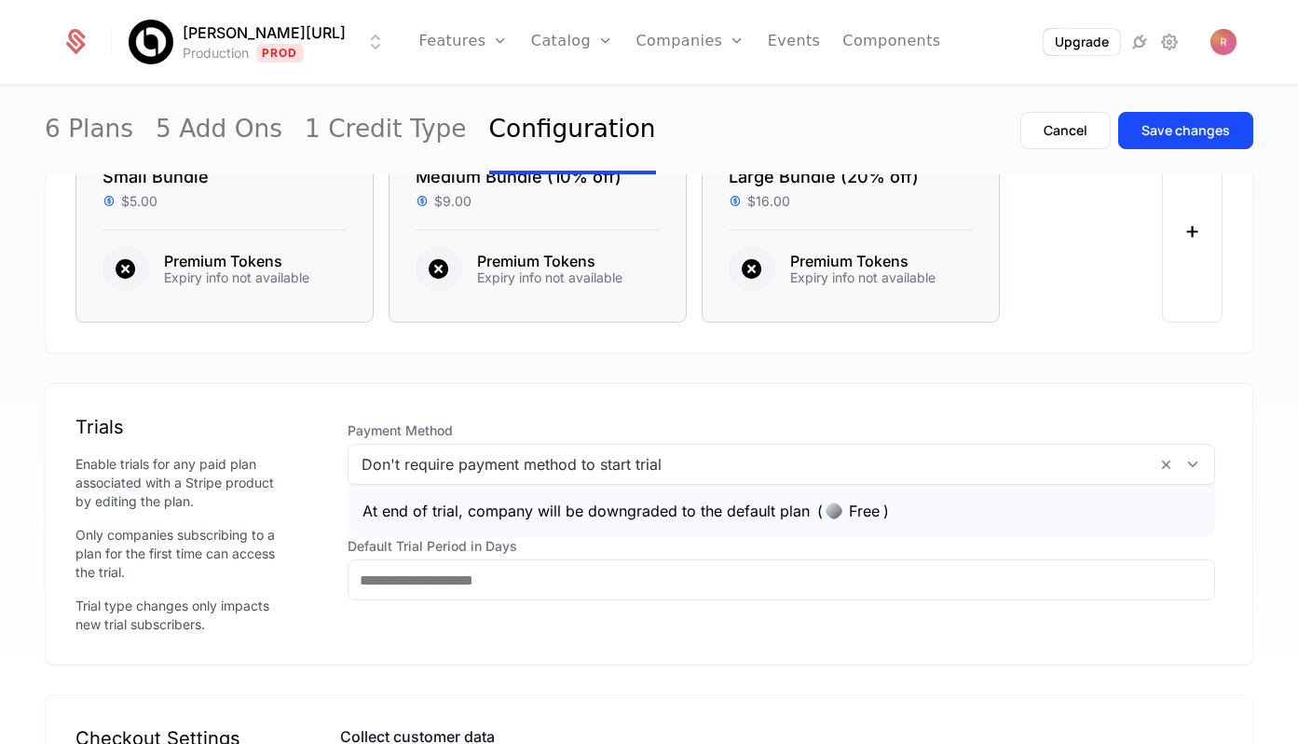
click at [301, 455] on div "Trials Enable trials for any paid plan associated with a Stripe product by edit…" at bounding box center [649, 524] width 1147 height 220
click at [1207, 124] on div "Save changes" at bounding box center [1186, 130] width 89 height 19
type input "*"
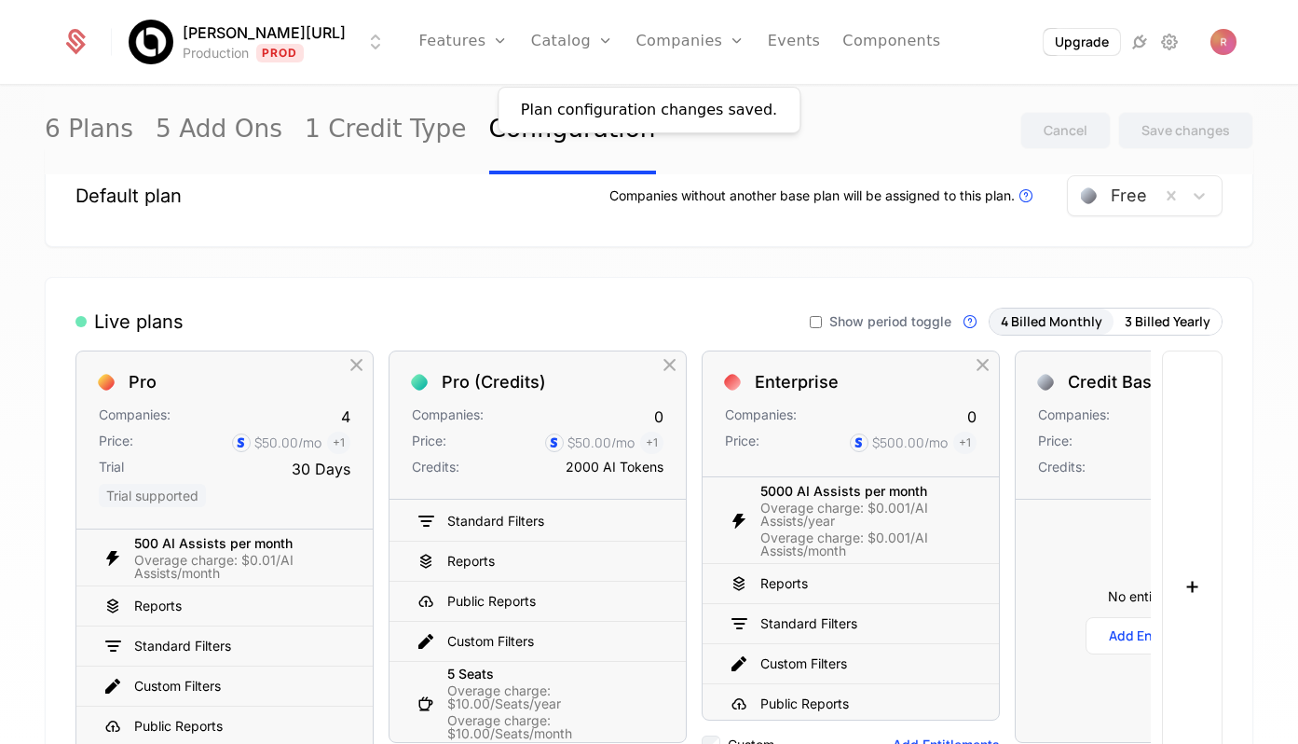
scroll to position [0, 0]
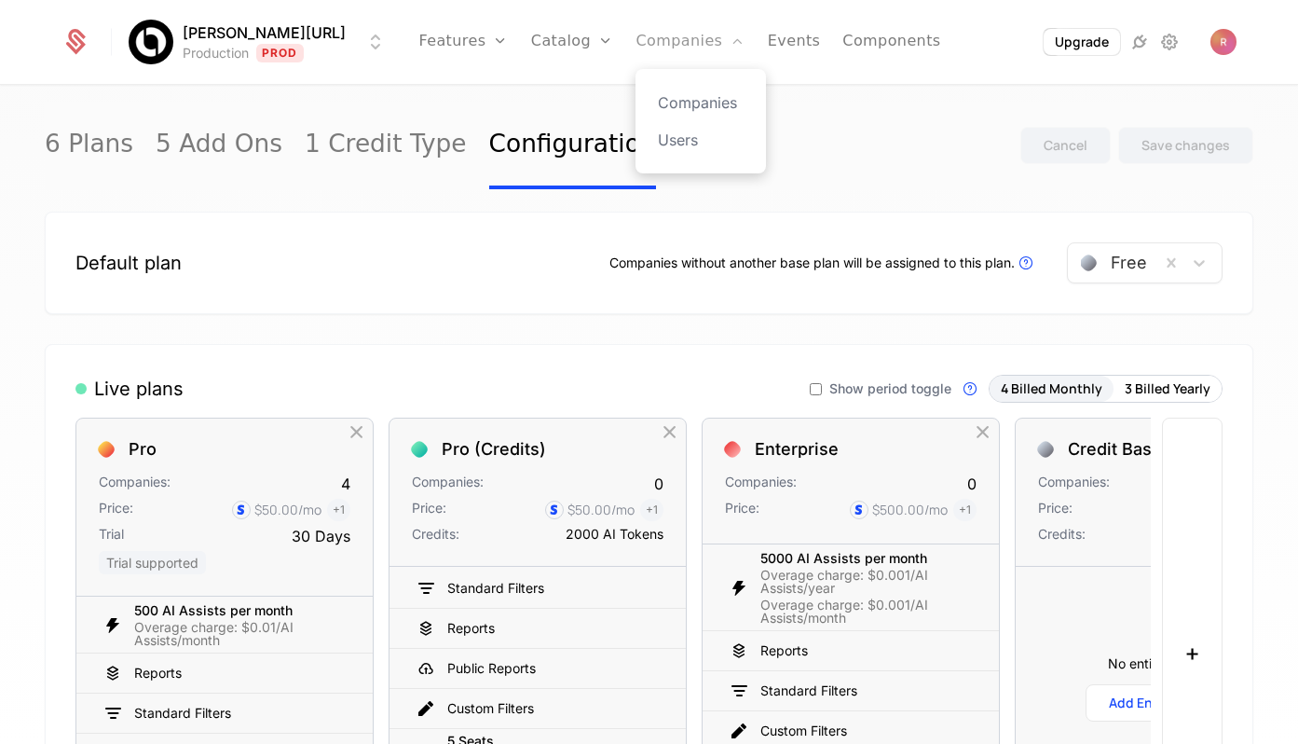
click at [677, 37] on link "Companies" at bounding box center [690, 42] width 109 height 84
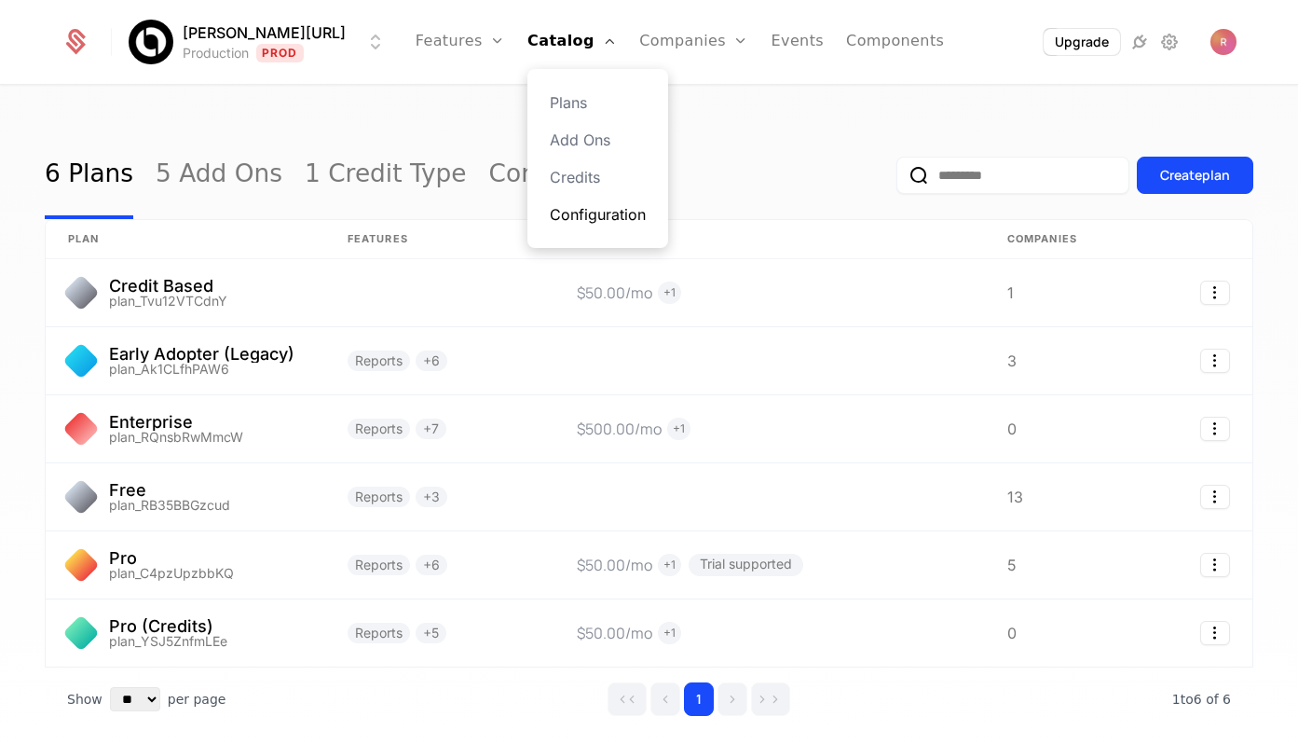
click at [557, 218] on link "Configuration" at bounding box center [598, 214] width 96 height 22
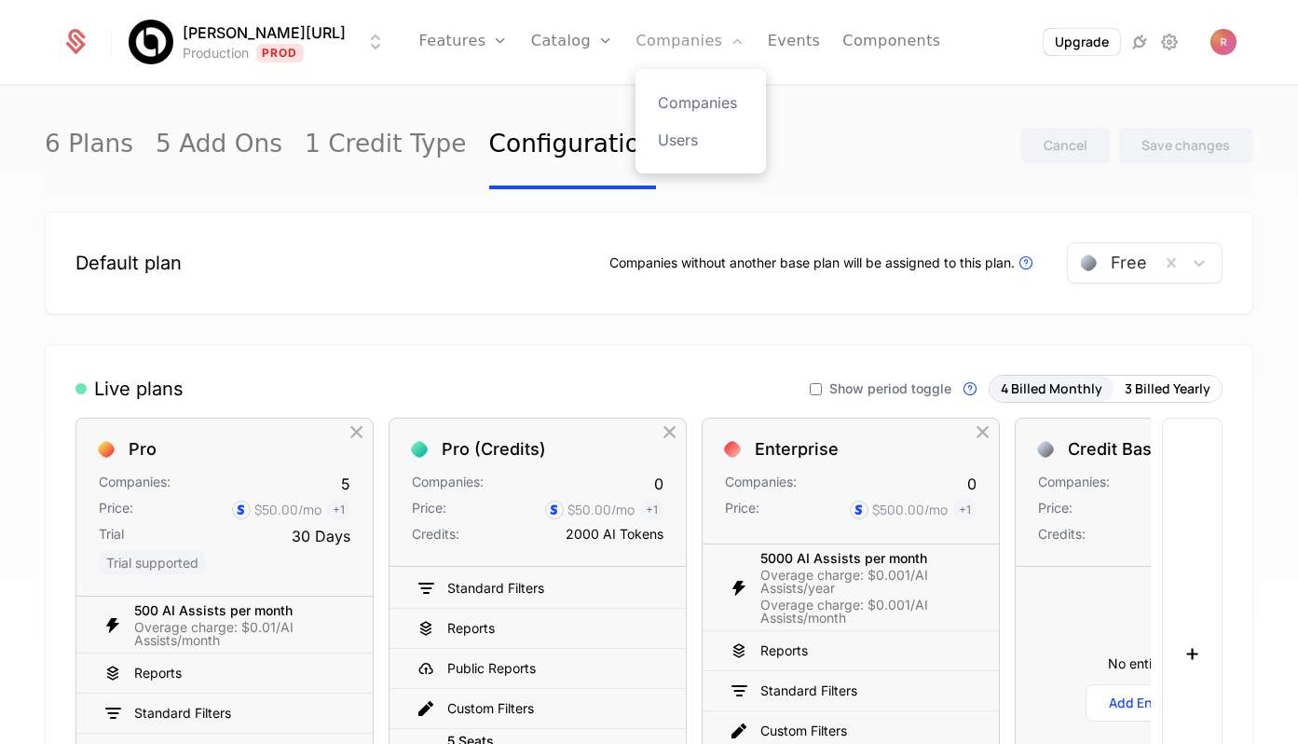
click at [649, 53] on link "Companies" at bounding box center [690, 42] width 109 height 84
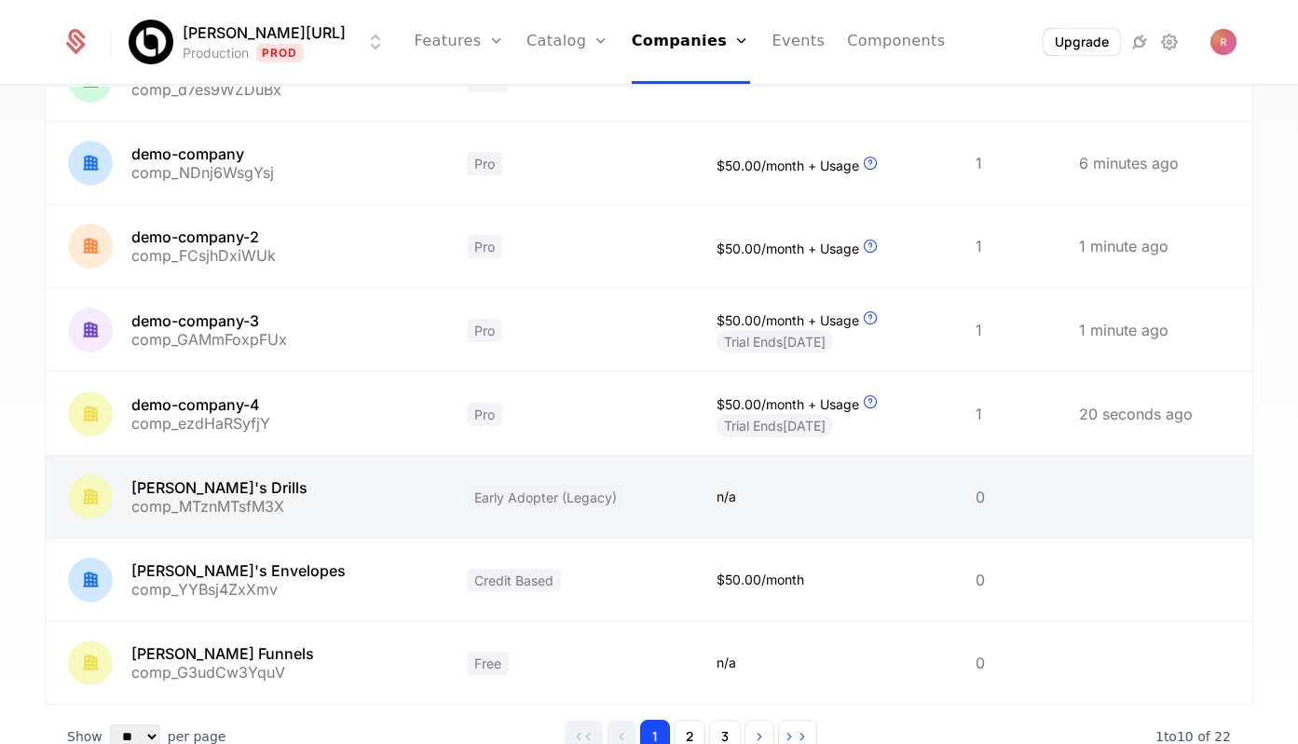
scroll to position [387, 0]
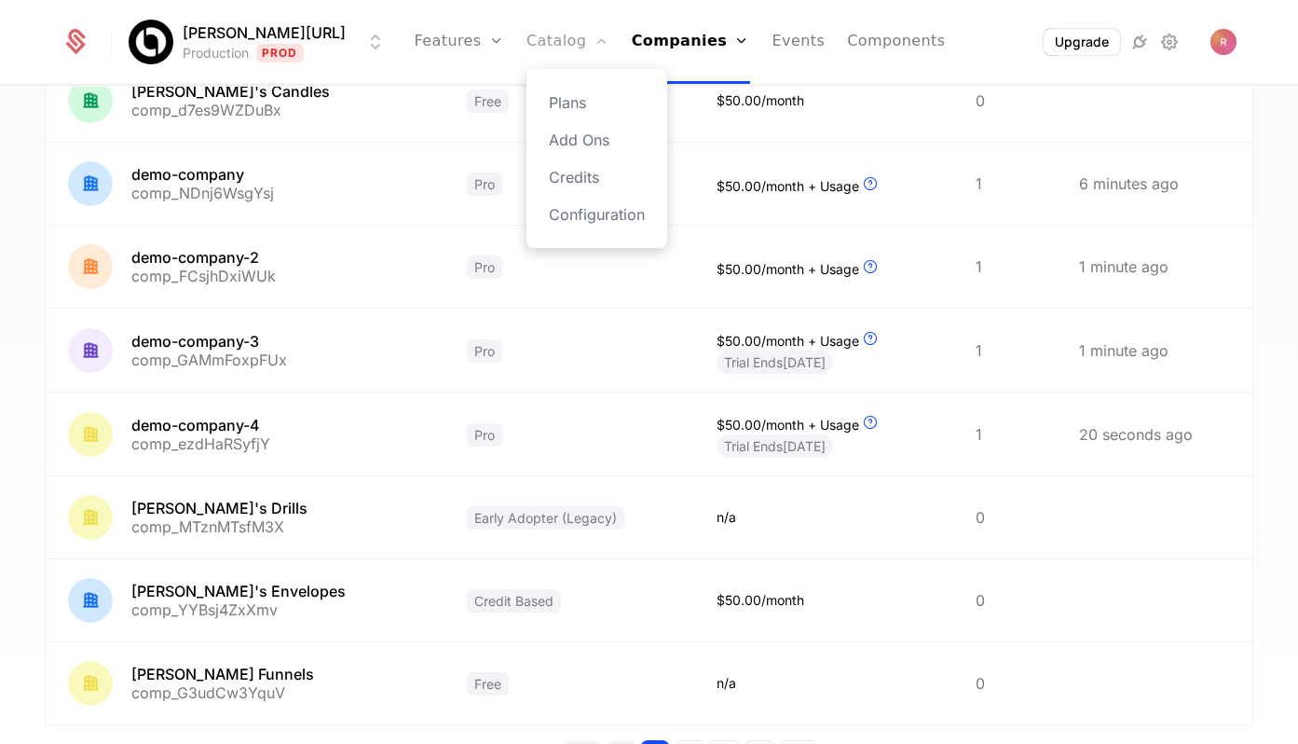
click at [544, 46] on link "Catalog" at bounding box center [568, 42] width 83 height 84
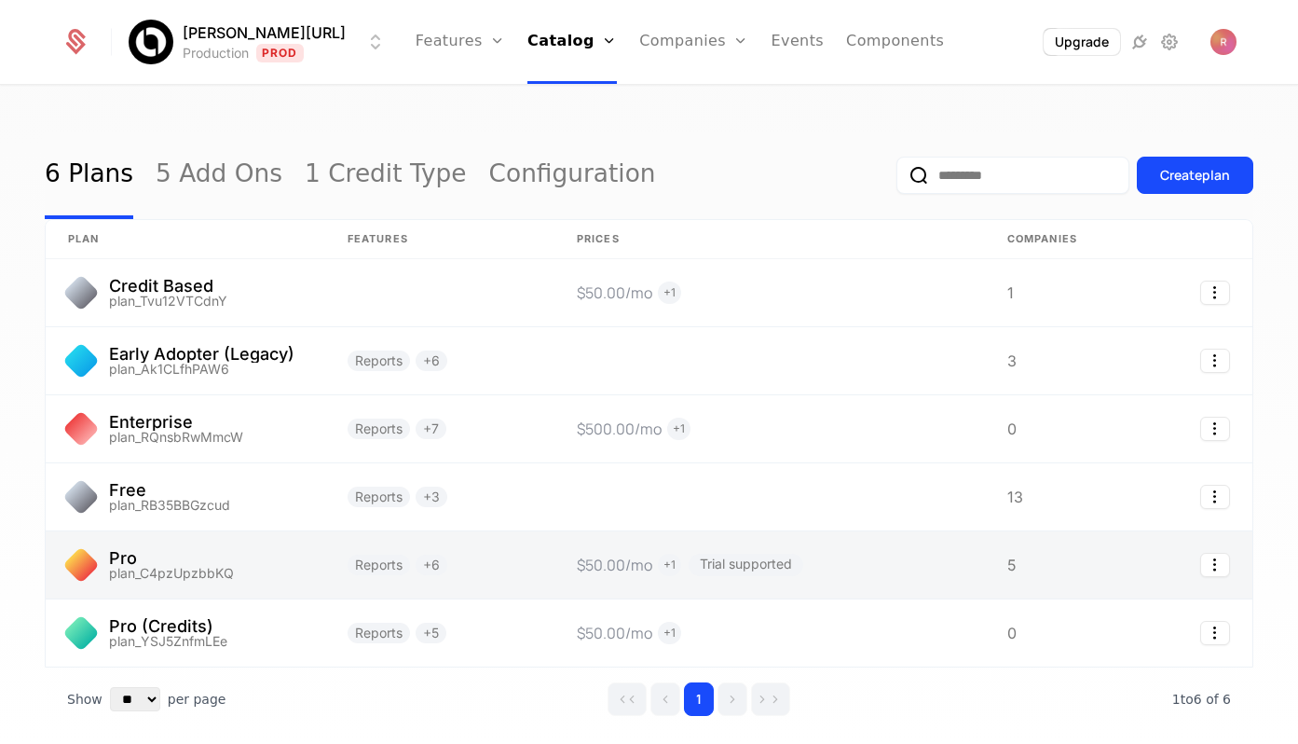
click at [244, 547] on link at bounding box center [186, 564] width 280 height 67
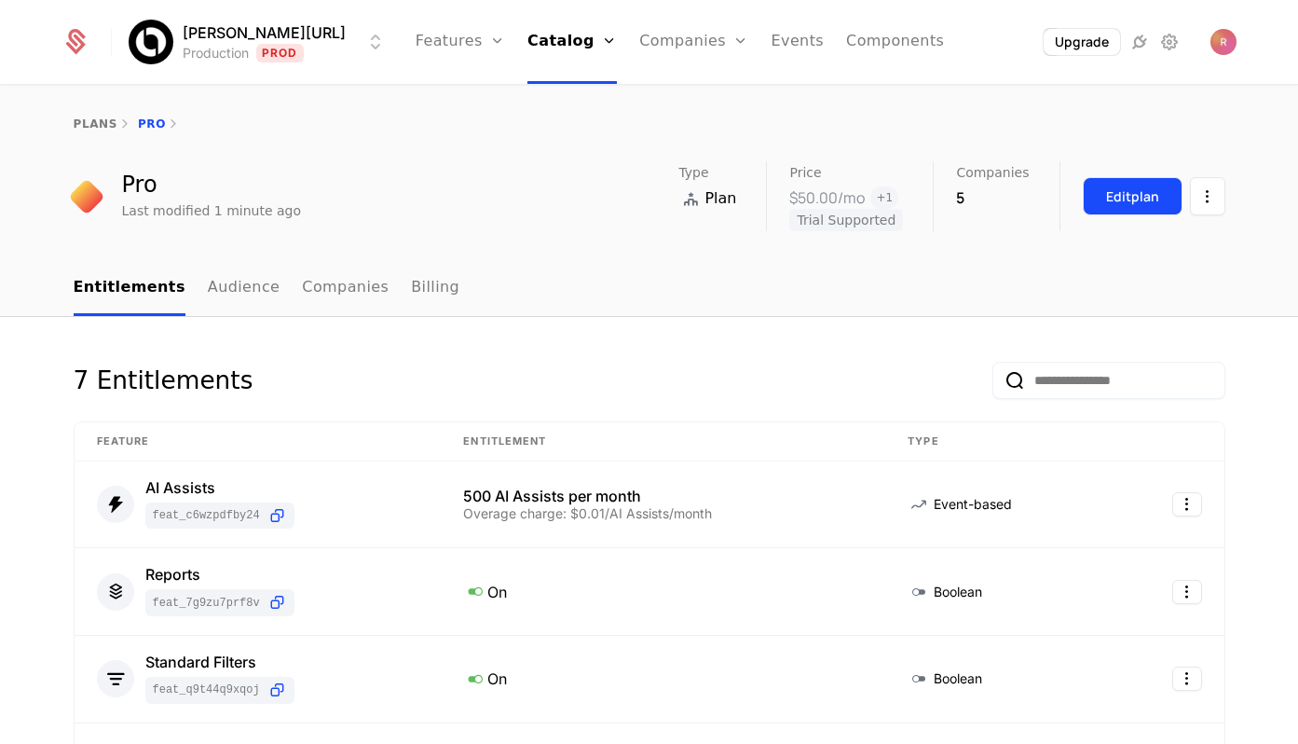
click at [1101, 190] on button "Edit plan" at bounding box center [1133, 196] width 100 height 38
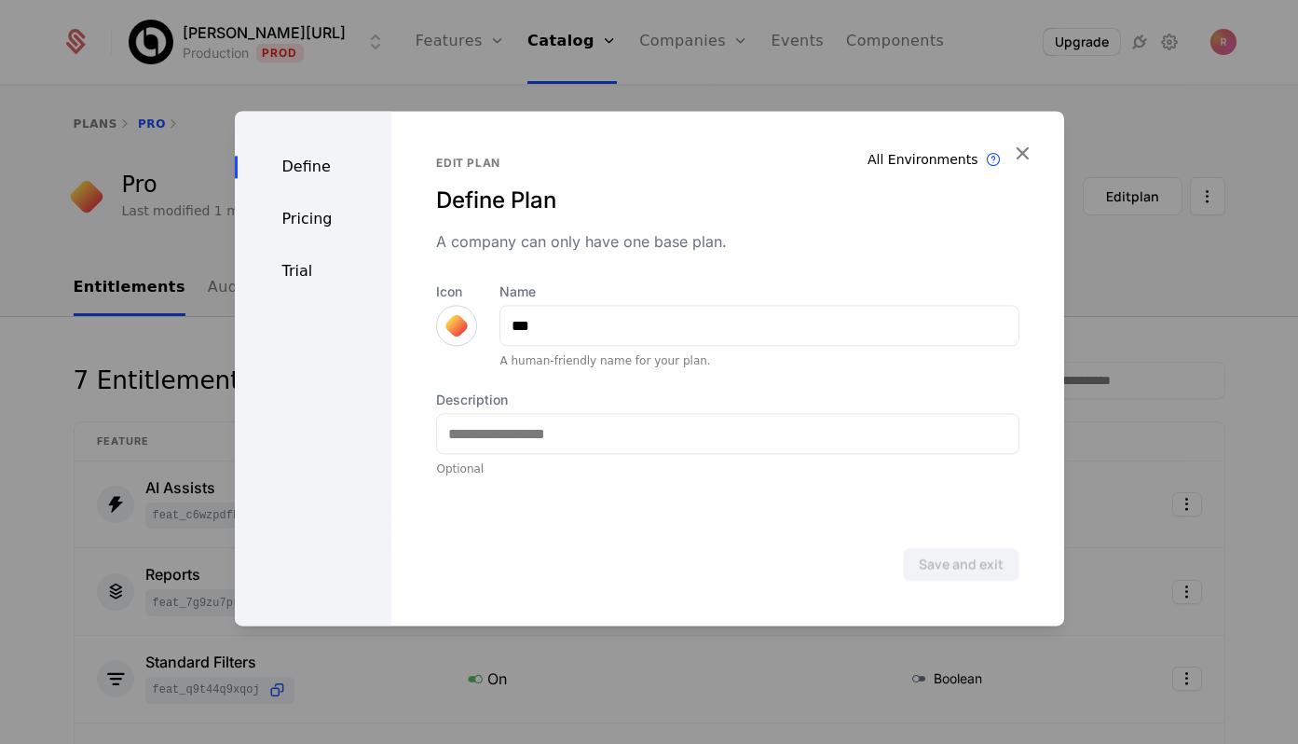
click at [295, 281] on div "Trial" at bounding box center [314, 271] width 158 height 22
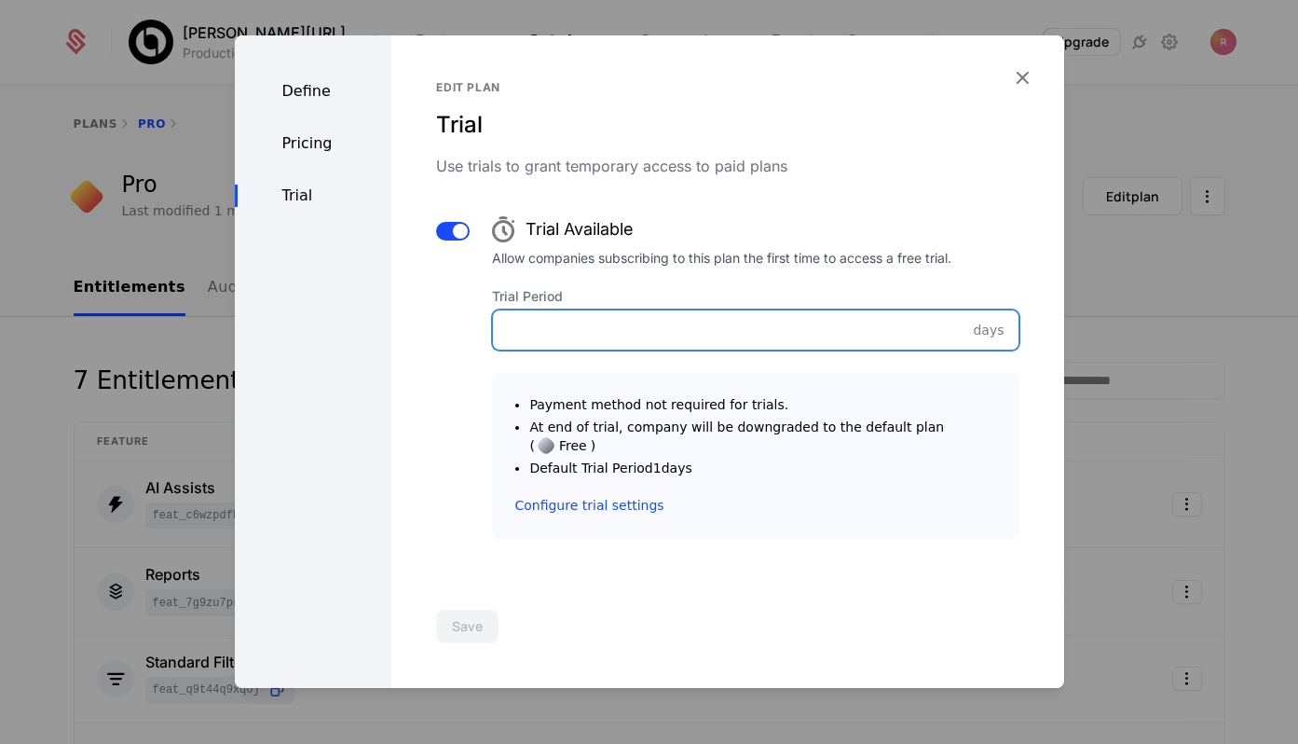
drag, startPoint x: 610, startPoint y: 336, endPoint x: 494, endPoint y: 314, distance: 117.6
click at [494, 314] on div "Trial Period **" at bounding box center [755, 318] width 527 height 63
type input "*"
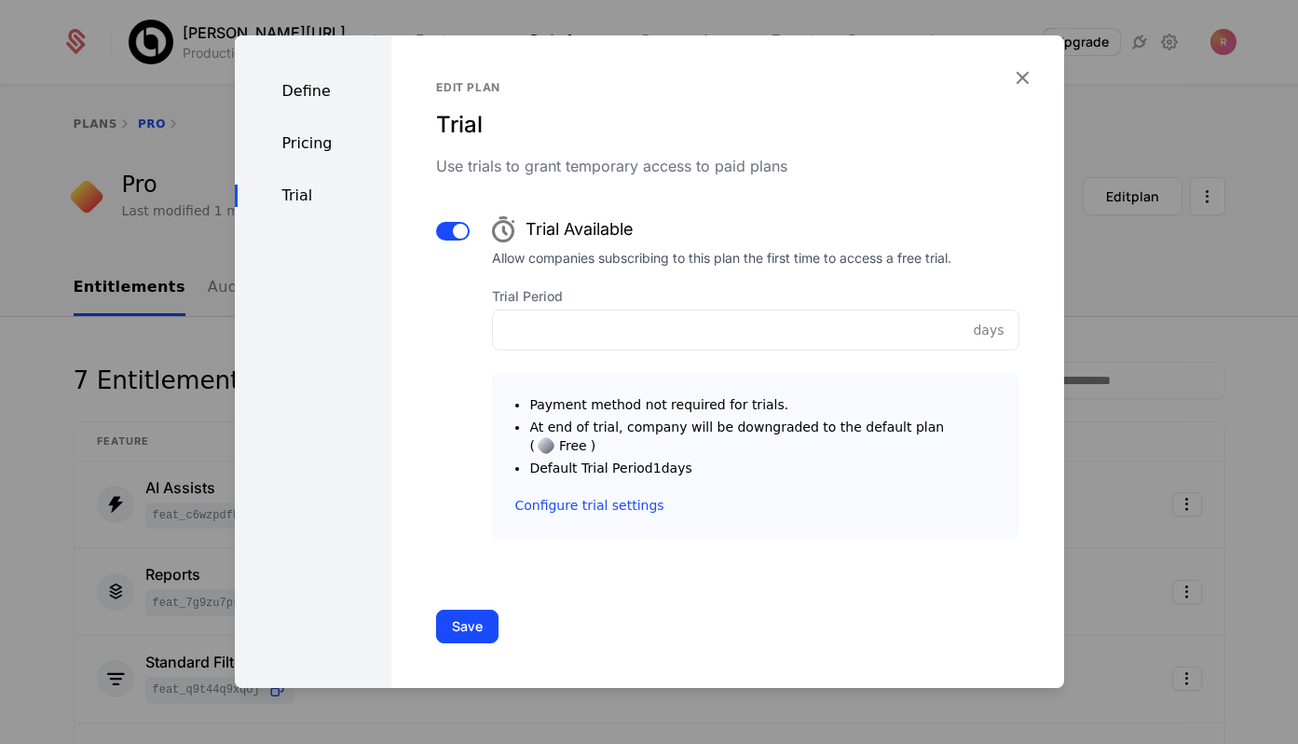
click at [615, 205] on div "Edit plan Trial Use trials to grant temporary access to paid plans Trial Availa…" at bounding box center [727, 309] width 583 height 459
click at [465, 611] on button "Save" at bounding box center [467, 627] width 62 height 34
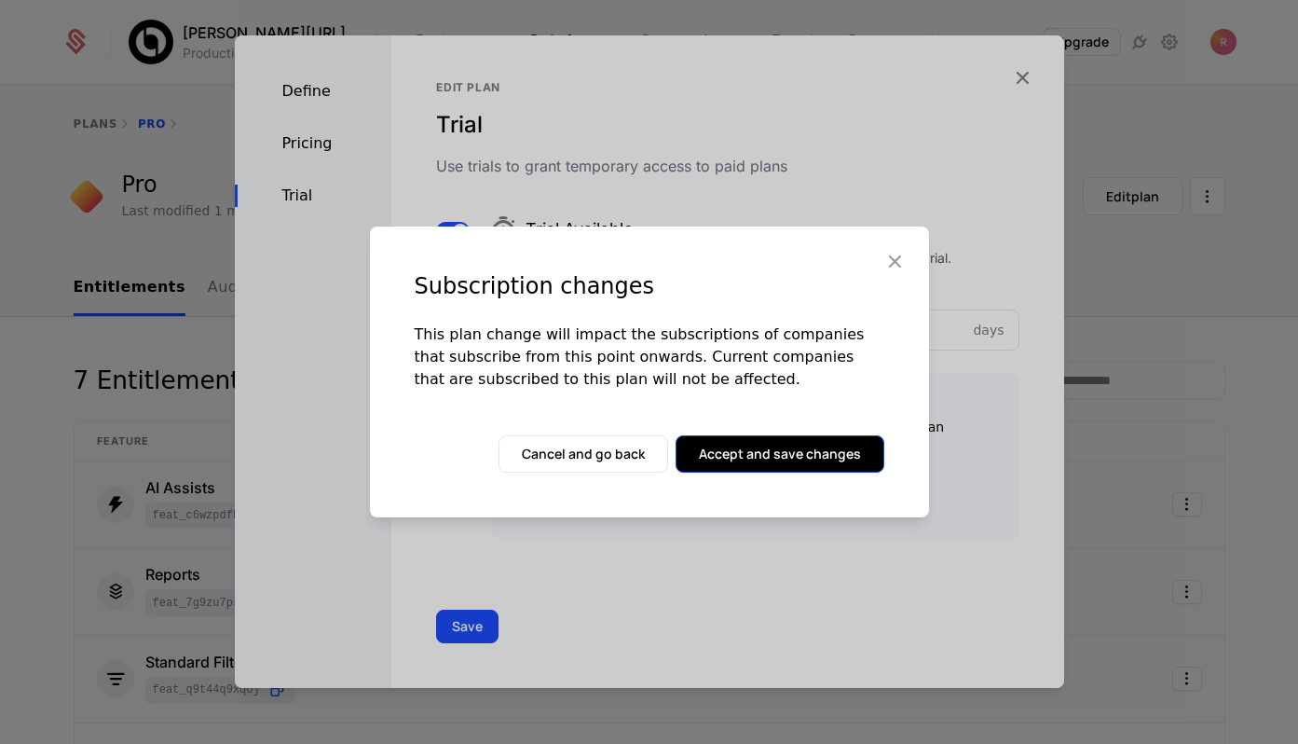
click at [806, 440] on button "Accept and save changes" at bounding box center [780, 453] width 209 height 37
